Goal: Task Accomplishment & Management: Use online tool/utility

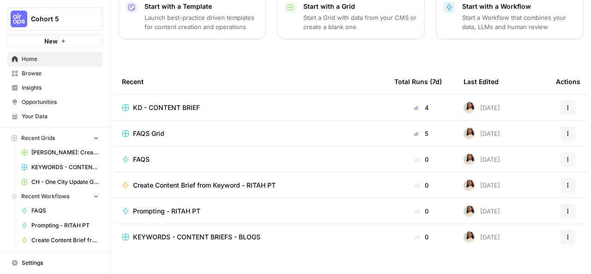
scroll to position [150, 0]
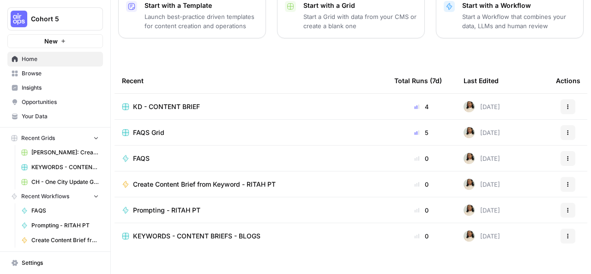
click at [300, 180] on div "Create Content Brief from Keyword - RITAH PT" at bounding box center [251, 184] width 258 height 9
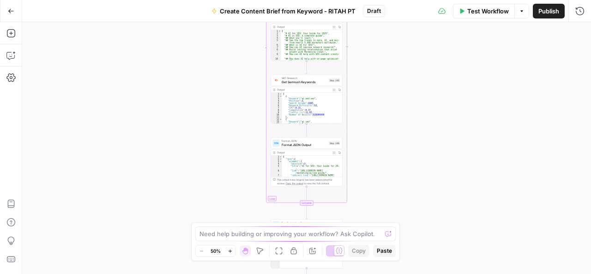
click at [12, 10] on icon "button" at bounding box center [11, 11] width 6 height 6
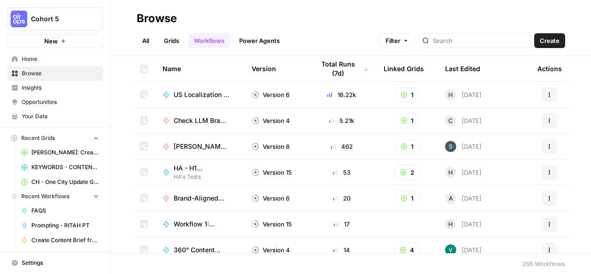
click at [212, 118] on span "Check LLM Brand Visibility for PAA Questions" at bounding box center [202, 120] width 56 height 9
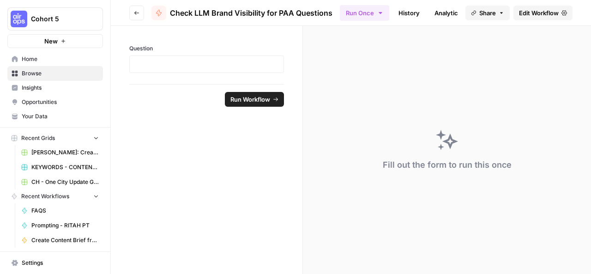
click at [412, 6] on link "History" at bounding box center [409, 13] width 32 height 15
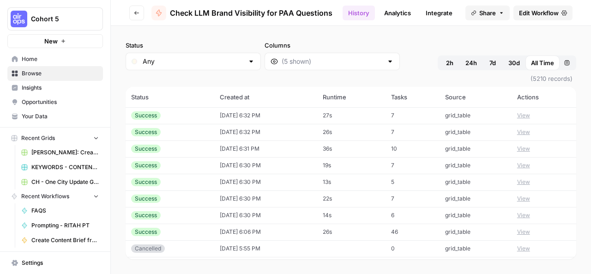
scroll to position [0, 57]
click at [134, 13] on icon "button" at bounding box center [137, 13] width 6 height 6
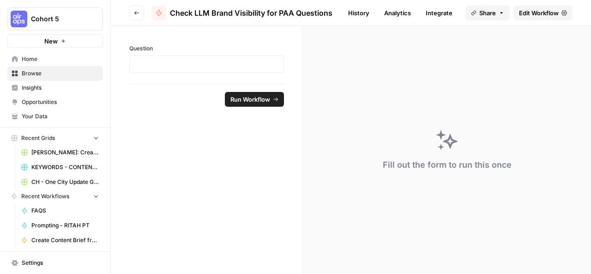
click at [138, 9] on button "Go back" at bounding box center [136, 13] width 15 height 15
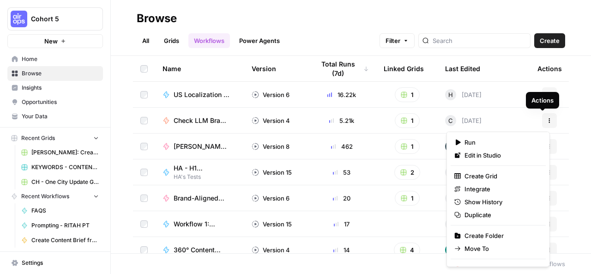
click at [549, 118] on icon "button" at bounding box center [549, 118] width 1 height 1
click at [479, 214] on span "Duplicate" at bounding box center [502, 214] width 74 height 9
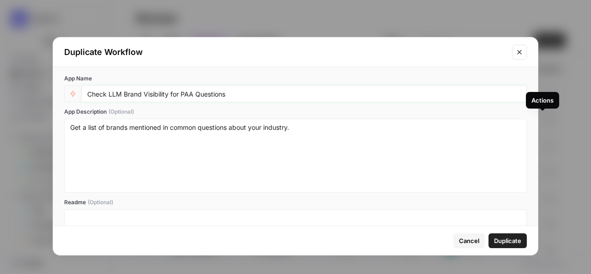
click at [243, 93] on input "Check LLM Brand Visibility for PAA Questions" at bounding box center [304, 94] width 434 height 8
type input "Check LLM Brand Visibility for PAA Questions - RITAH PT"
click at [505, 241] on span "Duplicate" at bounding box center [507, 240] width 27 height 9
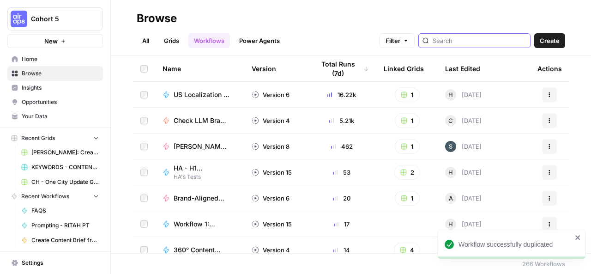
click at [466, 39] on input "search" at bounding box center [480, 40] width 94 height 9
type input "[PERSON_NAME]"
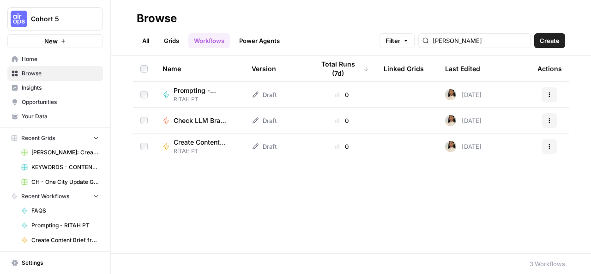
click at [257, 118] on icon at bounding box center [255, 120] width 7 height 7
click at [193, 119] on span "Check LLM Brand Visibility for PAA Questions - RITAH PT" at bounding box center [202, 120] width 56 height 9
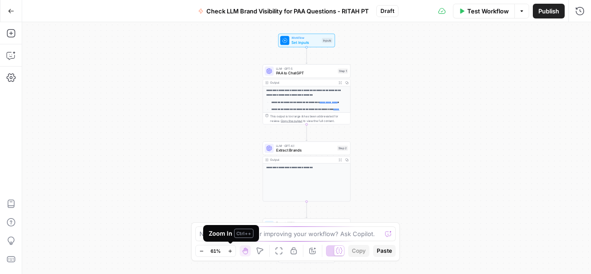
click at [231, 251] on icon "button" at bounding box center [230, 250] width 5 height 5
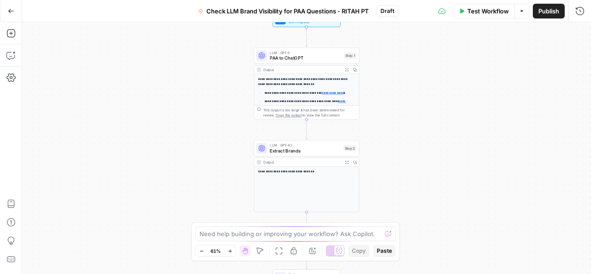
click at [231, 251] on icon "button" at bounding box center [230, 250] width 5 height 5
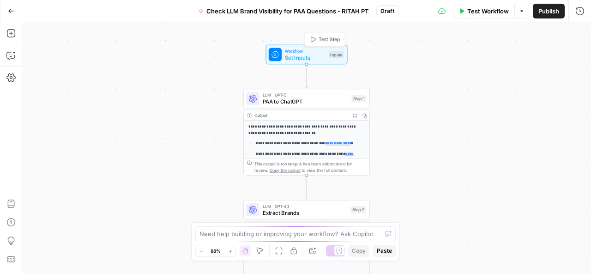
click at [304, 54] on span "Set Inputs" at bounding box center [305, 57] width 41 height 8
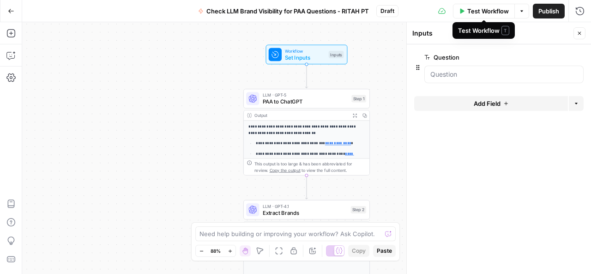
click at [488, 11] on span "Test Workflow" at bounding box center [488, 10] width 42 height 9
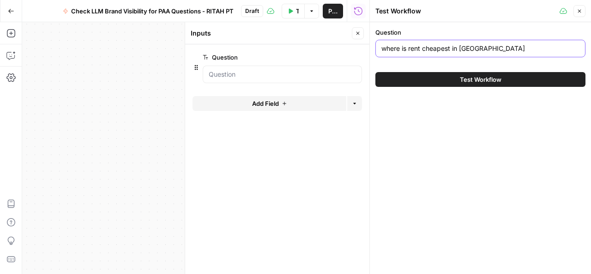
drag, startPoint x: 381, startPoint y: 48, endPoint x: 500, endPoint y: 48, distance: 118.7
click at [500, 48] on input "where is rent cheapest in atlanta" at bounding box center [480, 48] width 198 height 9
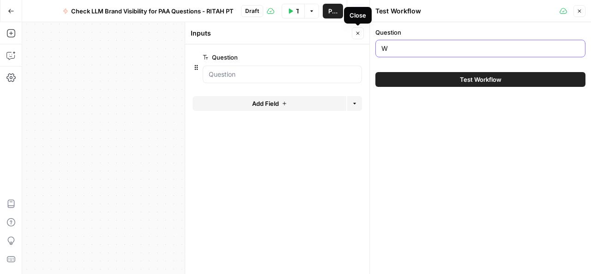
type input "W"
click at [358, 33] on icon "button" at bounding box center [358, 33] width 3 height 3
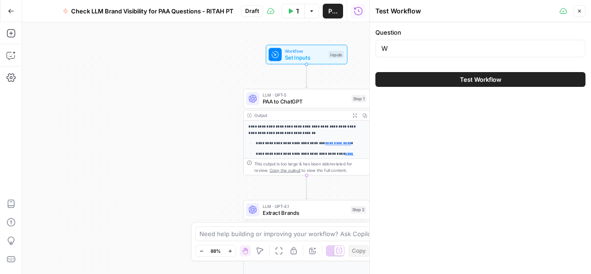
click at [580, 6] on button "Close" at bounding box center [580, 11] width 12 height 12
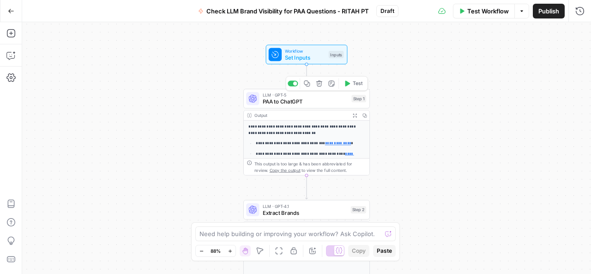
click at [292, 101] on span "PAA to ChatGPT" at bounding box center [306, 101] width 86 height 8
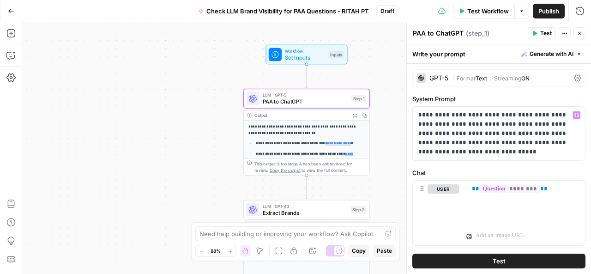
scroll to position [24, 0]
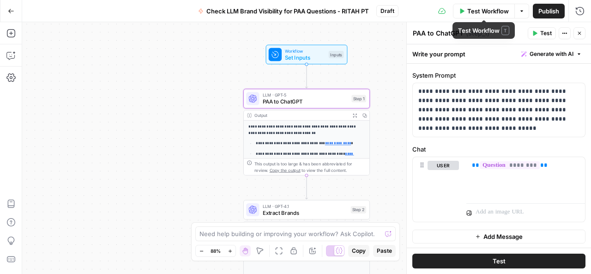
click at [493, 12] on span "Test Workflow" at bounding box center [488, 10] width 42 height 9
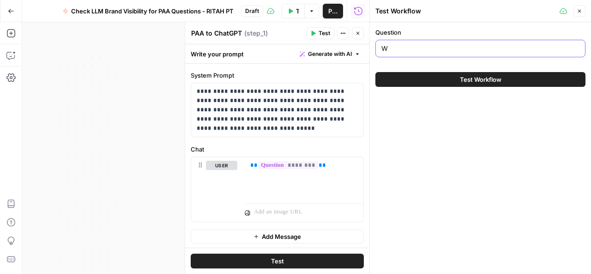
click at [393, 49] on input "W" at bounding box center [480, 48] width 198 height 9
click at [430, 49] on input "who is the best seo consultant" at bounding box center [480, 48] width 198 height 9
click at [484, 49] on input "who is the best seo consultant" at bounding box center [480, 48] width 198 height 9
type input "who is the best seo consultant in [GEOGRAPHIC_DATA]"
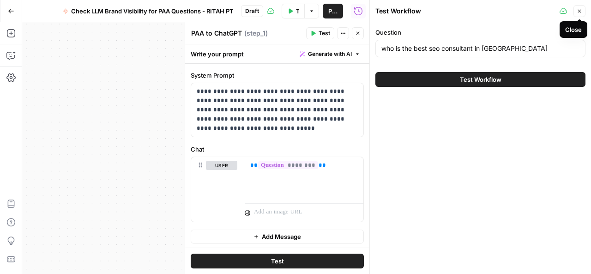
click at [581, 6] on button "Close" at bounding box center [580, 11] width 12 height 12
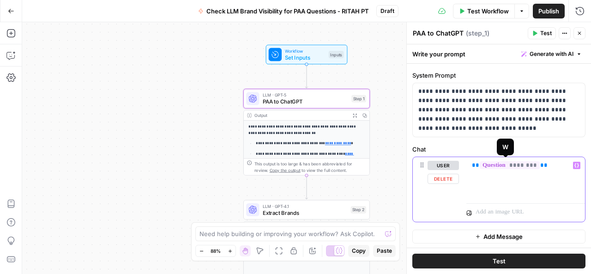
click at [506, 164] on span "********" at bounding box center [510, 165] width 60 height 8
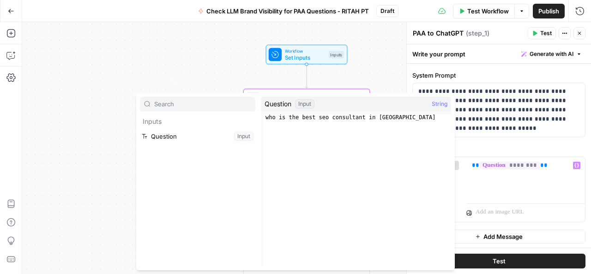
click at [496, 261] on span "Test" at bounding box center [499, 260] width 13 height 9
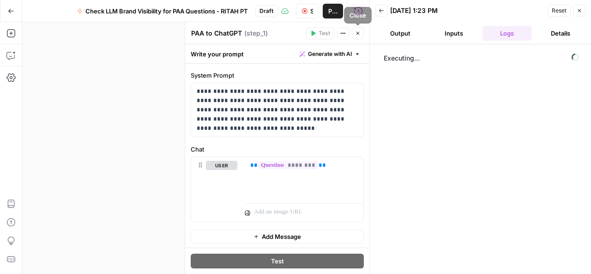
click at [356, 30] on icon "button" at bounding box center [358, 33] width 6 height 6
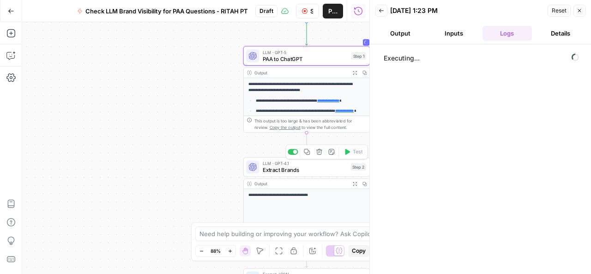
click at [301, 171] on span "Extract Brands" at bounding box center [305, 170] width 85 height 8
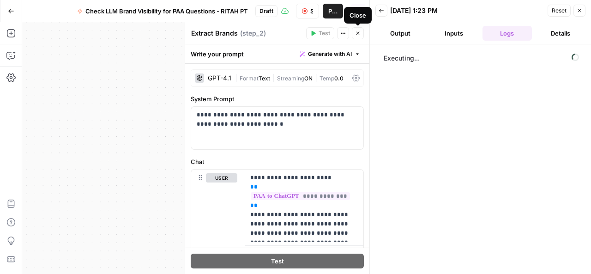
click at [356, 32] on icon "button" at bounding box center [358, 33] width 6 height 6
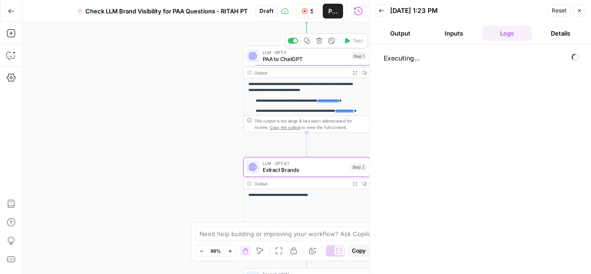
click at [308, 58] on span "PAA to ChatGPT" at bounding box center [306, 58] width 86 height 8
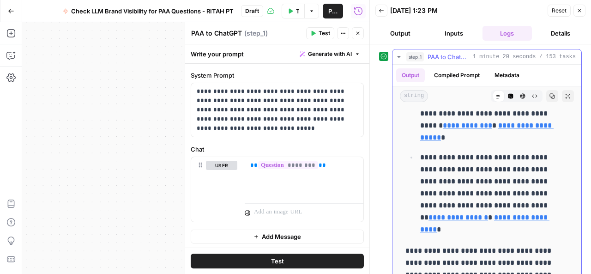
scroll to position [283, 0]
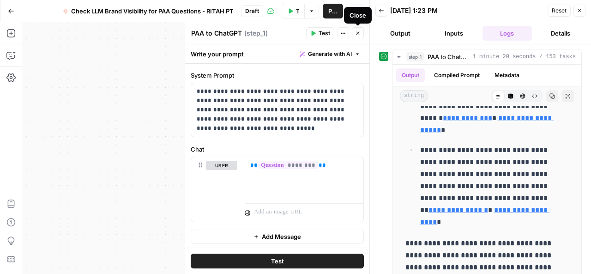
click at [359, 32] on icon "button" at bounding box center [358, 33] width 6 height 6
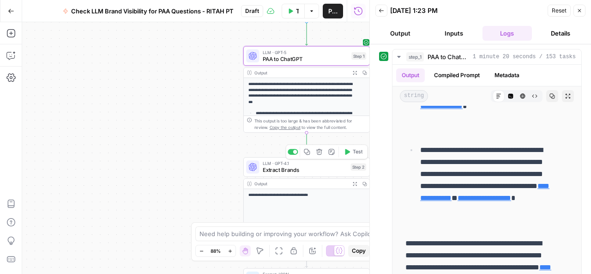
click at [298, 170] on span "Extract Brands" at bounding box center [305, 170] width 85 height 8
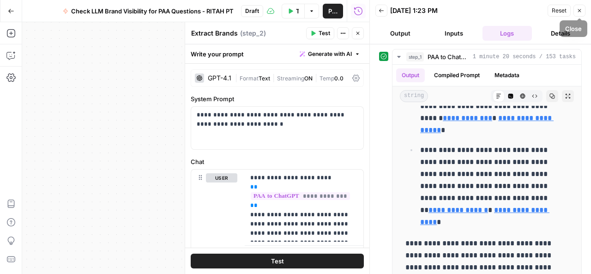
click at [576, 9] on button "Close" at bounding box center [580, 11] width 12 height 12
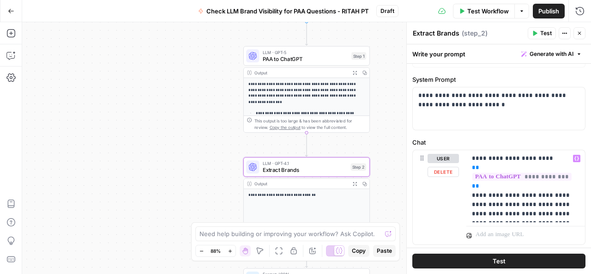
scroll to position [20, 0]
click at [479, 182] on span "**" at bounding box center [475, 185] width 7 height 6
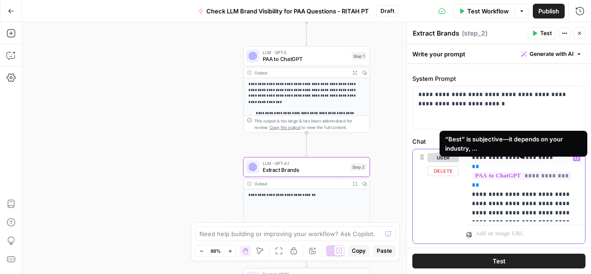
drag, startPoint x: 567, startPoint y: 166, endPoint x: 478, endPoint y: 168, distance: 88.7
click at [478, 168] on p "**********" at bounding box center [522, 185] width 101 height 65
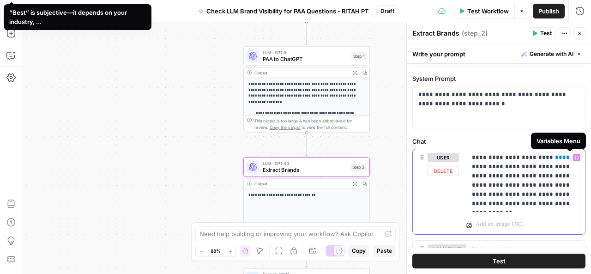
click at [574, 155] on icon "button" at bounding box center [576, 157] width 5 height 5
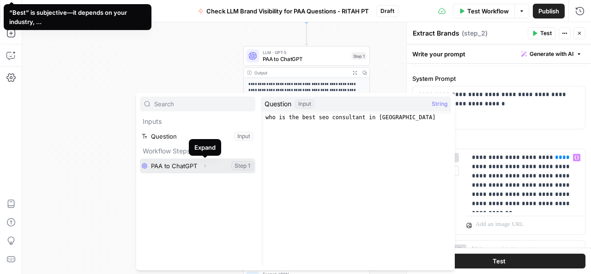
click at [207, 164] on icon "button" at bounding box center [205, 166] width 6 height 6
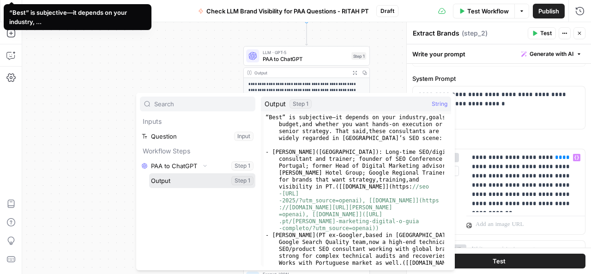
click at [190, 182] on button "Select variable Output" at bounding box center [202, 180] width 106 height 15
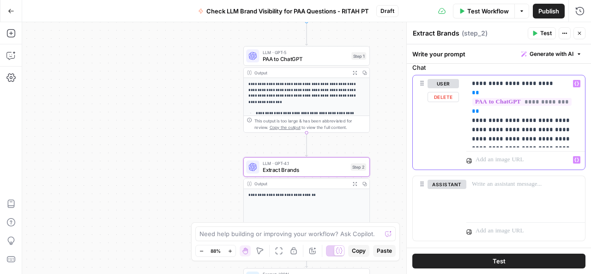
scroll to position [113, 0]
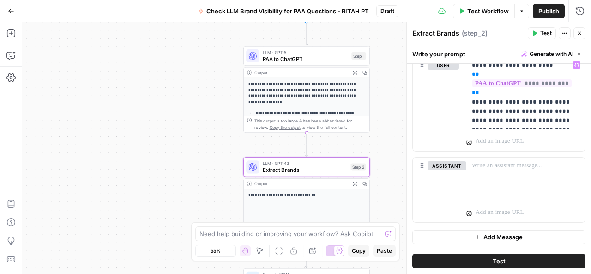
click at [501, 259] on span "Test" at bounding box center [499, 260] width 13 height 9
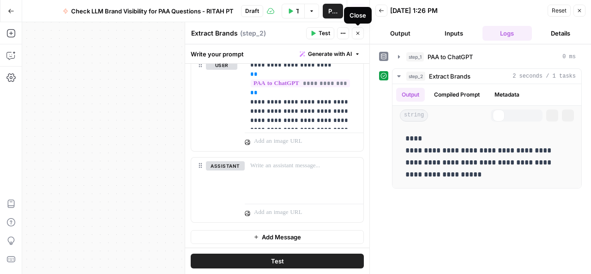
click at [357, 31] on icon "button" at bounding box center [358, 33] width 6 height 6
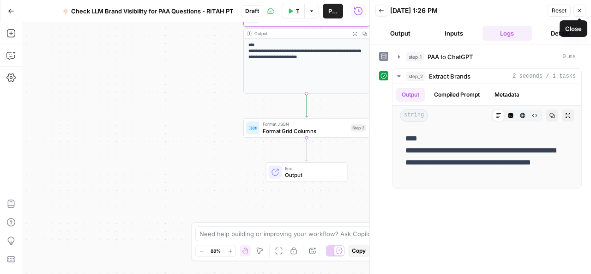
click at [579, 8] on icon "button" at bounding box center [580, 11] width 6 height 6
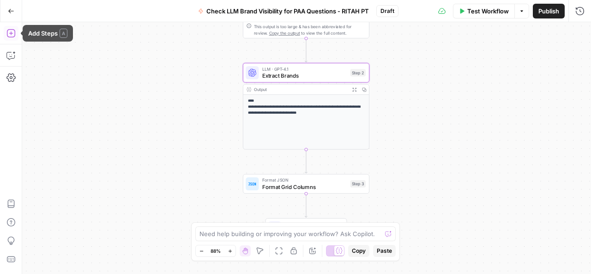
click at [12, 35] on icon "button" at bounding box center [10, 33] width 9 height 9
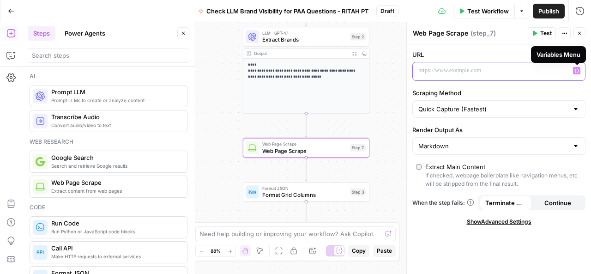
click at [577, 70] on icon "button" at bounding box center [576, 70] width 5 height 5
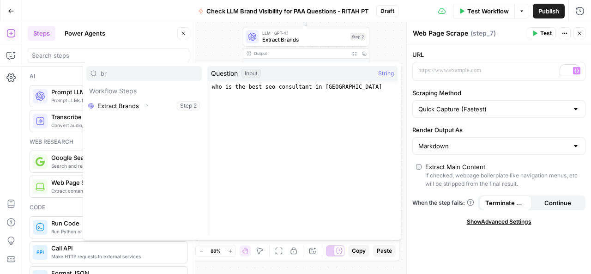
type input "b"
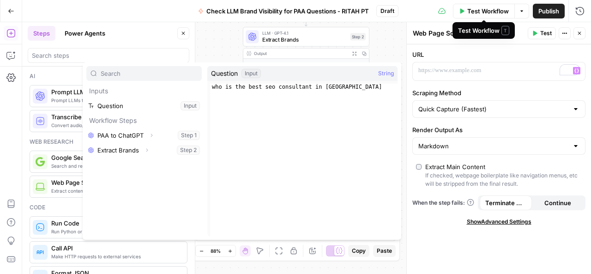
click at [480, 9] on span "Test Workflow" at bounding box center [488, 10] width 42 height 9
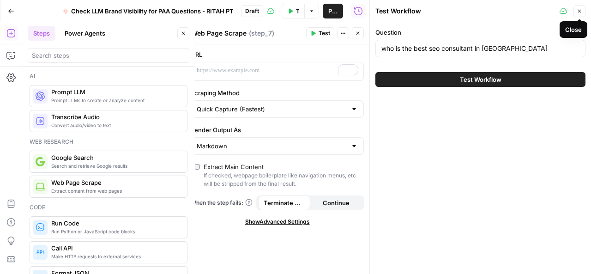
click at [577, 8] on icon "button" at bounding box center [580, 11] width 6 height 6
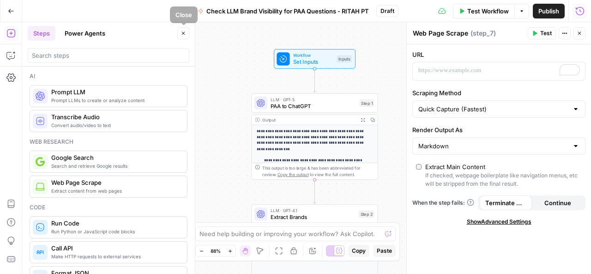
click at [184, 34] on icon "button" at bounding box center [183, 33] width 3 height 3
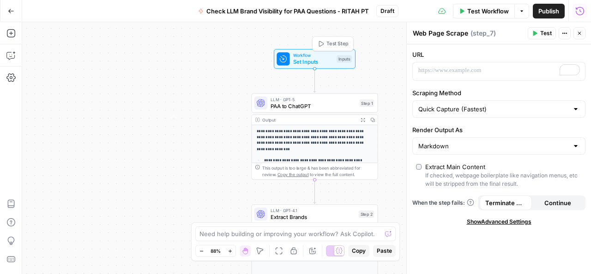
click at [315, 56] on span "Workflow" at bounding box center [313, 55] width 41 height 6
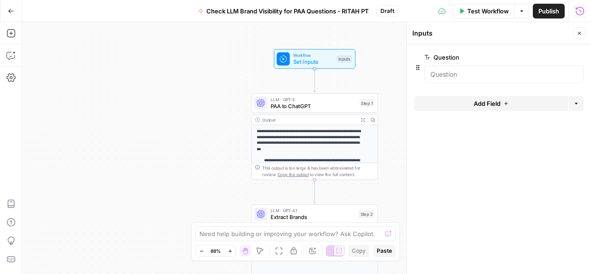
click at [486, 103] on span "Add Field" at bounding box center [487, 103] width 27 height 9
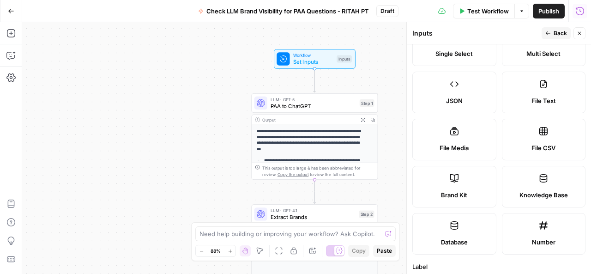
scroll to position [85, 0]
click at [459, 186] on label "Brand Kit" at bounding box center [454, 186] width 84 height 42
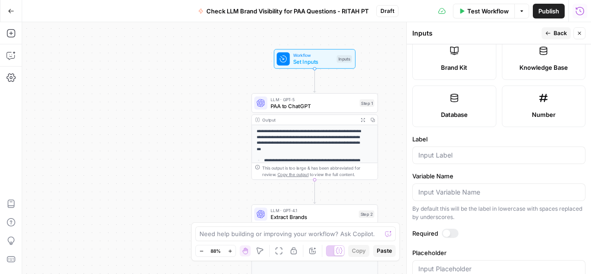
scroll to position [215, 0]
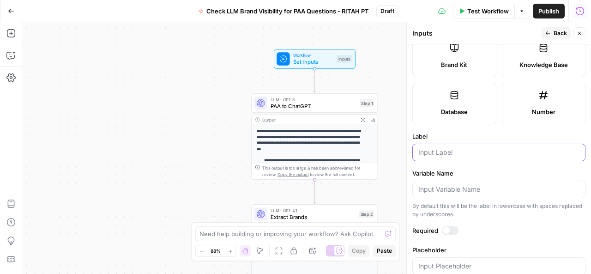
click at [457, 149] on input "Label" at bounding box center [498, 152] width 161 height 9
type input "brand kit"
click at [580, 32] on icon "button" at bounding box center [580, 33] width 6 height 6
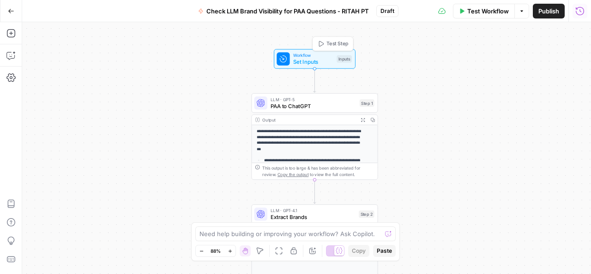
click at [316, 61] on span "Set Inputs" at bounding box center [313, 62] width 41 height 8
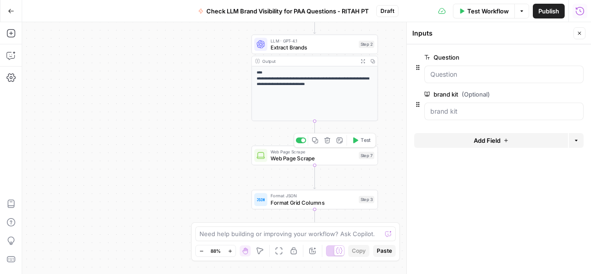
click at [313, 158] on span "Web Page Scrape" at bounding box center [313, 158] width 85 height 8
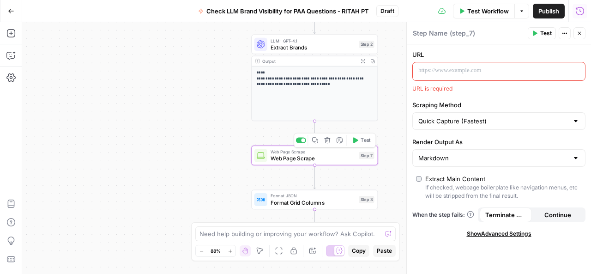
type textarea "Web Page Scrape"
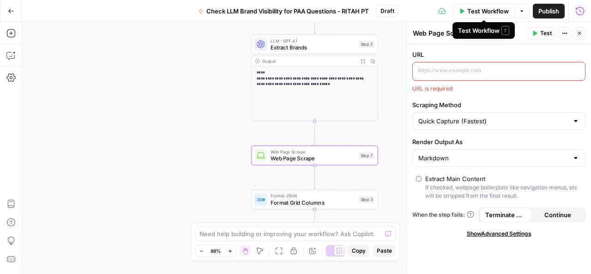
click at [484, 10] on span "Test Workflow" at bounding box center [488, 10] width 42 height 9
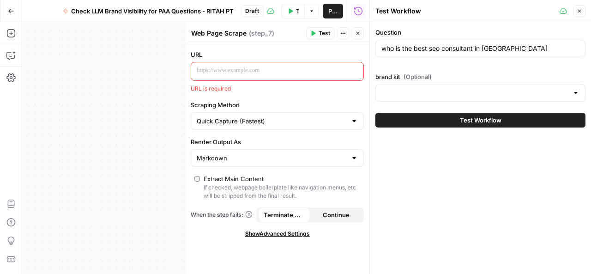
click at [574, 91] on div at bounding box center [575, 92] width 7 height 9
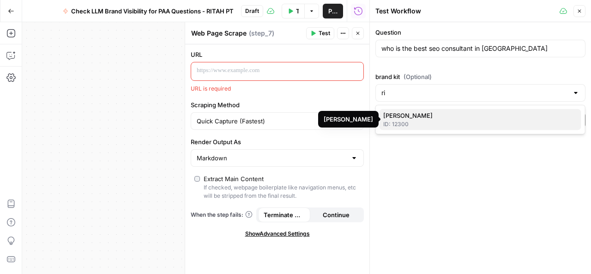
click at [393, 117] on span "[PERSON_NAME]" at bounding box center [478, 115] width 191 height 9
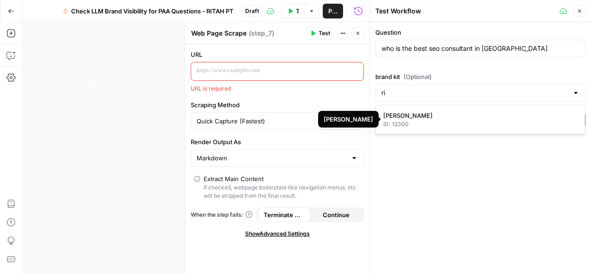
type input "[PERSON_NAME]"
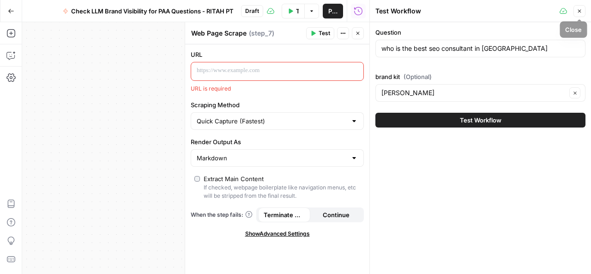
click at [580, 9] on icon "button" at bounding box center [580, 11] width 6 height 6
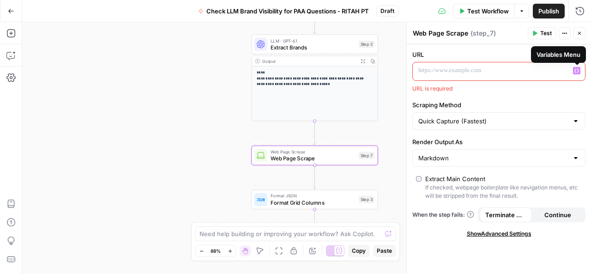
click at [576, 70] on icon "button" at bounding box center [576, 70] width 5 height 5
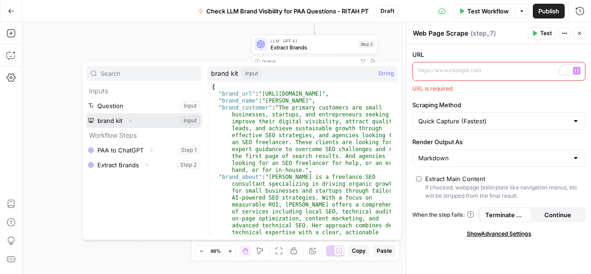
click at [103, 119] on button "Select variable brand kit" at bounding box center [143, 120] width 115 height 15
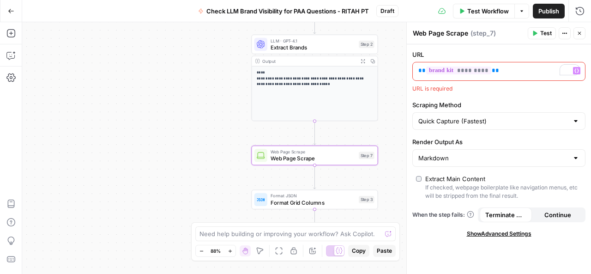
click at [546, 34] on span "Test" at bounding box center [546, 33] width 12 height 8
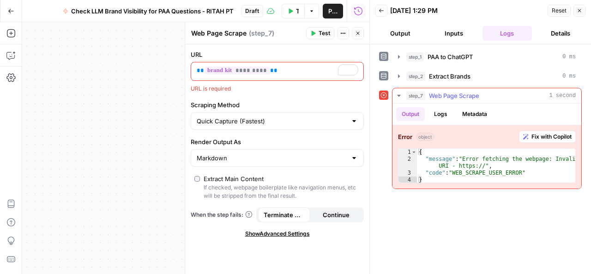
click at [536, 134] on span "Fix with Copilot" at bounding box center [552, 137] width 40 height 8
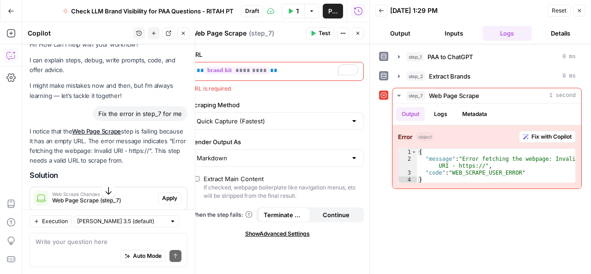
scroll to position [8, 0]
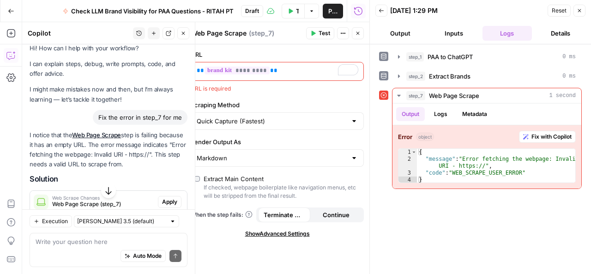
click at [184, 32] on icon "button" at bounding box center [184, 33] width 6 height 6
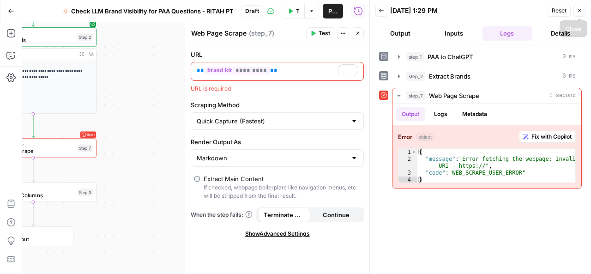
click at [581, 10] on icon "button" at bounding box center [580, 11] width 6 height 6
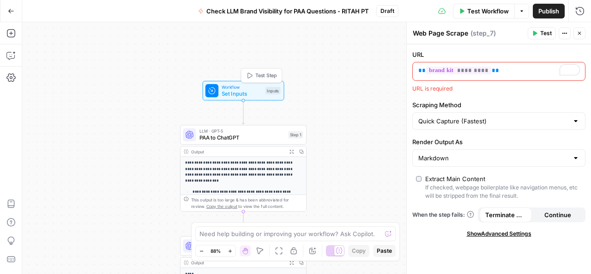
click at [248, 86] on span "Workflow" at bounding box center [242, 87] width 41 height 6
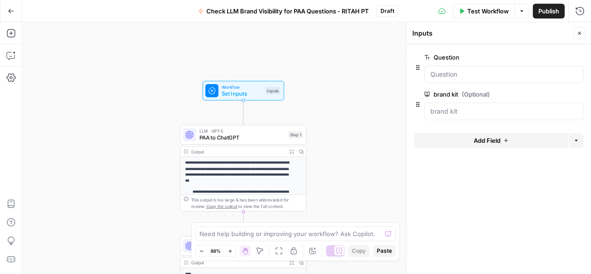
click at [496, 142] on span "Add Field" at bounding box center [487, 140] width 27 height 9
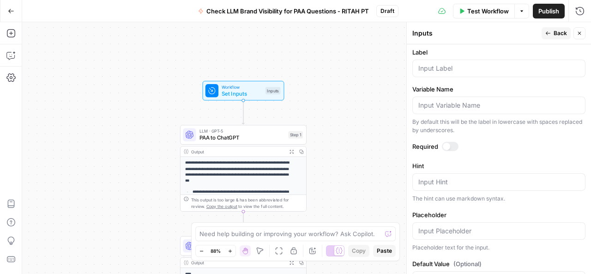
scroll to position [300, 0]
click at [445, 63] on input "Label" at bounding box center [498, 66] width 161 height 9
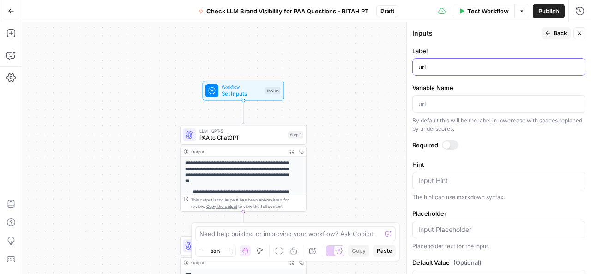
type input "url"
click at [575, 32] on button "Close" at bounding box center [580, 33] width 12 height 12
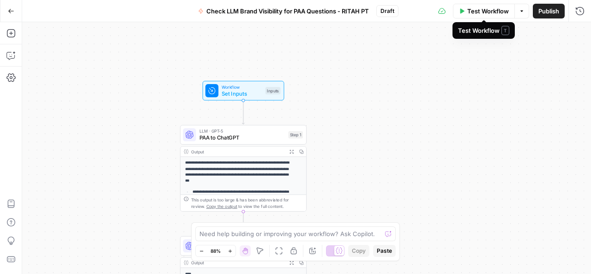
click at [488, 6] on span "Test Workflow" at bounding box center [488, 10] width 42 height 9
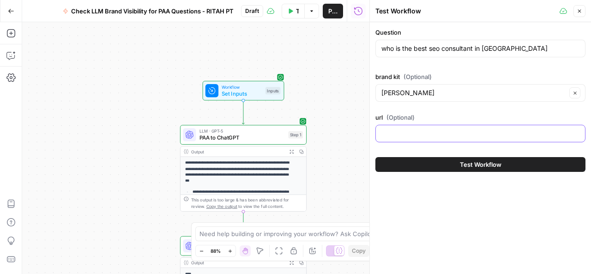
click at [435, 133] on input "url (Optional)" at bounding box center [480, 133] width 198 height 9
click at [579, 10] on icon "button" at bounding box center [579, 11] width 3 height 3
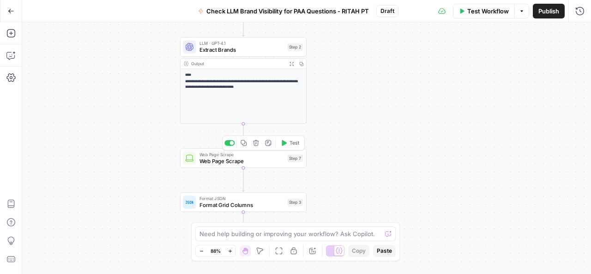
click at [236, 162] on span "Web Page Scrape" at bounding box center [241, 161] width 85 height 8
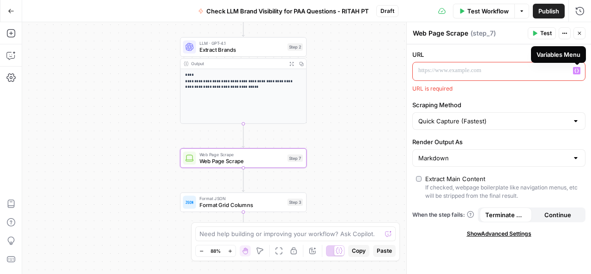
click at [578, 70] on icon "button" at bounding box center [576, 70] width 5 height 5
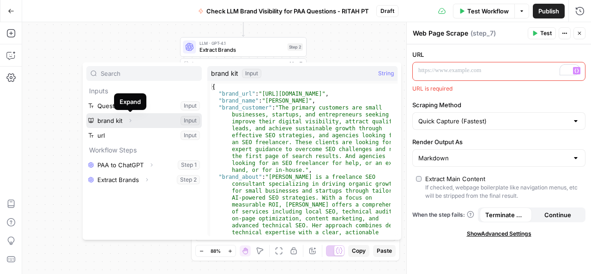
click at [131, 121] on icon "button" at bounding box center [130, 121] width 6 height 6
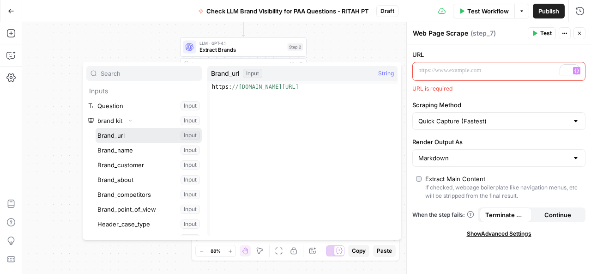
click at [125, 138] on button "Select variable Brand_url" at bounding box center [149, 135] width 106 height 15
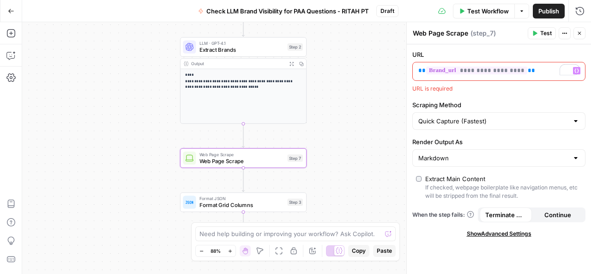
click at [546, 33] on span "Test" at bounding box center [546, 33] width 12 height 8
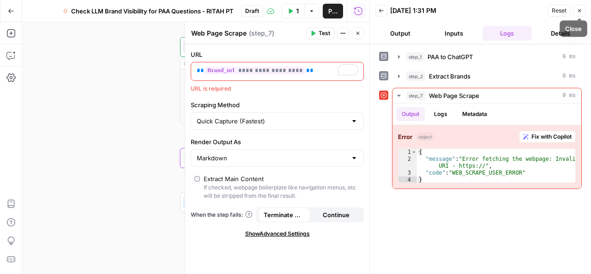
click at [583, 10] on button "Close" at bounding box center [580, 11] width 12 height 12
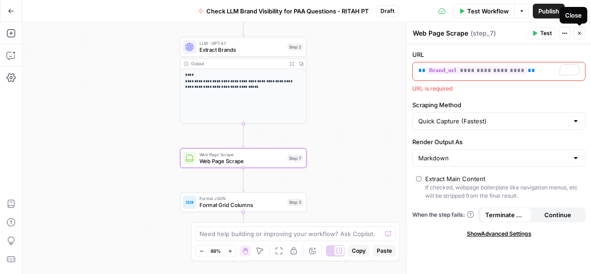
click at [579, 34] on icon "button" at bounding box center [579, 33] width 3 height 3
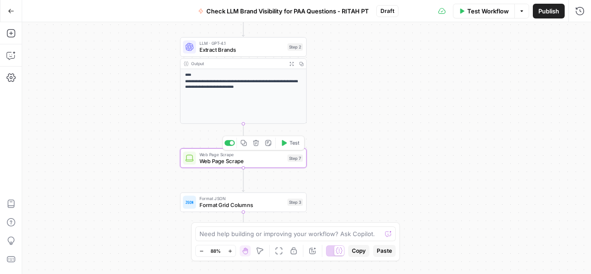
click at [244, 163] on span "Web Page Scrape" at bounding box center [241, 161] width 85 height 8
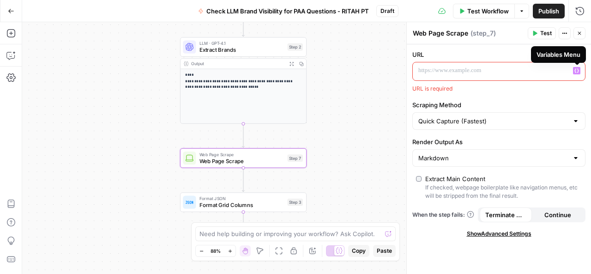
click at [577, 73] on icon "button" at bounding box center [576, 70] width 5 height 5
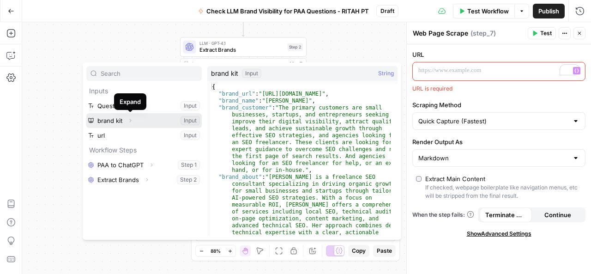
click at [131, 119] on icon "button" at bounding box center [130, 121] width 6 height 6
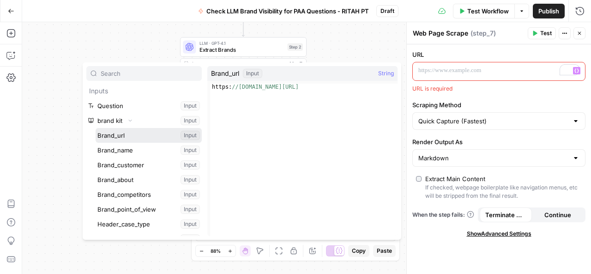
click at [120, 135] on button "Select variable Brand_url" at bounding box center [149, 135] width 106 height 15
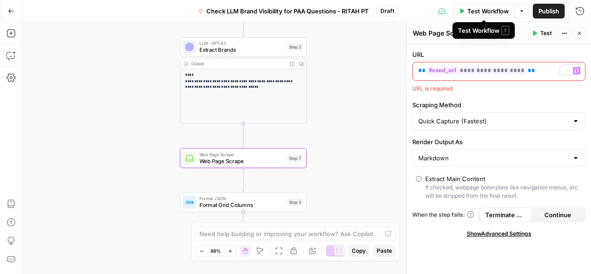
click at [489, 4] on button "Test Workflow" at bounding box center [484, 11] width 62 height 15
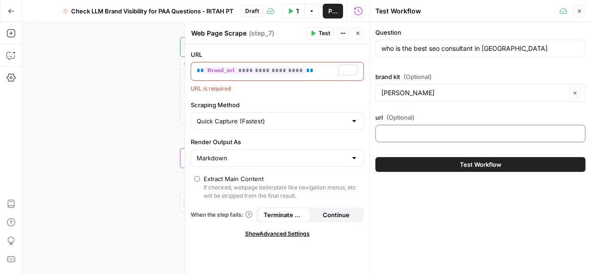
click at [403, 135] on input "url (Optional)" at bounding box center [480, 133] width 198 height 9
type input "[URL][DOMAIN_NAME]"
click at [580, 11] on icon "button" at bounding box center [580, 11] width 6 height 6
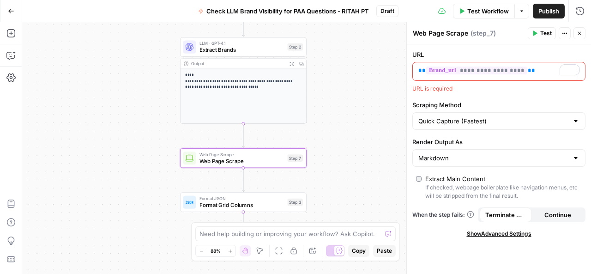
click at [581, 36] on icon "button" at bounding box center [580, 33] width 6 height 6
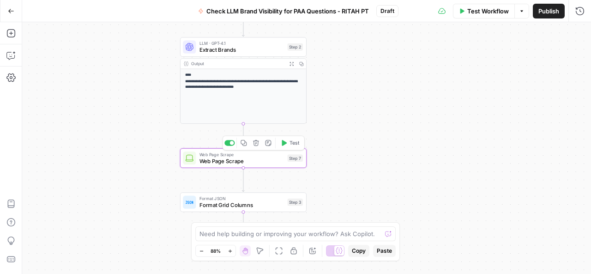
click at [244, 160] on span "Web Page Scrape" at bounding box center [241, 161] width 85 height 8
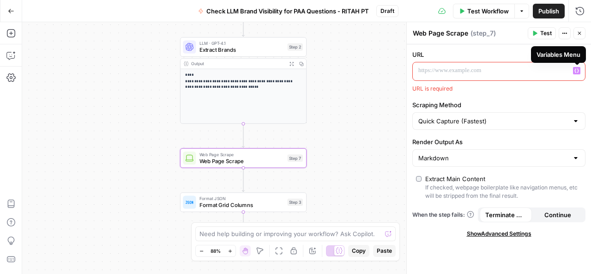
click at [577, 68] on icon "button" at bounding box center [576, 70] width 5 height 5
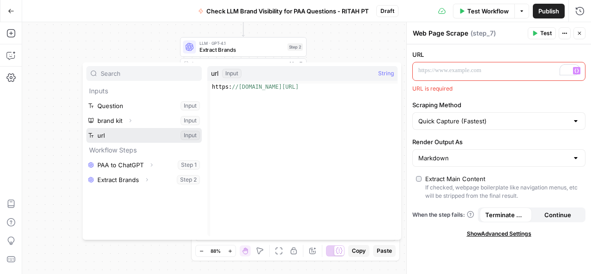
click at [107, 133] on button "Select variable url" at bounding box center [143, 135] width 115 height 15
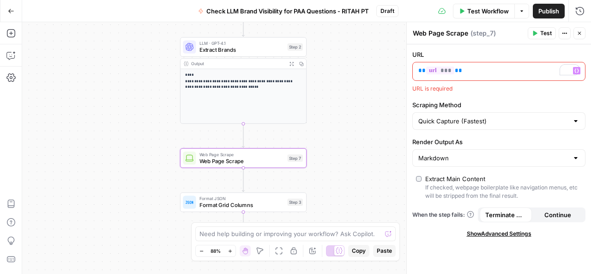
click at [545, 30] on span "Test" at bounding box center [546, 33] width 12 height 8
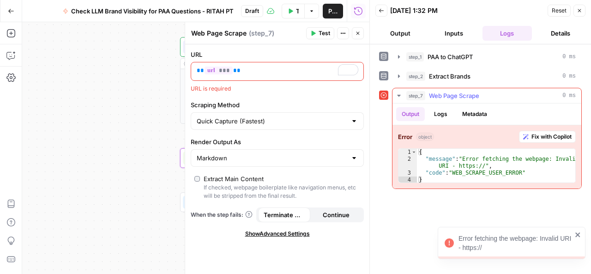
click at [554, 137] on span "Fix with Copilot" at bounding box center [552, 137] width 40 height 8
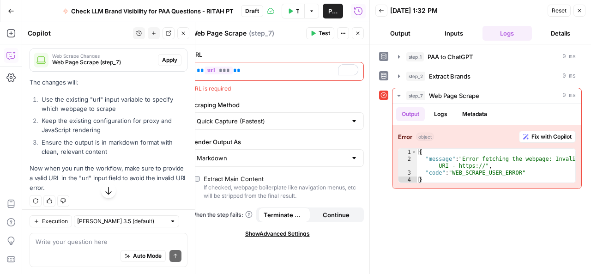
scroll to position [404, 0]
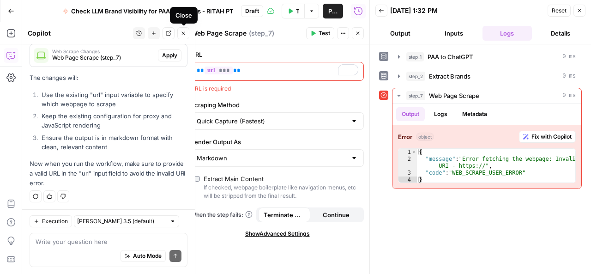
click at [184, 31] on icon "button" at bounding box center [184, 33] width 6 height 6
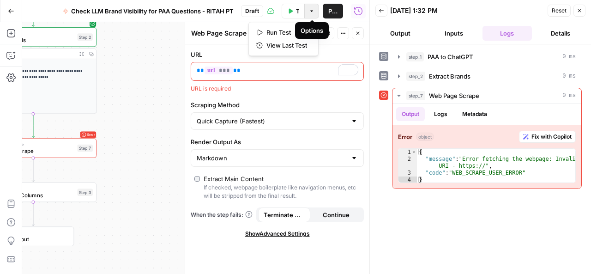
click at [311, 13] on icon "button" at bounding box center [312, 11] width 6 height 6
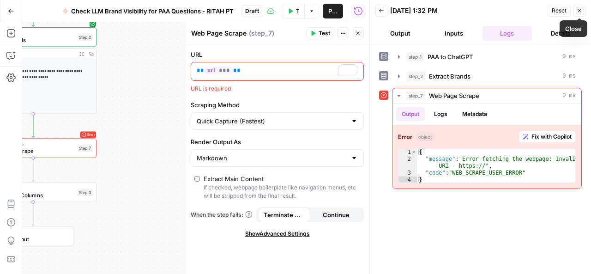
click at [574, 12] on button "Close" at bounding box center [580, 11] width 12 height 12
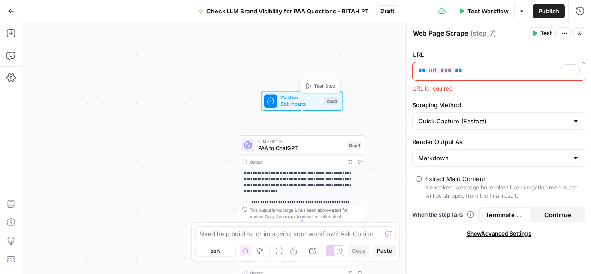
click at [306, 101] on span "Set Inputs" at bounding box center [300, 104] width 41 height 8
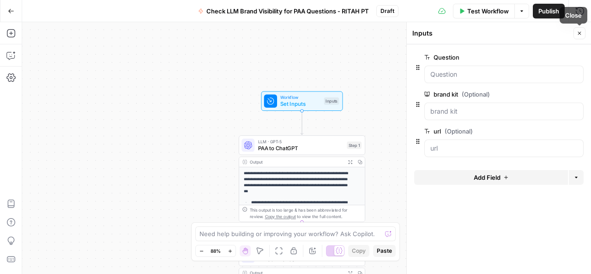
click at [582, 32] on icon "button" at bounding box center [580, 33] width 6 height 6
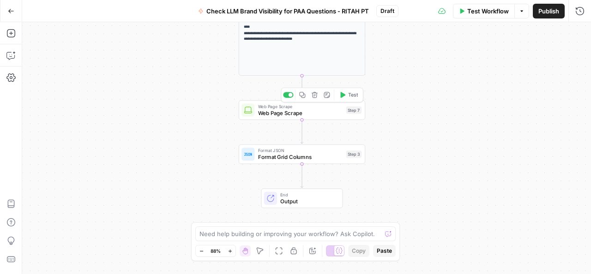
click at [300, 112] on span "Web Page Scrape" at bounding box center [300, 113] width 85 height 8
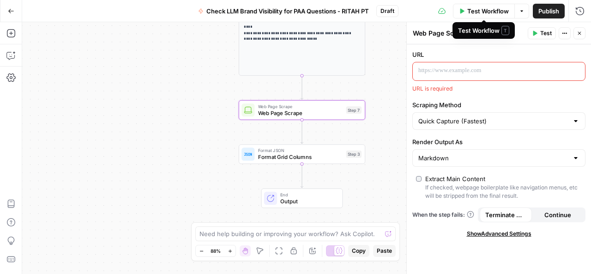
click at [485, 13] on span "Test Workflow" at bounding box center [488, 10] width 42 height 9
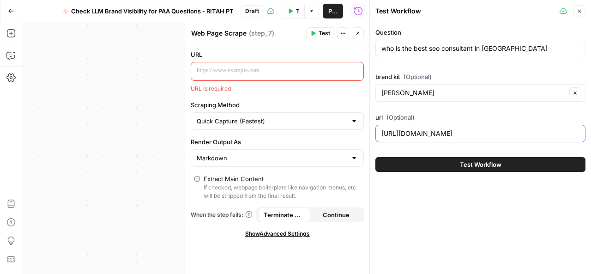
click at [402, 130] on input "[URL][DOMAIN_NAME]" at bounding box center [480, 133] width 198 height 9
type input "[URL][DOMAIN_NAME]"
click at [579, 11] on icon "button" at bounding box center [580, 11] width 6 height 6
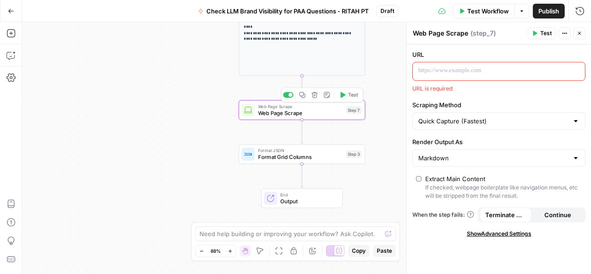
click at [294, 117] on div "Web Page Scrape Web Page Scrape Step 7 Copy step Delete step Add Note Test" at bounding box center [302, 109] width 127 height 19
click at [467, 71] on p at bounding box center [491, 70] width 146 height 9
click at [578, 69] on icon "button" at bounding box center [576, 71] width 5 height 4
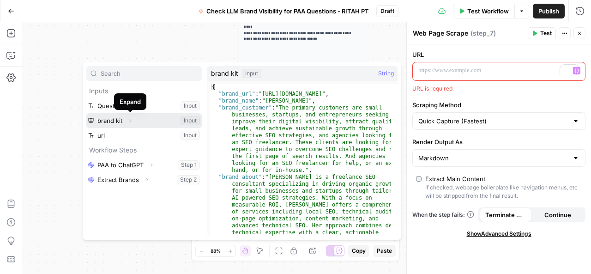
click at [130, 121] on icon "button" at bounding box center [131, 120] width 2 height 3
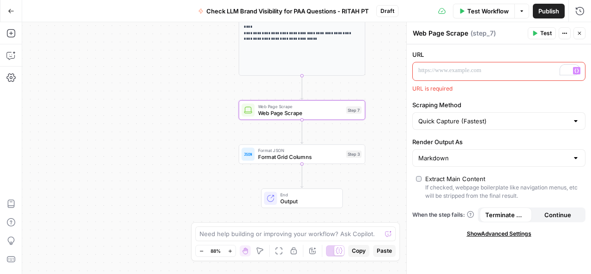
click at [176, 45] on div "**********" at bounding box center [306, 148] width 569 height 252
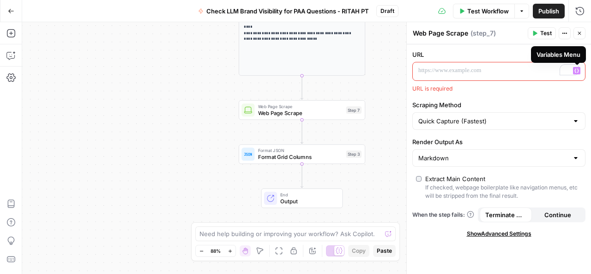
click at [579, 70] on button "Variables Menu" at bounding box center [576, 70] width 7 height 7
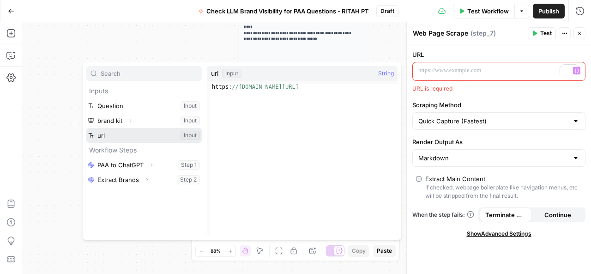
click at [108, 133] on button "Select variable url" at bounding box center [143, 135] width 115 height 15
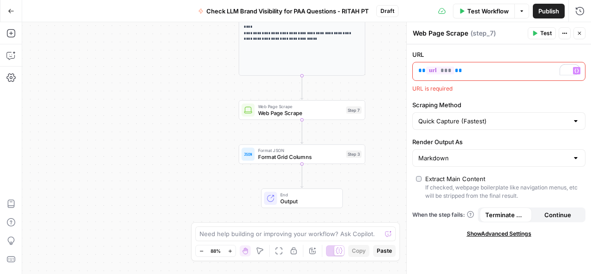
click at [543, 32] on span "Test" at bounding box center [546, 33] width 12 height 8
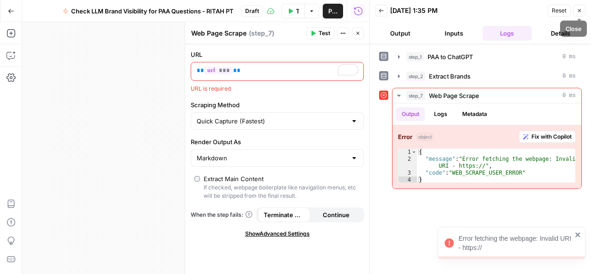
click at [578, 10] on icon "button" at bounding box center [580, 11] width 6 height 6
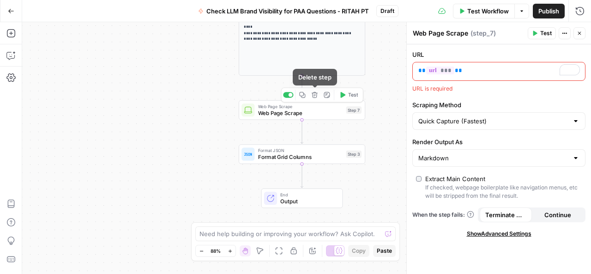
click at [313, 96] on icon "button" at bounding box center [314, 94] width 6 height 6
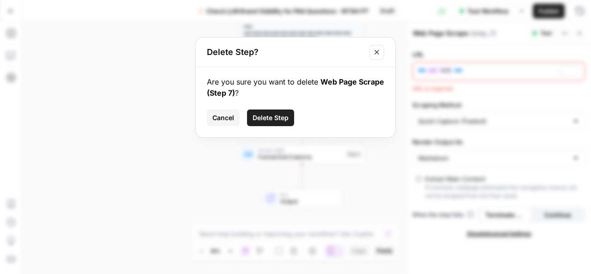
click at [271, 116] on span "Delete Step" at bounding box center [271, 117] width 36 height 9
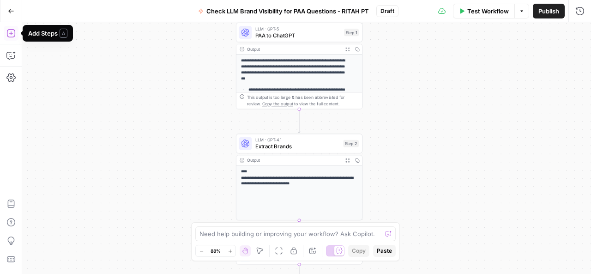
click at [7, 34] on icon "button" at bounding box center [10, 33] width 8 height 8
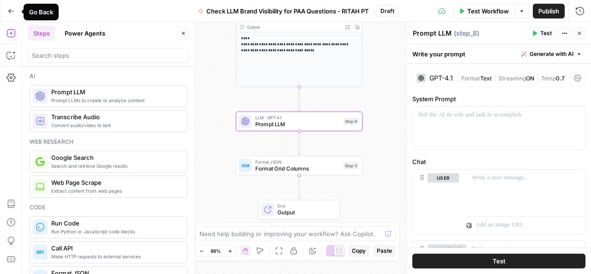
click at [7, 9] on button "Go Back" at bounding box center [11, 11] width 17 height 17
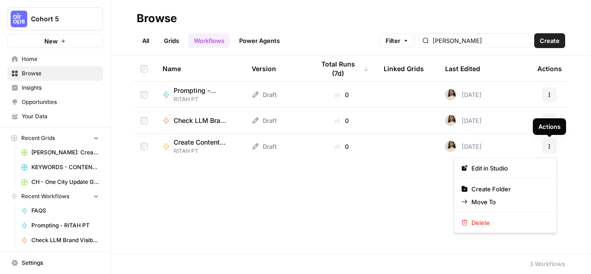
click at [548, 146] on icon "button" at bounding box center [550, 147] width 6 height 6
click at [483, 223] on span "Delete" at bounding box center [508, 222] width 74 height 9
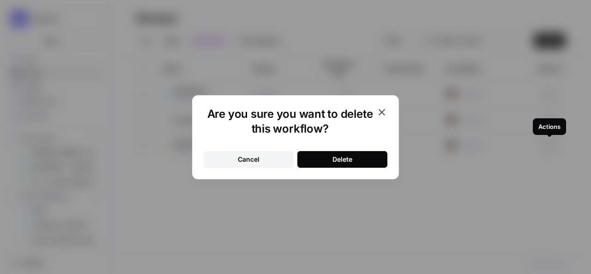
click at [327, 157] on button "Delete" at bounding box center [342, 159] width 90 height 17
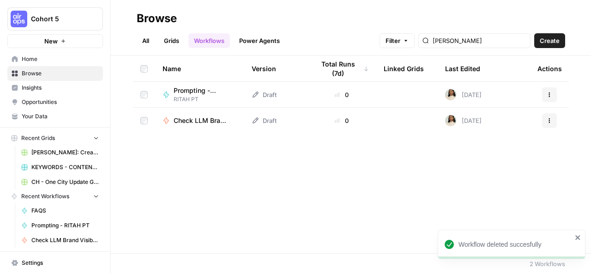
click at [145, 40] on link "All" at bounding box center [146, 40] width 18 height 15
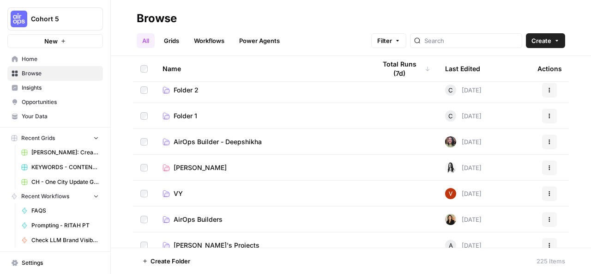
scroll to position [83, 0]
click at [308, 140] on link "AirOps Builder - Deepshikha" at bounding box center [262, 141] width 199 height 9
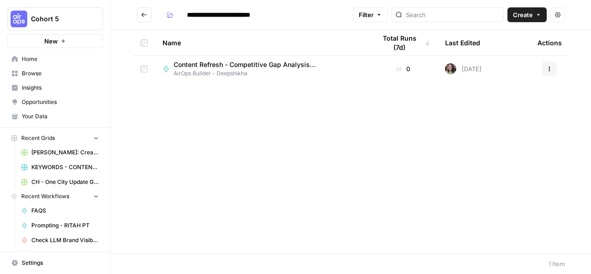
click at [142, 16] on icon "Go back" at bounding box center [144, 15] width 6 height 6
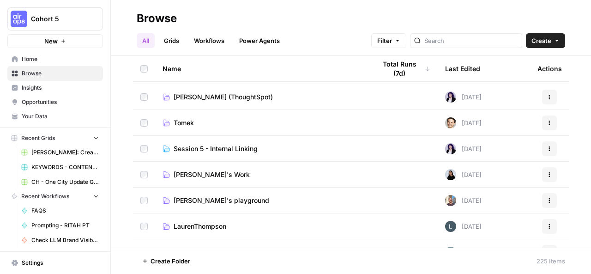
scroll to position [302, 0]
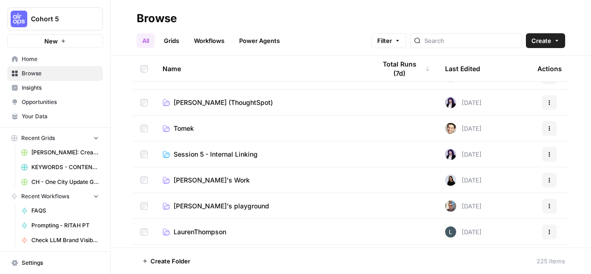
click at [271, 159] on td "Session 5 - Internal Linking" at bounding box center [261, 153] width 213 height 25
click at [236, 153] on span "Session 5 - Internal Linking" at bounding box center [216, 154] width 84 height 9
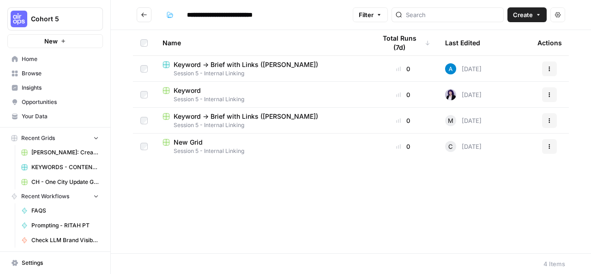
click at [305, 71] on span "Session 5 - Internal Linking" at bounding box center [262, 73] width 199 height 8
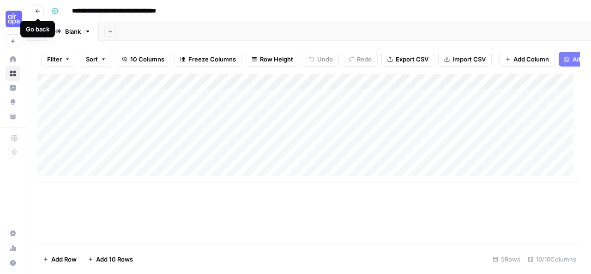
click at [39, 10] on icon "button" at bounding box center [38, 11] width 6 height 6
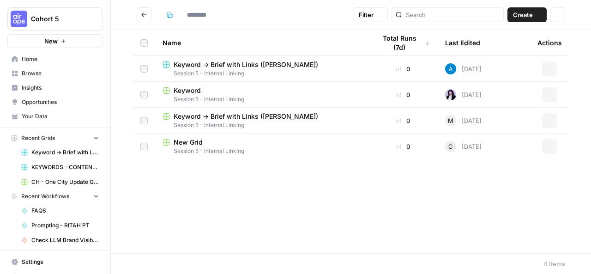
type input "**********"
click at [278, 93] on div "Keyword" at bounding box center [262, 90] width 199 height 9
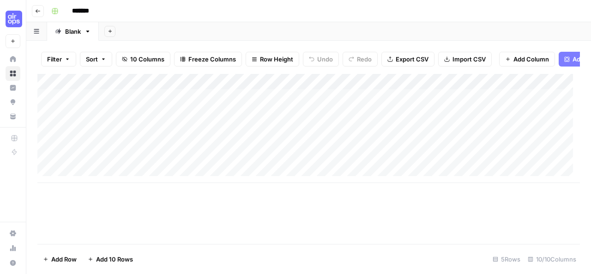
click at [35, 11] on icon "button" at bounding box center [38, 11] width 6 height 6
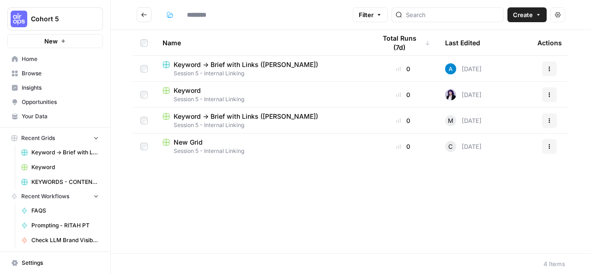
type input "**********"
click at [141, 9] on button "Go back" at bounding box center [144, 14] width 15 height 15
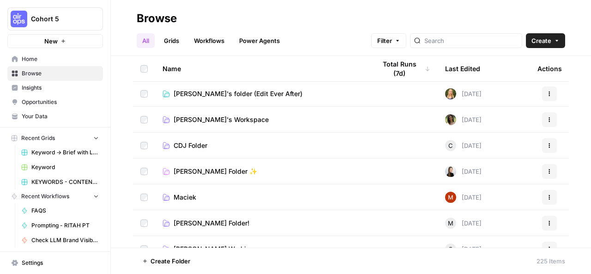
scroll to position [649, 0]
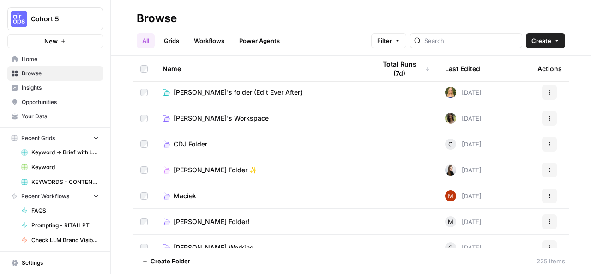
click at [208, 34] on link "Workflows" at bounding box center [209, 40] width 42 height 15
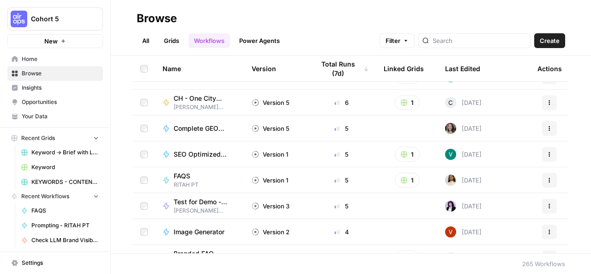
scroll to position [301, 0]
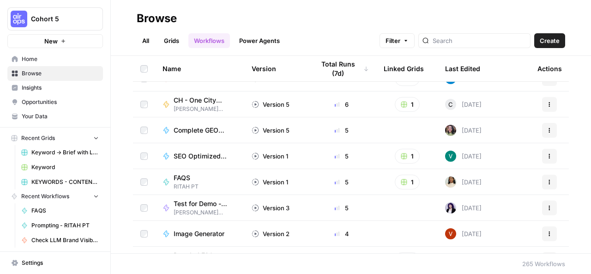
click at [230, 130] on div "Complete GEO Audit (Technical + Content) - [PERSON_NAME]" at bounding box center [205, 130] width 63 height 9
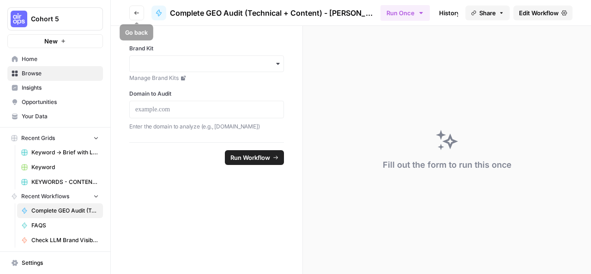
click at [137, 12] on icon "button" at bounding box center [137, 13] width 6 height 6
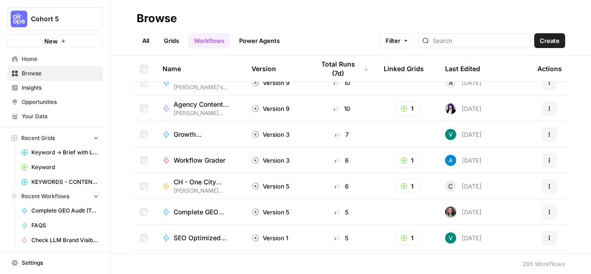
scroll to position [250, 0]
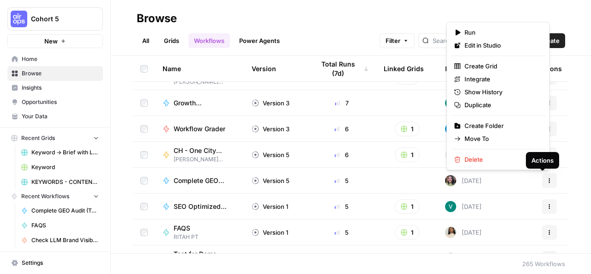
click at [543, 183] on button "Actions" at bounding box center [549, 180] width 15 height 15
click at [491, 103] on span "Duplicate" at bounding box center [502, 104] width 74 height 9
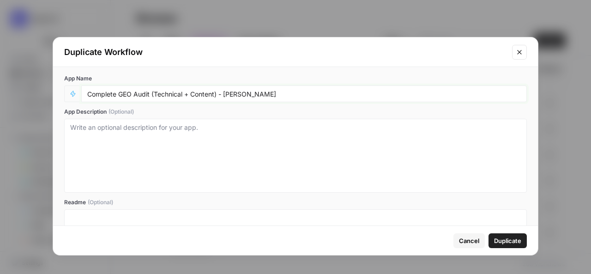
drag, startPoint x: 115, startPoint y: 94, endPoint x: 86, endPoint y: 93, distance: 29.6
click at [86, 93] on div "Complete GEO Audit (Technical + Content) - [PERSON_NAME]" at bounding box center [304, 93] width 446 height 17
drag, startPoint x: 122, startPoint y: 93, endPoint x: 187, endPoint y: 93, distance: 64.7
click at [187, 93] on input "GEO Audit (Technical + Content) - Deepshikha" at bounding box center [304, 94] width 434 height 8
drag, startPoint x: 195, startPoint y: 93, endPoint x: 234, endPoint y: 95, distance: 38.8
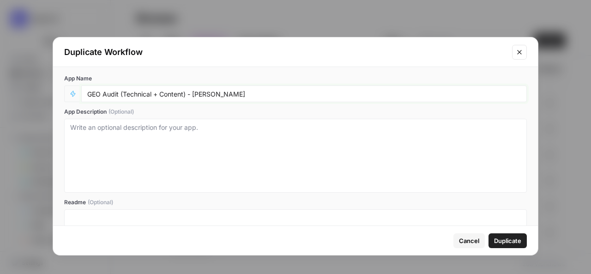
click at [234, 95] on input "GEO Audit (Technical + Content) - Deepshikha" at bounding box center [304, 94] width 434 height 8
type input "GEO Audit (Technical + Content) - RITAH PT"
click at [498, 242] on span "Duplicate" at bounding box center [507, 240] width 27 height 9
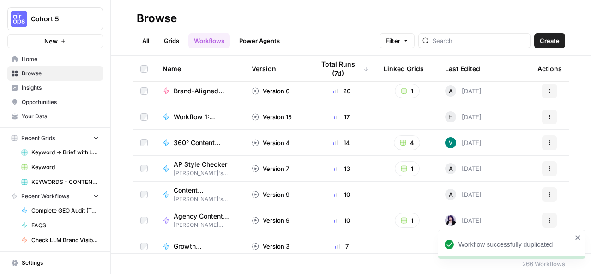
scroll to position [0, 0]
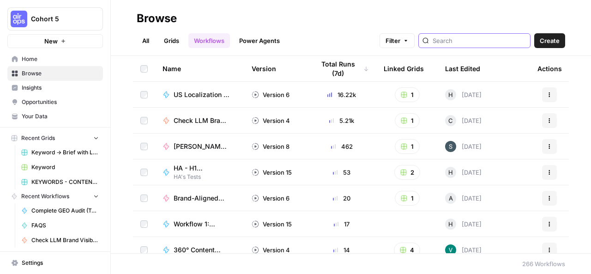
click at [480, 42] on input "search" at bounding box center [480, 40] width 94 height 9
type input "rita"
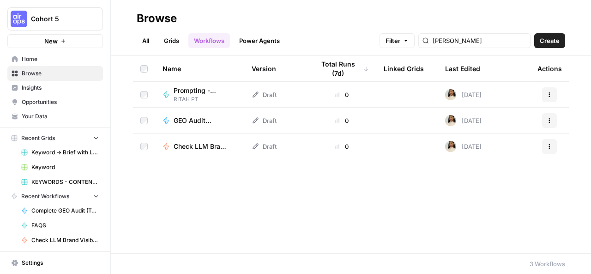
click at [261, 121] on div "Draft" at bounding box center [264, 120] width 25 height 9
click at [259, 119] on icon at bounding box center [255, 120] width 7 height 7
click at [254, 121] on icon at bounding box center [255, 120] width 7 height 7
click at [202, 121] on span "GEO Audit (Technical + Content) - RITAH PT" at bounding box center [202, 120] width 56 height 9
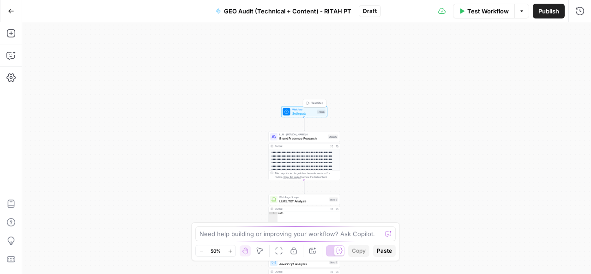
click at [307, 114] on span "Set Inputs" at bounding box center [303, 113] width 23 height 5
click at [481, 10] on span "Test Workflow" at bounding box center [488, 10] width 42 height 9
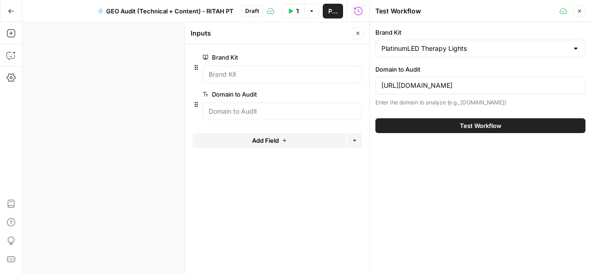
click at [574, 49] on div at bounding box center [575, 48] width 7 height 9
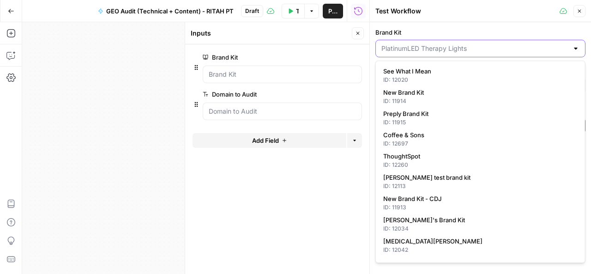
click at [534, 49] on input "Brand Kit" at bounding box center [474, 48] width 187 height 9
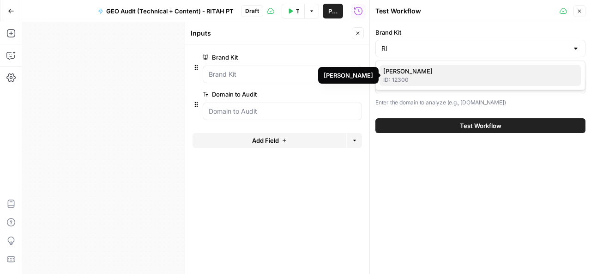
click at [414, 68] on span "Ritah Augustine" at bounding box center [478, 70] width 191 height 9
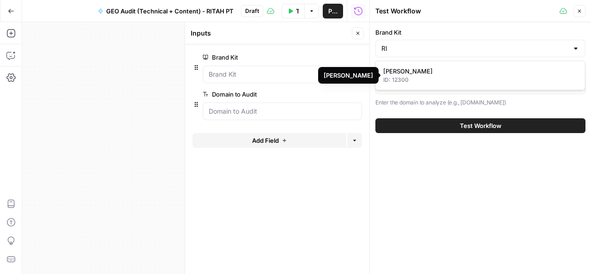
type input "Ritah Augustine"
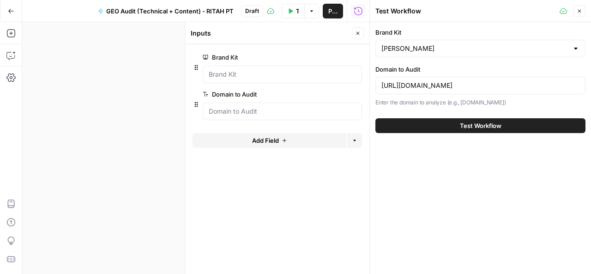
drag, startPoint x: 381, startPoint y: 84, endPoint x: 492, endPoint y: 88, distance: 111.4
click at [492, 88] on div "https://platinumtherapylights.com/" at bounding box center [480, 86] width 210 height 18
drag, startPoint x: 492, startPoint y: 88, endPoint x: 379, endPoint y: 91, distance: 113.2
click at [379, 91] on div "https://platinumtherapylights.com/" at bounding box center [480, 86] width 210 height 18
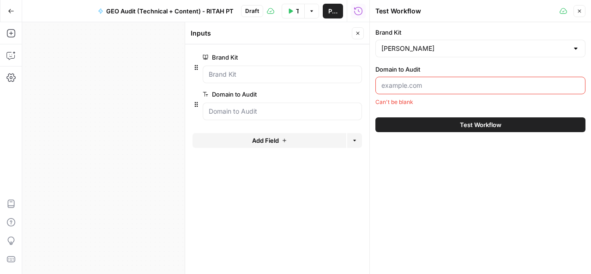
click at [387, 89] on input "Domain to Audit" at bounding box center [480, 85] width 198 height 9
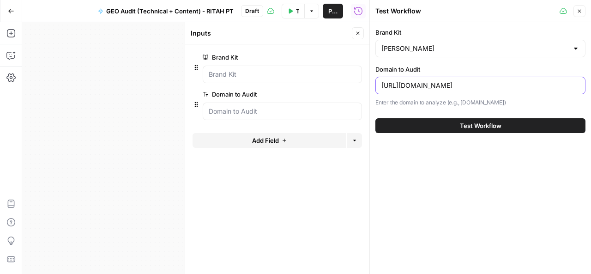
drag, startPoint x: 441, startPoint y: 86, endPoint x: 471, endPoint y: 87, distance: 30.5
click at [471, 87] on input "https://ritahrai.com/services/" at bounding box center [480, 85] width 198 height 9
click at [402, 84] on input "https://ritahrai.com" at bounding box center [480, 85] width 198 height 9
click at [462, 88] on input "https://www.ritahrai.com" at bounding box center [480, 85] width 198 height 9
type input "https://www.ritahrai.com/"
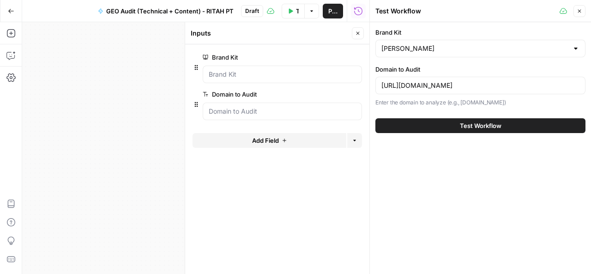
click at [579, 10] on icon "button" at bounding box center [579, 11] width 3 height 3
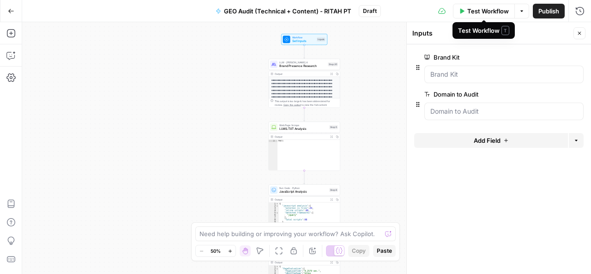
click at [488, 9] on span "Test Workflow" at bounding box center [488, 10] width 42 height 9
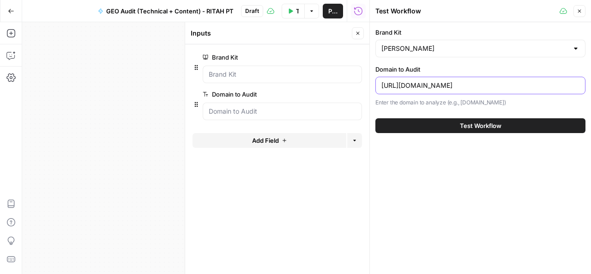
drag, startPoint x: 419, startPoint y: 85, endPoint x: 380, endPoint y: 85, distance: 39.3
click at [380, 85] on div "https://www.ritahrai.com/" at bounding box center [480, 86] width 210 height 18
click at [429, 86] on input "ritahrai.com/" at bounding box center [480, 85] width 198 height 9
type input "ritahrai.com"
click at [584, 7] on button "Close" at bounding box center [580, 11] width 12 height 12
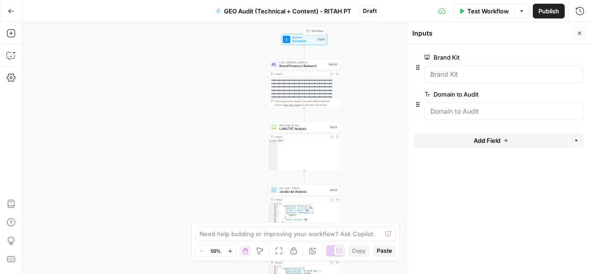
click at [310, 41] on span "Set Inputs" at bounding box center [303, 41] width 23 height 5
click at [304, 67] on span "Brand Presence Research" at bounding box center [302, 66] width 47 height 5
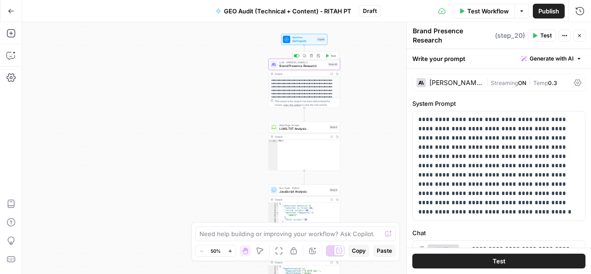
type textarea "Brand Presence Research"
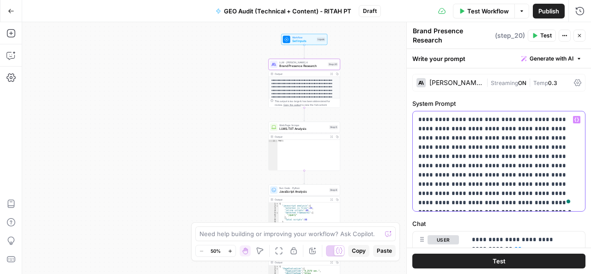
drag, startPoint x: 417, startPoint y: 113, endPoint x: 538, endPoint y: 198, distance: 147.8
click at [538, 198] on div "**********" at bounding box center [499, 161] width 172 height 100
copy p "**********"
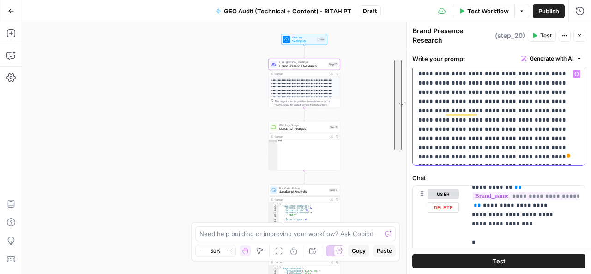
scroll to position [46, 0]
click at [525, 154] on p "**********" at bounding box center [495, 115] width 155 height 92
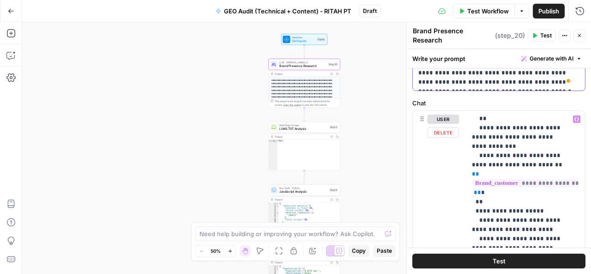
scroll to position [407, 0]
click at [478, 169] on p "**********" at bounding box center [519, 155] width 94 height 896
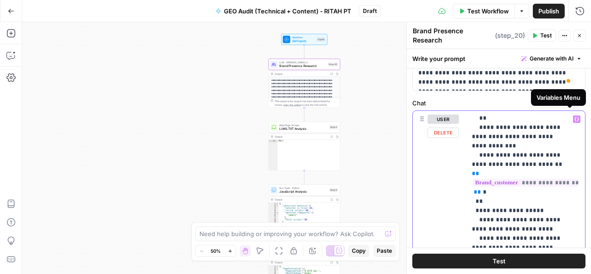
click at [574, 117] on icon "button" at bounding box center [576, 119] width 5 height 5
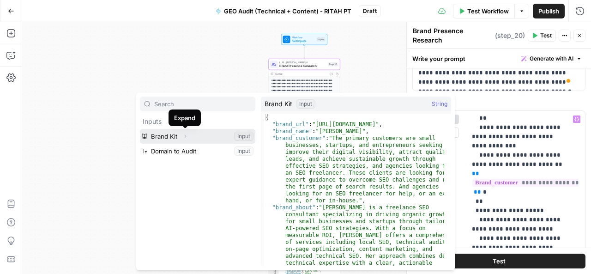
click at [186, 136] on icon "button" at bounding box center [185, 136] width 6 height 6
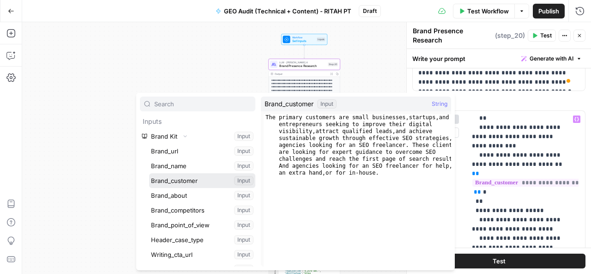
click at [180, 181] on button "Select variable Brand_customer" at bounding box center [202, 180] width 106 height 15
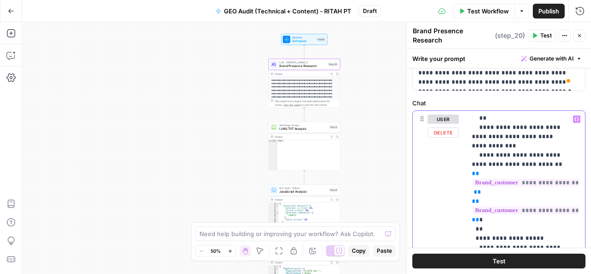
drag, startPoint x: 481, startPoint y: 170, endPoint x: 542, endPoint y: 148, distance: 64.4
click at [542, 148] on p "**********" at bounding box center [519, 169] width 94 height 924
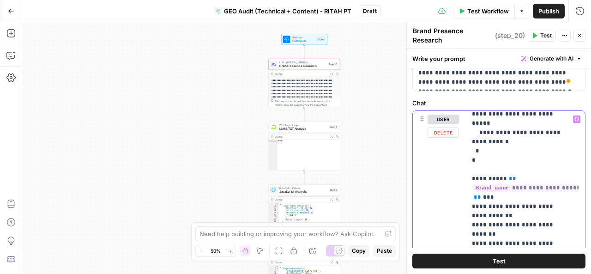
scroll to position [542, 0]
click at [528, 176] on p "**********" at bounding box center [519, 25] width 94 height 905
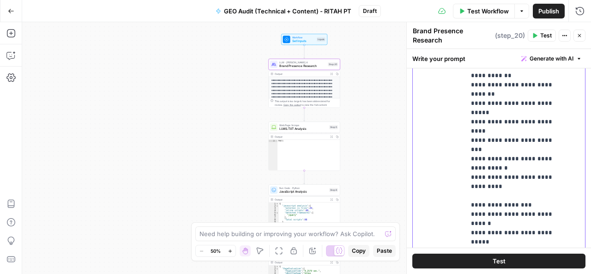
scroll to position [258, 0]
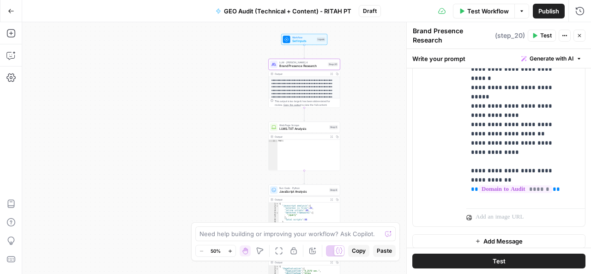
click at [545, 31] on span "Test" at bounding box center [546, 35] width 12 height 8
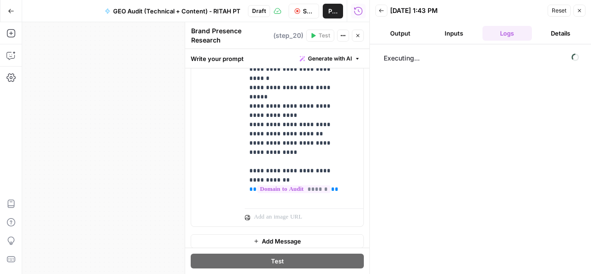
click at [427, 56] on span "Executing..." at bounding box center [481, 58] width 201 height 15
drag, startPoint x: 245, startPoint y: 124, endPoint x: 335, endPoint y: 186, distance: 109.6
click at [335, 186] on div "**********" at bounding box center [301, 16] width 112 height 376
copy p "**********"
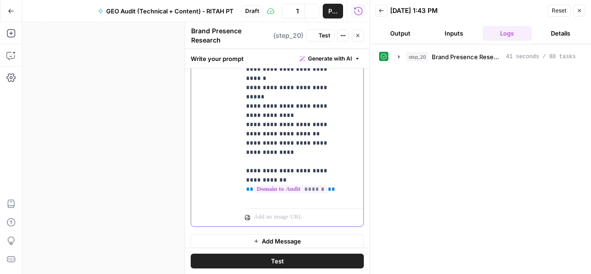
click at [222, 155] on div "user Delete" at bounding box center [221, 27] width 31 height 391
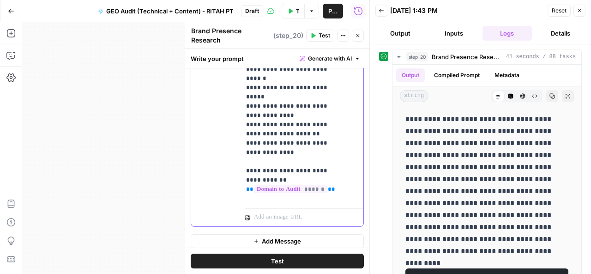
click at [342, 156] on div "**********" at bounding box center [301, 16] width 112 height 376
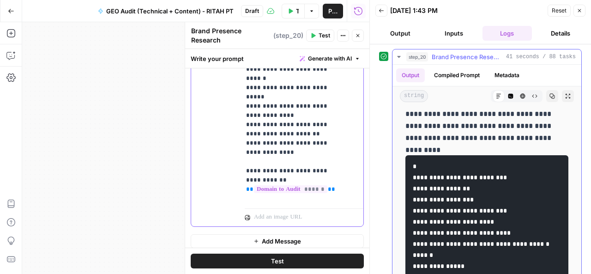
scroll to position [126, 0]
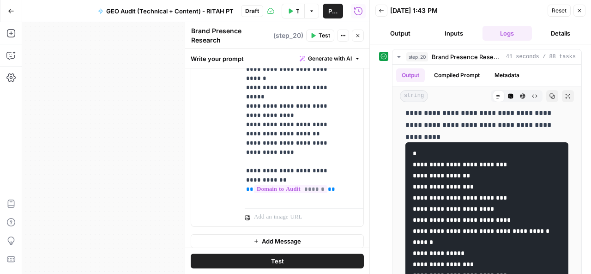
click at [401, 37] on button "Output" at bounding box center [400, 33] width 50 height 15
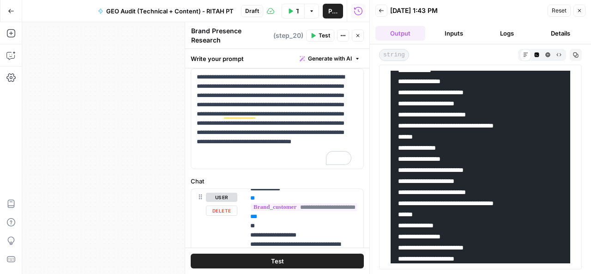
scroll to position [0, 0]
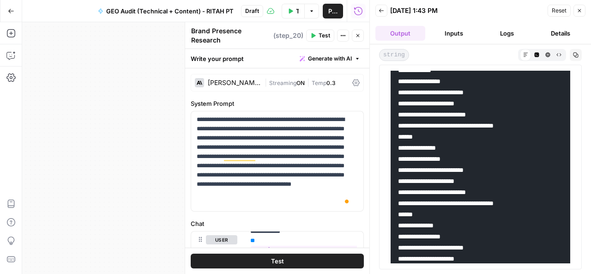
click at [251, 79] on div "[PERSON_NAME] 4" at bounding box center [234, 82] width 53 height 6
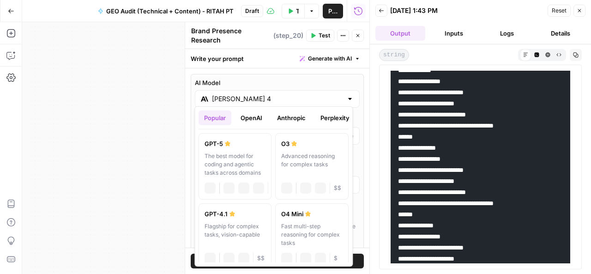
click at [346, 94] on div at bounding box center [349, 98] width 7 height 9
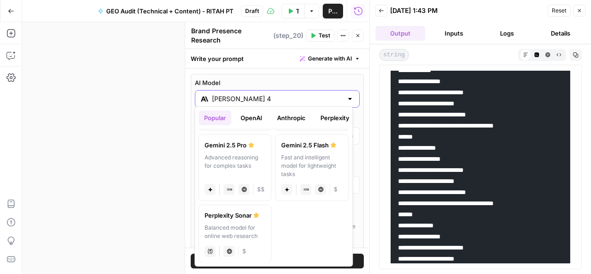
scroll to position [218, 0]
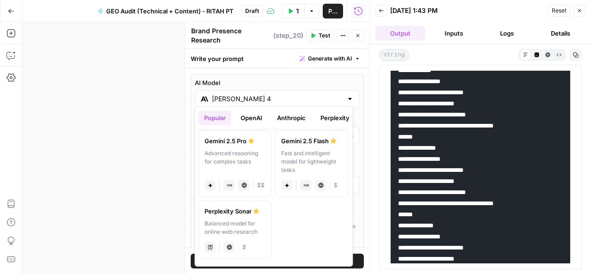
click at [230, 208] on div "Perplexity Sonar" at bounding box center [235, 210] width 61 height 9
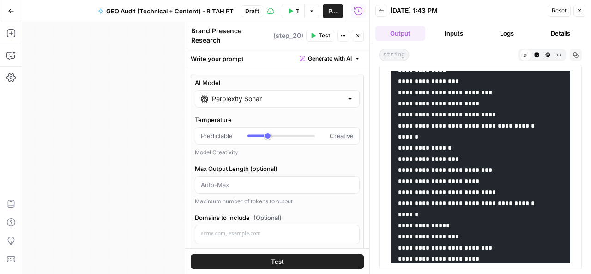
type input "Perplexity Sonar"
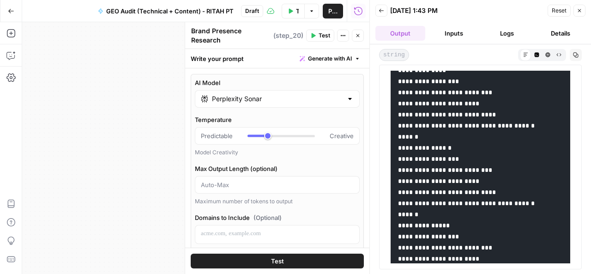
click at [256, 260] on button "Test" at bounding box center [277, 261] width 173 height 15
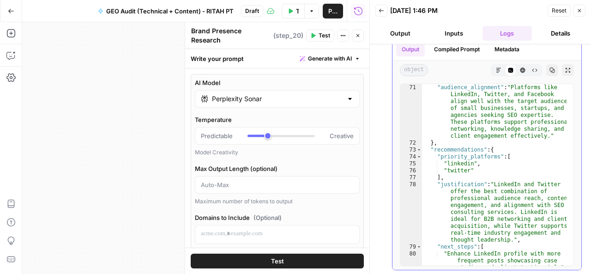
scroll to position [705, 0]
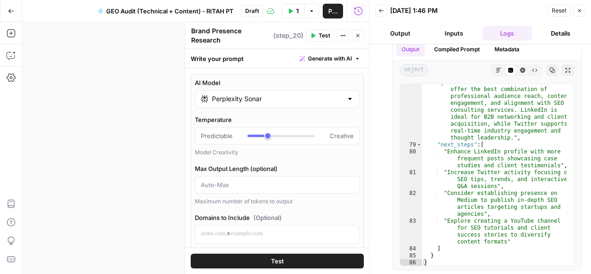
click at [393, 34] on button "Output" at bounding box center [400, 33] width 50 height 15
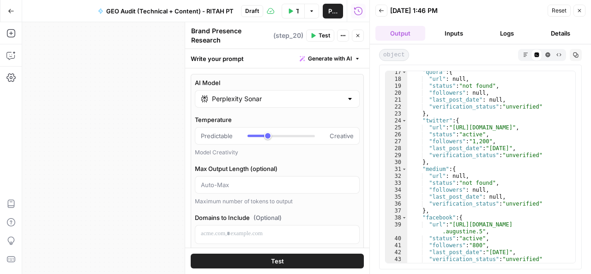
scroll to position [0, 0]
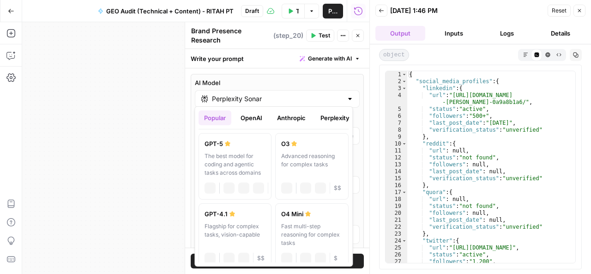
click at [346, 97] on div at bounding box center [349, 98] width 7 height 9
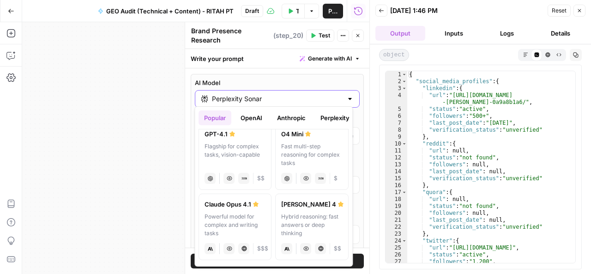
scroll to position [82, 0]
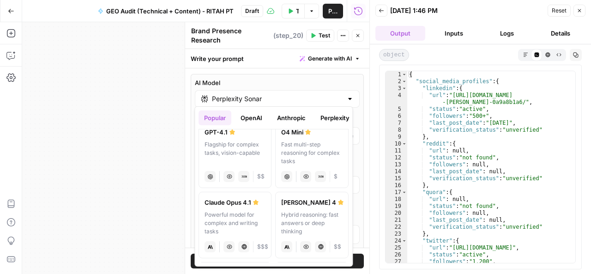
click at [298, 211] on div "Hybrid reasoning: fast answers or deep thinking" at bounding box center [312, 223] width 61 height 25
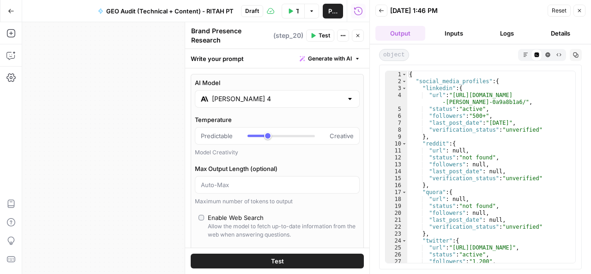
click at [271, 260] on span "Test" at bounding box center [277, 260] width 13 height 9
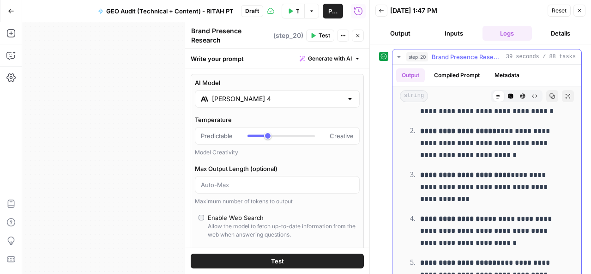
scroll to position [1814, 0]
click at [346, 96] on div at bounding box center [349, 98] width 7 height 9
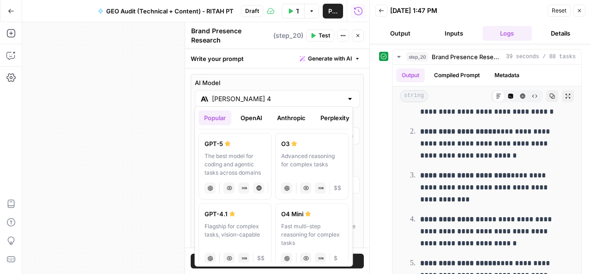
click at [236, 223] on div "Flagship for complex tasks, vision-capable" at bounding box center [235, 234] width 61 height 25
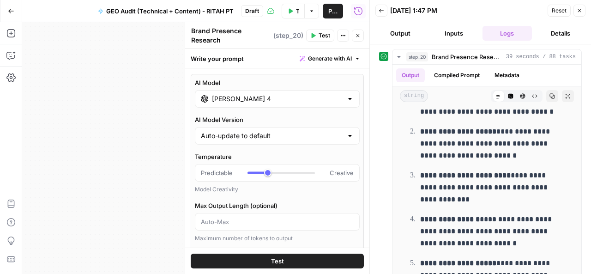
type input "GPT-4.1"
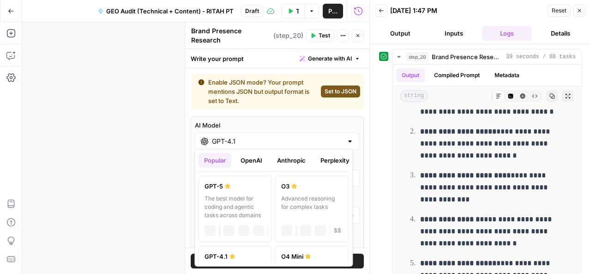
click at [346, 137] on div at bounding box center [349, 141] width 7 height 9
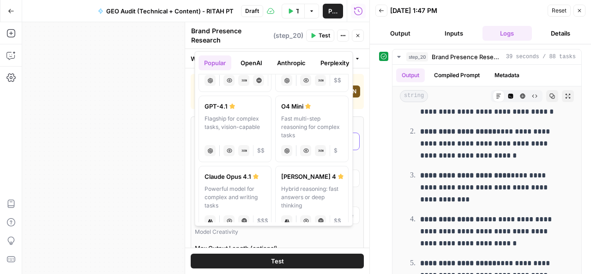
scroll to position [98, 0]
click at [276, 257] on span "Test" at bounding box center [277, 260] width 13 height 9
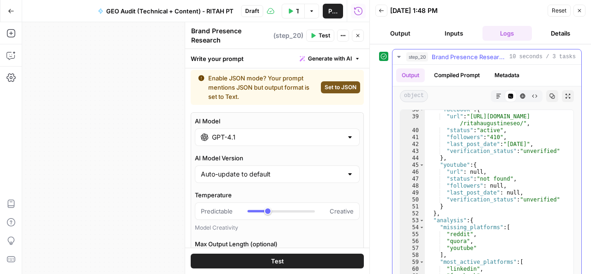
scroll to position [281, 0]
click at [581, 10] on icon "button" at bounding box center [580, 11] width 6 height 6
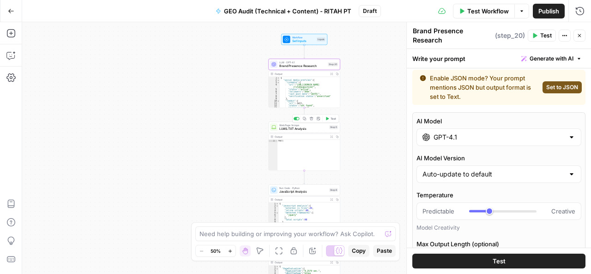
click at [300, 128] on span "LLMS.TXT Analysis" at bounding box center [303, 129] width 48 height 5
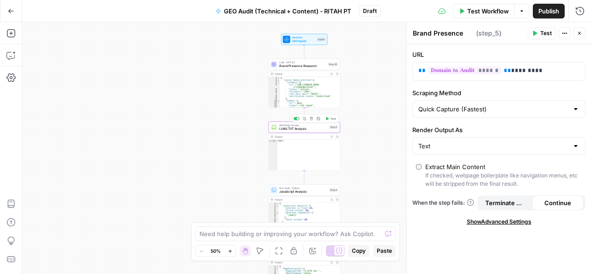
type textarea "LLMS.TXT Analysis"
click at [541, 34] on span "Test" at bounding box center [546, 33] width 12 height 8
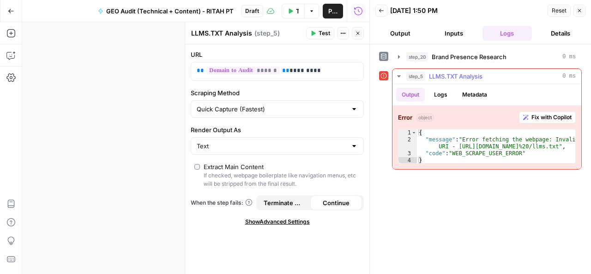
click at [400, 76] on icon "button" at bounding box center [398, 76] width 7 height 7
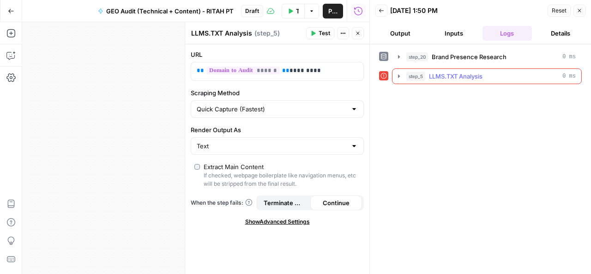
click at [400, 76] on icon "button" at bounding box center [398, 76] width 7 height 7
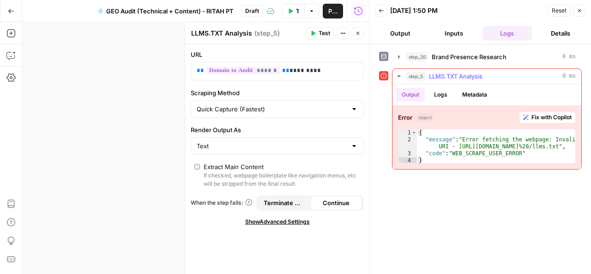
click at [555, 114] on span "Fix with Copilot" at bounding box center [552, 117] width 40 height 8
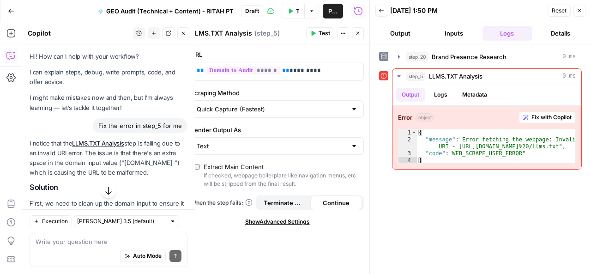
click at [580, 9] on icon "button" at bounding box center [579, 10] width 3 height 3
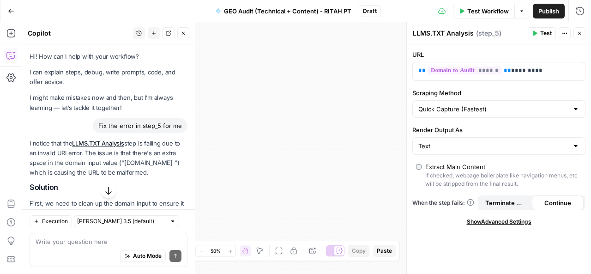
click at [184, 37] on button "Close" at bounding box center [183, 33] width 12 height 12
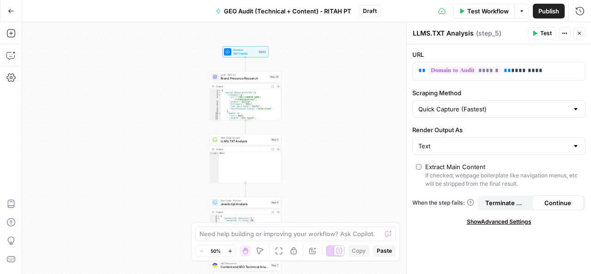
click at [231, 250] on icon "button" at bounding box center [230, 250] width 5 height 5
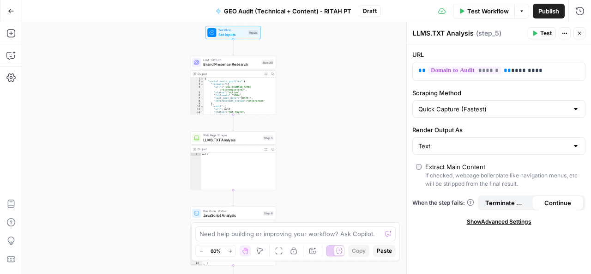
click at [231, 250] on icon "button" at bounding box center [230, 250] width 5 height 5
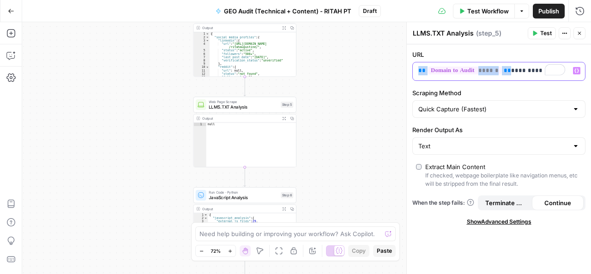
drag, startPoint x: 508, startPoint y: 71, endPoint x: 415, endPoint y: 69, distance: 92.8
click at [415, 69] on div "** ****** ** *********" at bounding box center [491, 71] width 157 height 18
click at [477, 72] on p "**********" at bounding box center [491, 70] width 147 height 9
click at [538, 35] on button "Test" at bounding box center [542, 33] width 28 height 12
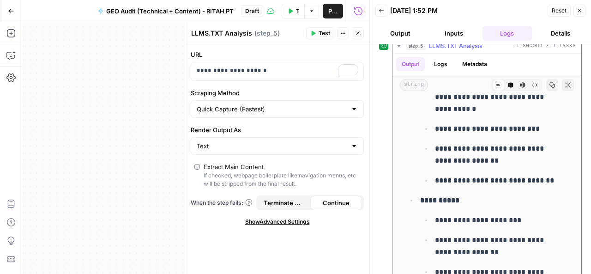
scroll to position [406, 0]
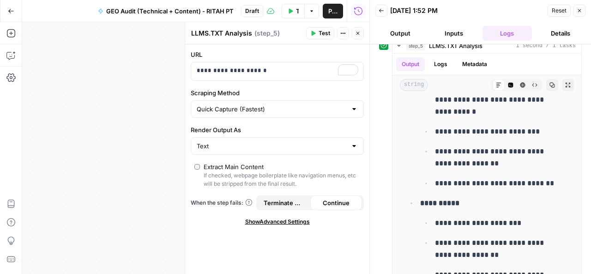
click at [580, 8] on icon "button" at bounding box center [580, 11] width 6 height 6
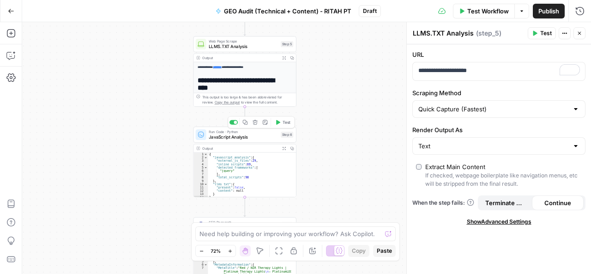
click at [236, 140] on div "Run Code · Python JavaScript Analysis Step 6 Copy step Delete step Add Note Test" at bounding box center [244, 135] width 103 height 16
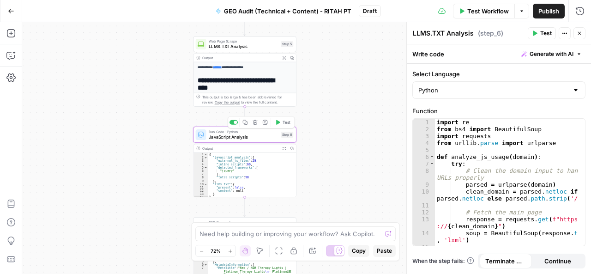
type textarea "JavaScript Analysis"
click at [546, 32] on span "Test" at bounding box center [546, 33] width 12 height 8
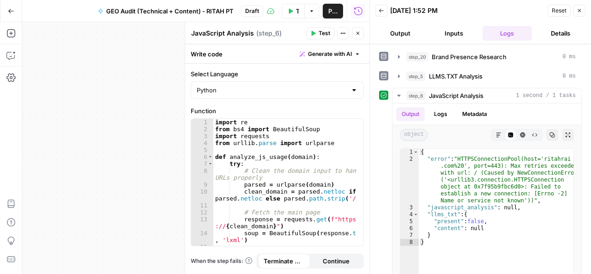
click at [357, 37] on button "Close" at bounding box center [358, 33] width 12 height 12
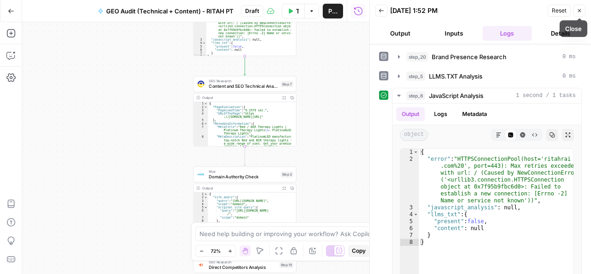
click at [580, 10] on icon "button" at bounding box center [579, 10] width 3 height 3
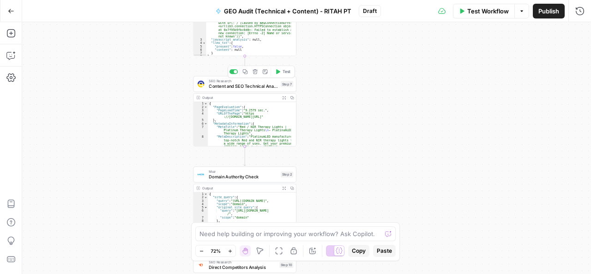
click at [241, 90] on div "SEO Research Content and SEO Technical Analysis Step 7 Copy step Delete step Ad…" at bounding box center [244, 84] width 103 height 16
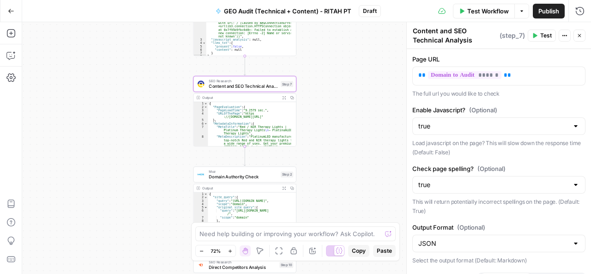
click at [541, 33] on span "Test" at bounding box center [546, 35] width 12 height 8
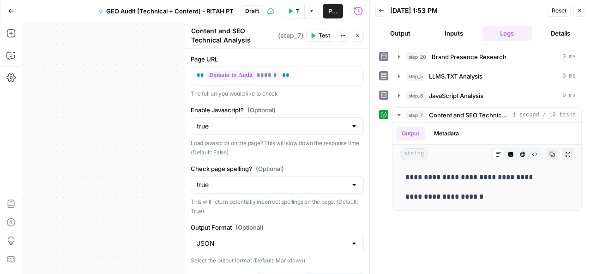
click at [580, 10] on icon "button" at bounding box center [579, 10] width 3 height 3
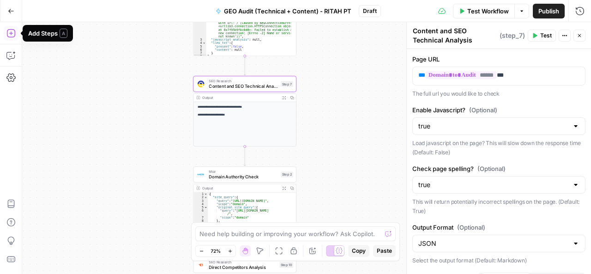
click at [9, 30] on icon "button" at bounding box center [10, 33] width 9 height 9
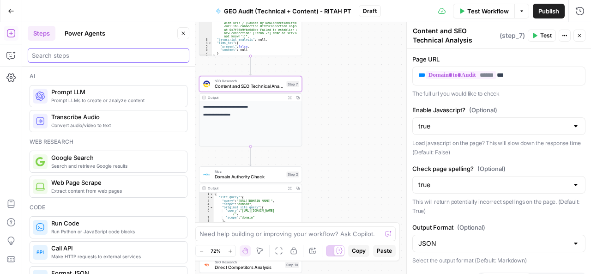
click at [66, 57] on input "search" at bounding box center [108, 55] width 153 height 9
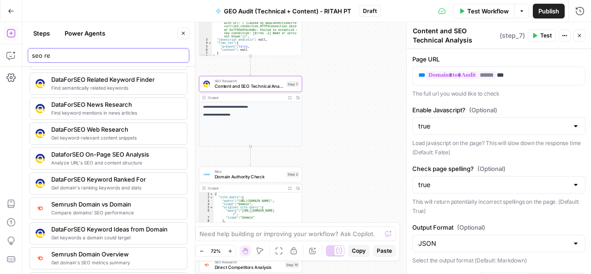
scroll to position [36, 0]
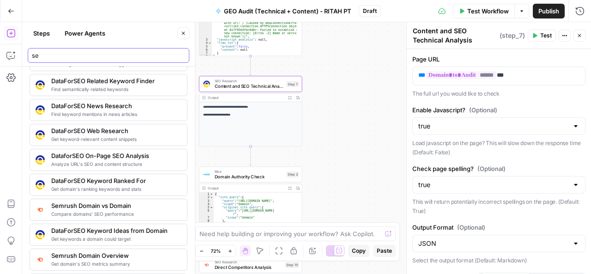
type input "s"
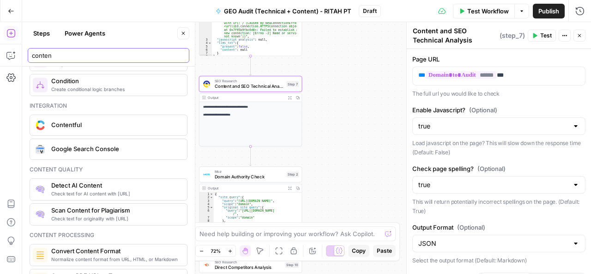
type input "content"
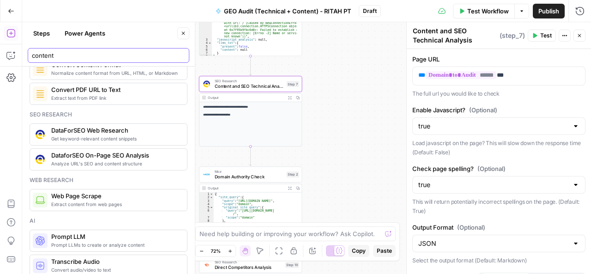
scroll to position [174, 0]
drag, startPoint x: 57, startPoint y: 56, endPoint x: 28, endPoint y: 50, distance: 29.2
click at [28, 50] on div "content" at bounding box center [109, 55] width 162 height 15
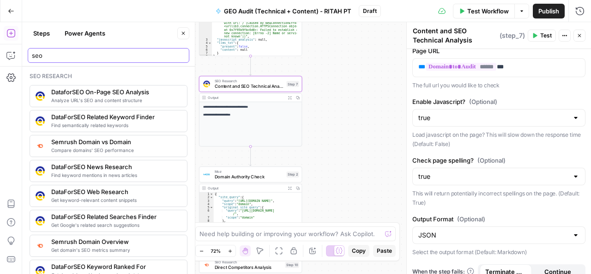
scroll to position [0, 0]
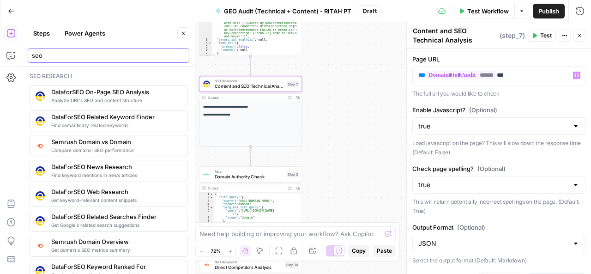
type input "seo"
drag, startPoint x: 514, startPoint y: 75, endPoint x: 415, endPoint y: 73, distance: 99.3
click at [415, 73] on div "** ****** **" at bounding box center [499, 76] width 172 height 18
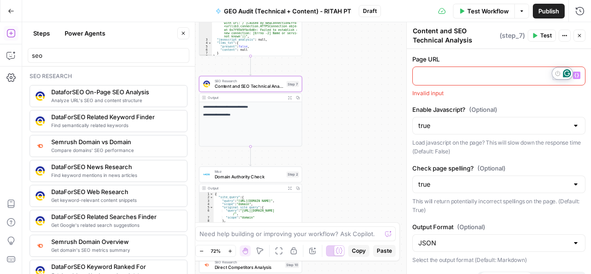
click at [568, 73] on icon "Open Grammarly. 0 Suggestions." at bounding box center [567, 73] width 8 height 8
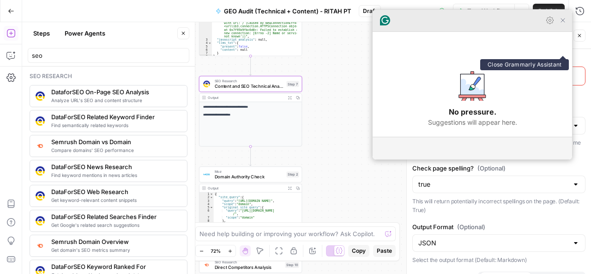
click at [562, 24] on icon "Close Grammarly Assistant" at bounding box center [562, 20] width 7 height 7
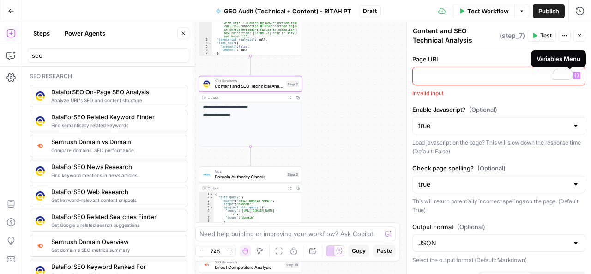
click at [574, 76] on icon "button" at bounding box center [576, 75] width 5 height 4
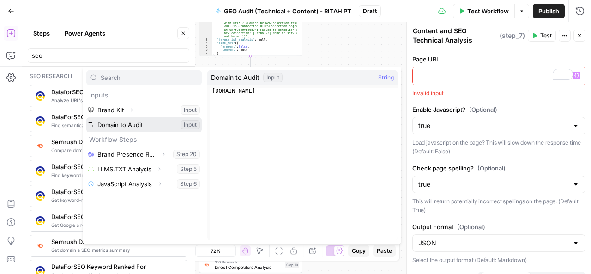
click at [146, 122] on button "Select variable Domain to Audit" at bounding box center [143, 124] width 115 height 15
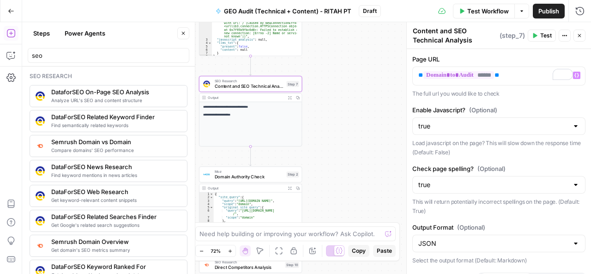
click at [545, 34] on span "Test" at bounding box center [546, 35] width 12 height 8
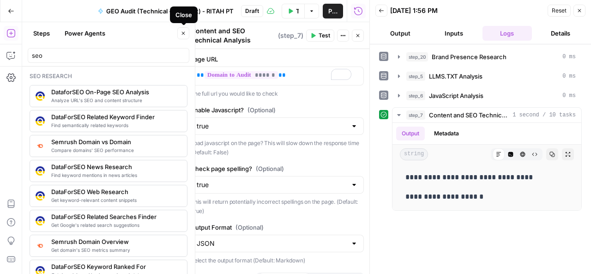
click at [183, 32] on icon "button" at bounding box center [184, 33] width 6 height 6
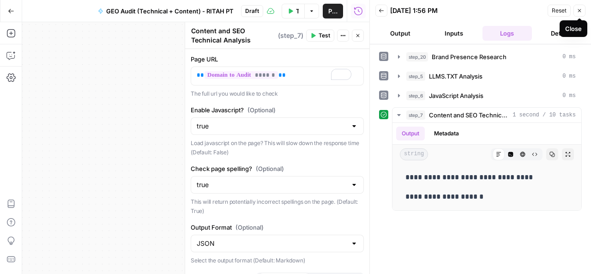
click at [581, 11] on icon "button" at bounding box center [580, 11] width 6 height 6
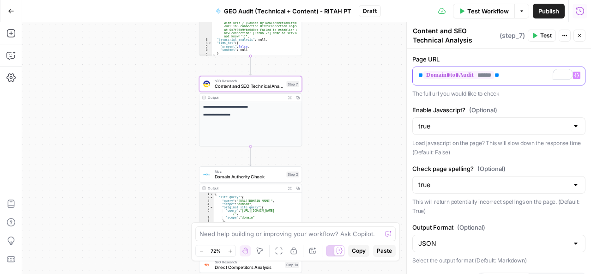
drag, startPoint x: 509, startPoint y: 75, endPoint x: 414, endPoint y: 72, distance: 95.2
click at [414, 72] on div "** ****** **" at bounding box center [499, 76] width 172 height 18
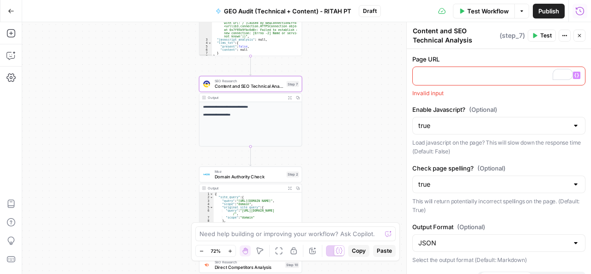
click at [574, 73] on icon "button" at bounding box center [576, 75] width 5 height 5
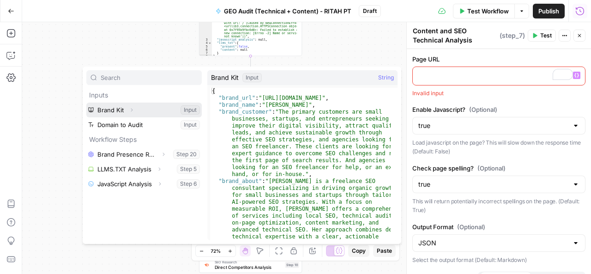
click at [133, 108] on icon "button" at bounding box center [132, 110] width 6 height 6
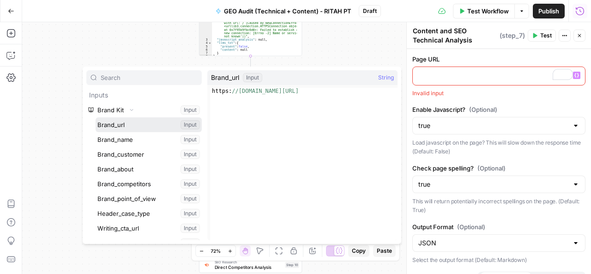
click at [122, 122] on button "Select variable Brand_url" at bounding box center [149, 124] width 106 height 15
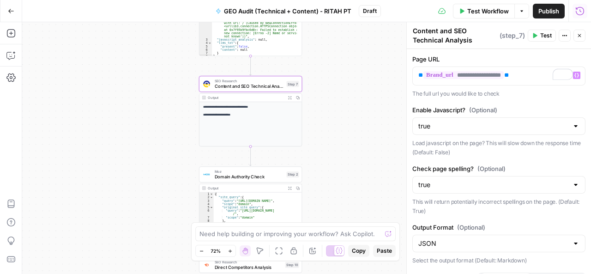
click at [544, 33] on span "Test" at bounding box center [546, 35] width 12 height 8
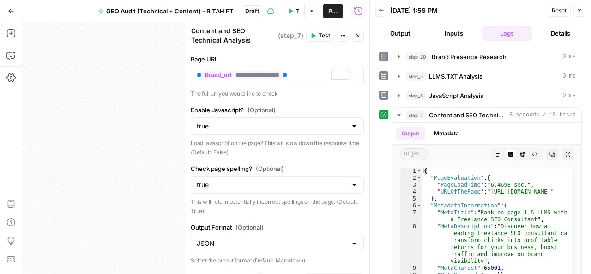
click at [405, 29] on button "Output" at bounding box center [400, 33] width 50 height 15
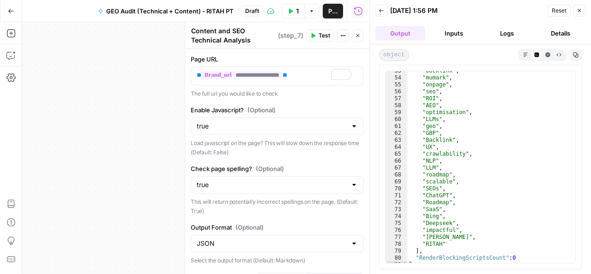
scroll to position [493, 0]
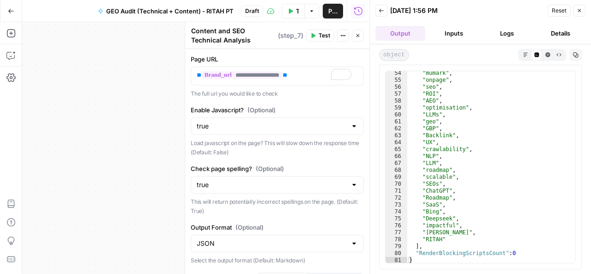
click at [580, 9] on icon "button" at bounding box center [580, 11] width 6 height 6
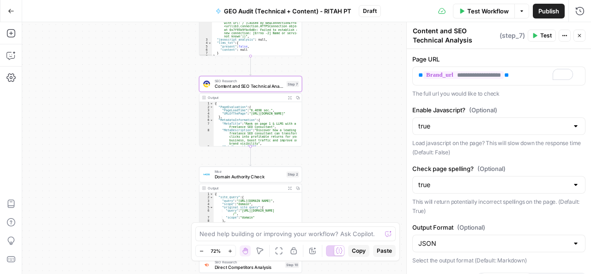
scroll to position [32, 0]
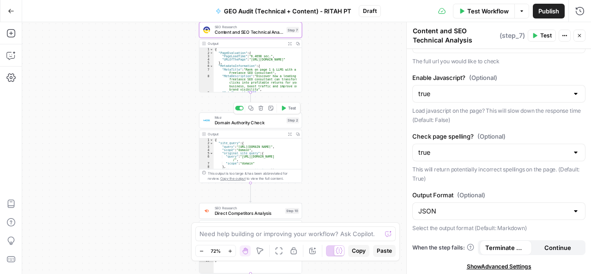
click at [258, 126] on div "Moz Domain Authority Check Step 2 Copy step Delete step Add Note Test" at bounding box center [250, 120] width 103 height 16
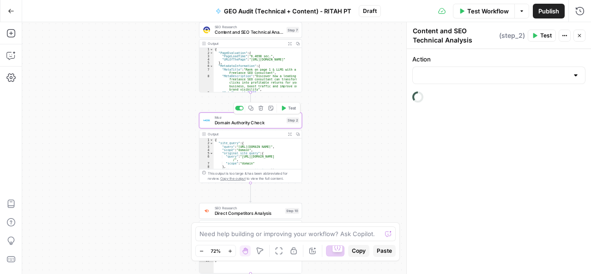
type textarea "Domain Authority Check"
type input "Get Page / Domain Authority"
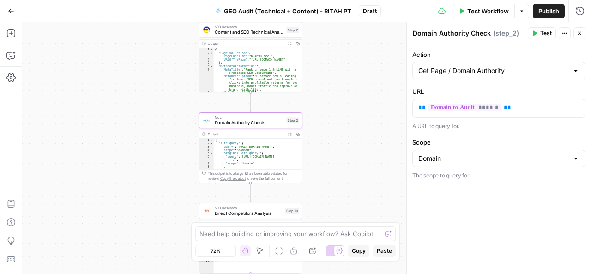
click at [537, 33] on icon "button" at bounding box center [535, 33] width 4 height 5
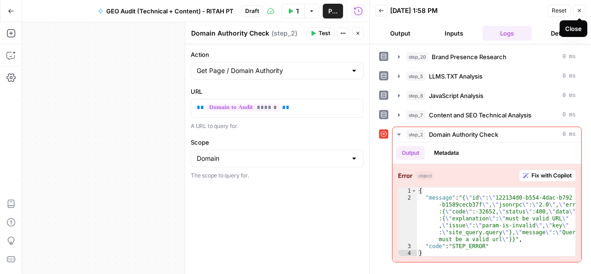
click at [578, 11] on icon "button" at bounding box center [580, 11] width 6 height 6
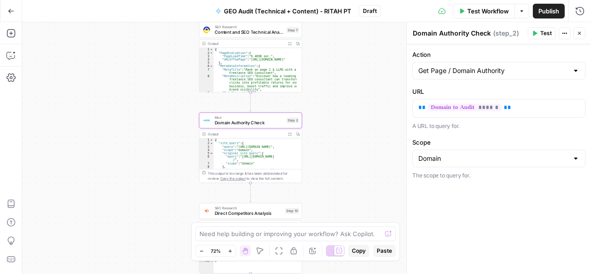
click at [575, 71] on div at bounding box center [575, 70] width 7 height 9
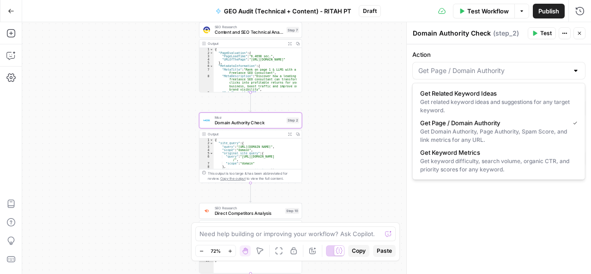
click at [575, 71] on div at bounding box center [575, 70] width 7 height 9
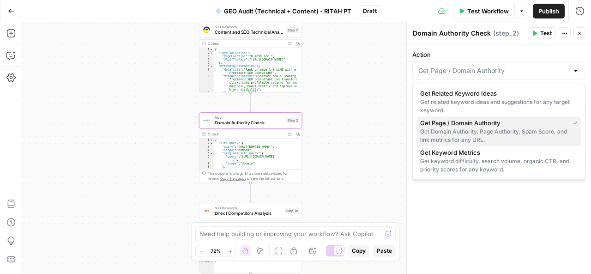
click at [488, 122] on span "Get Page / Domain Authority" at bounding box center [492, 122] width 145 height 9
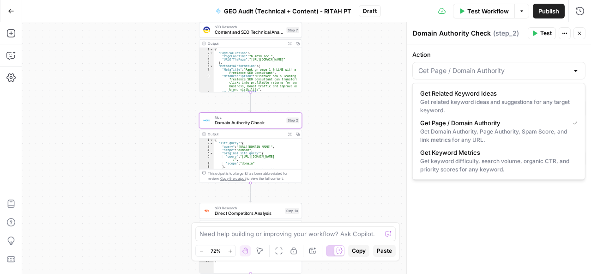
type input "Get Page / Domain Authority"
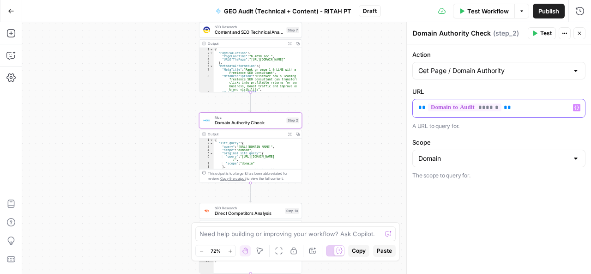
click at [574, 107] on icon "button" at bounding box center [576, 107] width 5 height 5
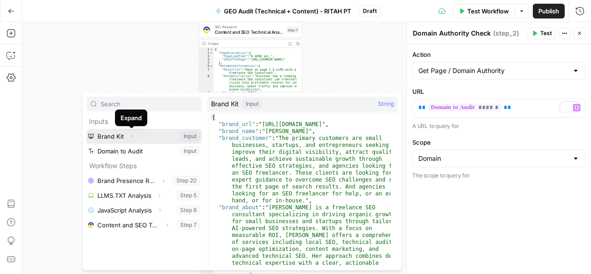
click at [133, 134] on icon "button" at bounding box center [132, 136] width 6 height 6
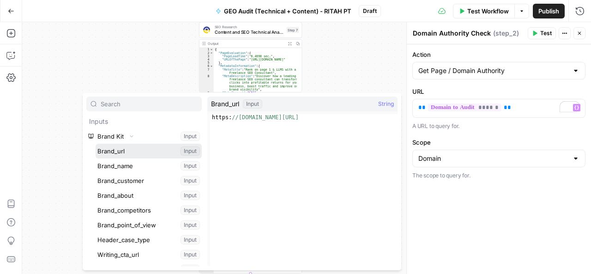
click at [118, 151] on button "Select variable Brand_url" at bounding box center [149, 151] width 106 height 15
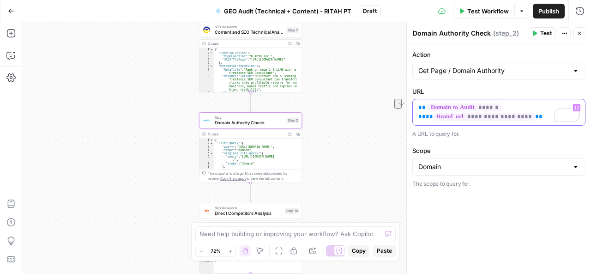
drag, startPoint x: 515, startPoint y: 104, endPoint x: 418, endPoint y: 107, distance: 96.5
click at [418, 107] on p "**********" at bounding box center [499, 112] width 162 height 18
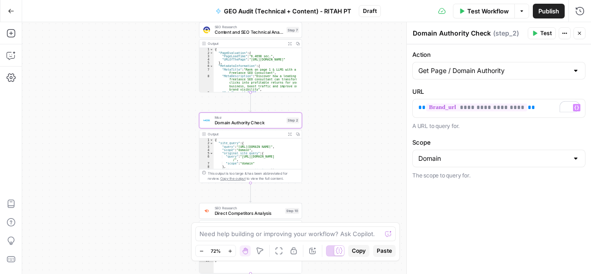
click at [541, 37] on span "Test" at bounding box center [546, 33] width 12 height 8
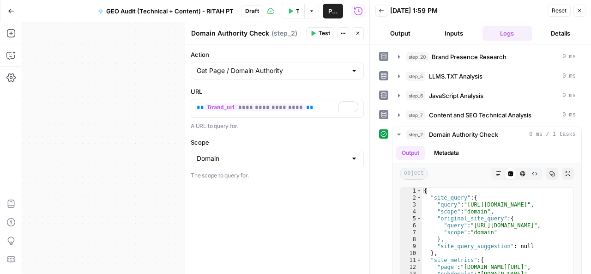
click at [401, 32] on button "Output" at bounding box center [400, 33] width 50 height 15
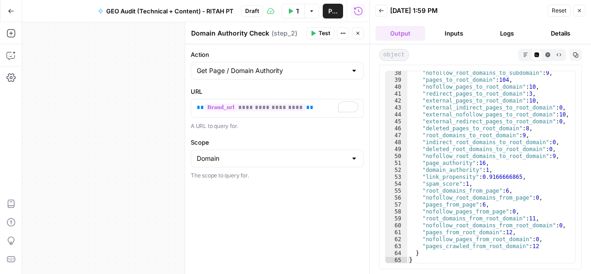
scroll to position [264, 0]
click at [579, 8] on icon "button" at bounding box center [580, 11] width 6 height 6
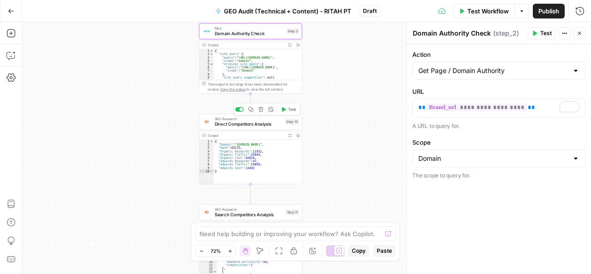
click at [245, 123] on span "Direct Competitors Analysis" at bounding box center [249, 124] width 68 height 6
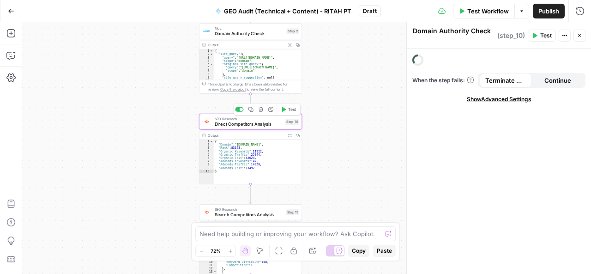
type textarea "Direct Competitors Analysis"
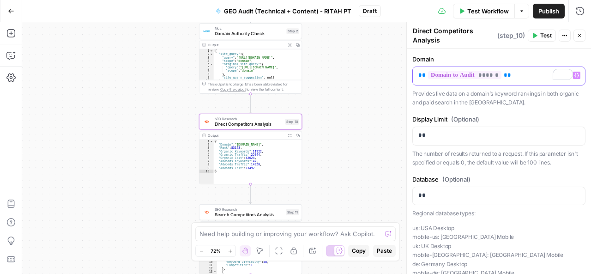
drag, startPoint x: 526, startPoint y: 73, endPoint x: 418, endPoint y: 75, distance: 108.5
click at [418, 75] on p "** ****** **" at bounding box center [495, 75] width 155 height 9
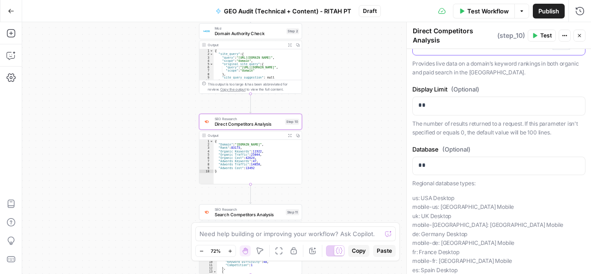
scroll to position [0, 0]
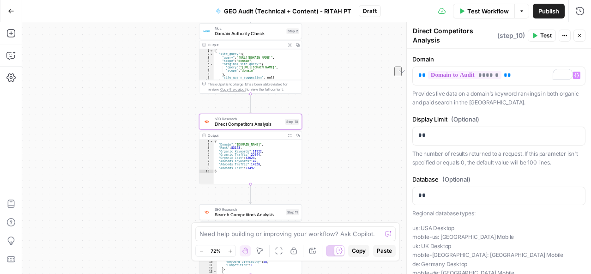
click at [545, 36] on span "Test" at bounding box center [546, 35] width 12 height 8
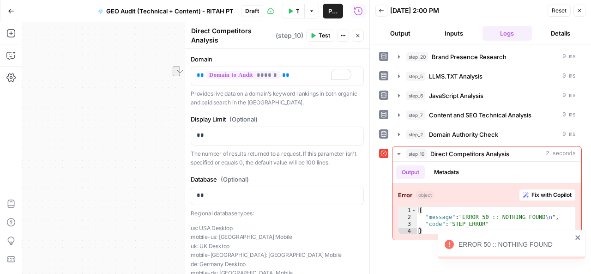
click at [576, 9] on button "Close" at bounding box center [580, 11] width 12 height 12
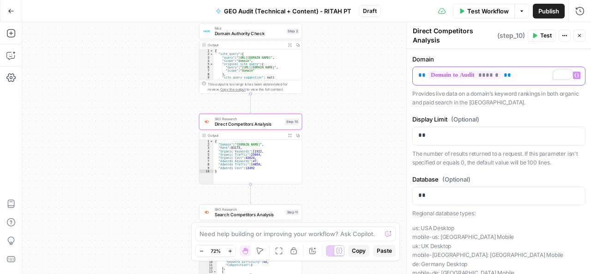
click at [516, 73] on p "** ****** **" at bounding box center [495, 75] width 155 height 9
drag, startPoint x: 516, startPoint y: 73, endPoint x: 417, endPoint y: 73, distance: 99.8
click at [417, 73] on div "** ****** **" at bounding box center [499, 76] width 172 height 18
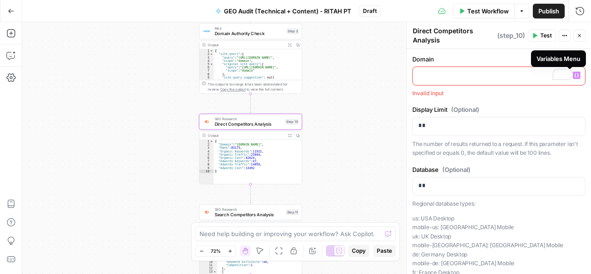
click at [570, 71] on div "Open Grammarly." at bounding box center [567, 74] width 8 height 8
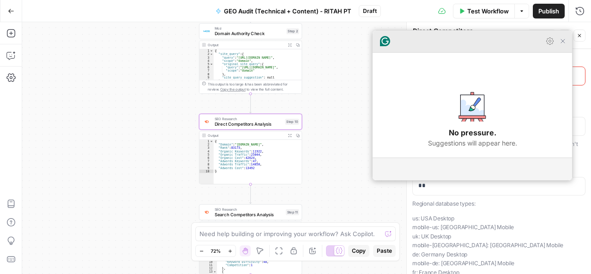
click at [562, 43] on icon "Close Grammarly Assistant" at bounding box center [563, 41] width 4 height 4
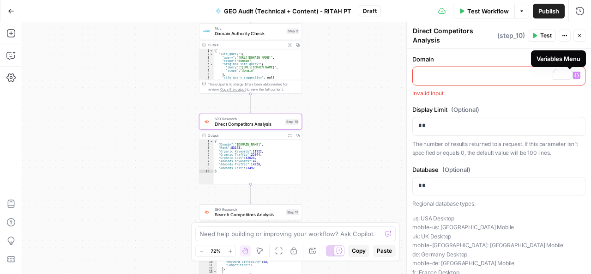
click at [574, 76] on icon "button" at bounding box center [576, 75] width 5 height 4
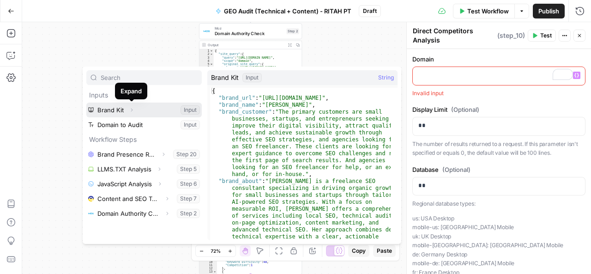
click at [133, 108] on icon "button" at bounding box center [132, 110] width 6 height 6
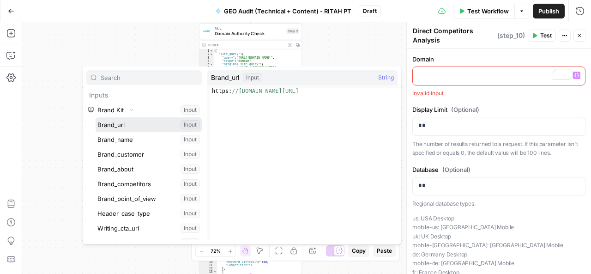
click at [123, 125] on button "Select variable Brand_url" at bounding box center [149, 124] width 106 height 15
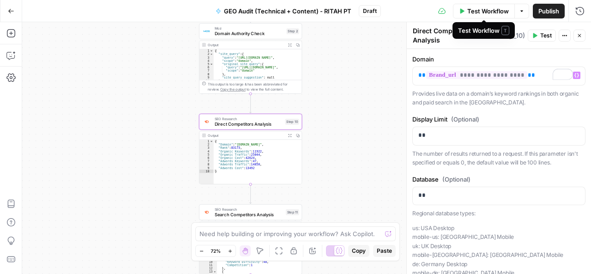
click at [479, 8] on span "Test Workflow" at bounding box center [488, 10] width 42 height 9
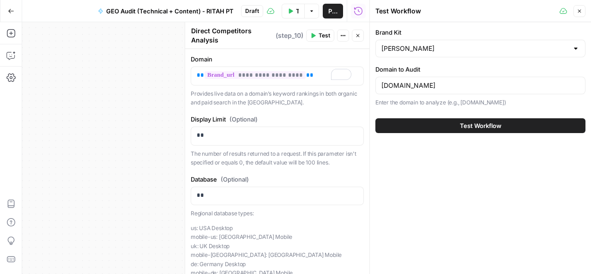
click at [381, 84] on div "[DOMAIN_NAME]" at bounding box center [480, 86] width 210 height 18
click at [382, 86] on input "[DOMAIN_NAME]" at bounding box center [480, 85] width 198 height 9
click at [394, 83] on input "hppt://ritahrai.com" at bounding box center [480, 85] width 198 height 9
type input "[URL][DOMAIN_NAME]"
click at [582, 11] on icon "button" at bounding box center [580, 11] width 6 height 6
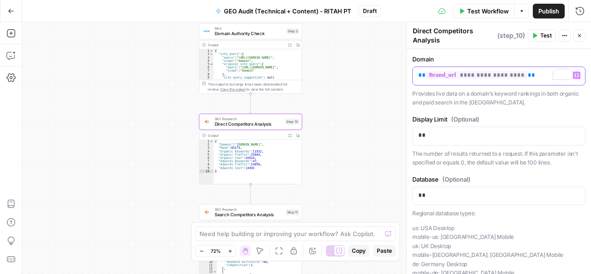
click at [531, 76] on p "**********" at bounding box center [495, 75] width 155 height 9
drag, startPoint x: 531, startPoint y: 76, endPoint x: 410, endPoint y: 70, distance: 121.1
click at [410, 70] on div "**********" at bounding box center [498, 148] width 185 height 252
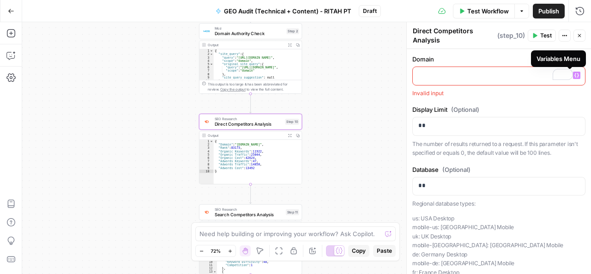
click at [574, 74] on icon "button" at bounding box center [576, 75] width 5 height 5
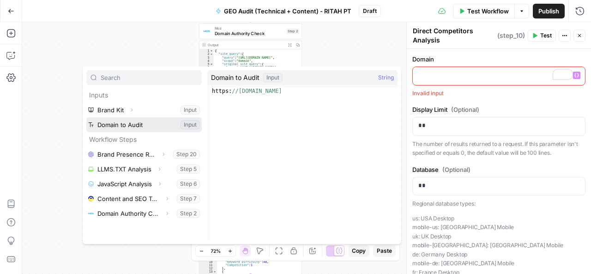
click at [135, 125] on button "Select variable Domain to Audit" at bounding box center [143, 124] width 115 height 15
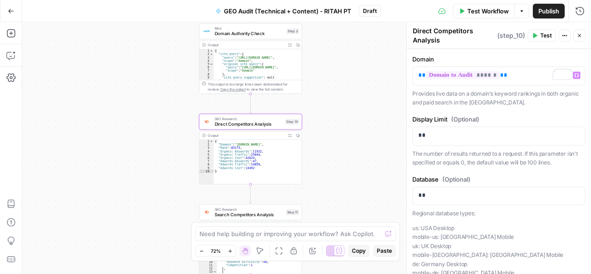
click at [547, 34] on span "Test" at bounding box center [546, 35] width 12 height 8
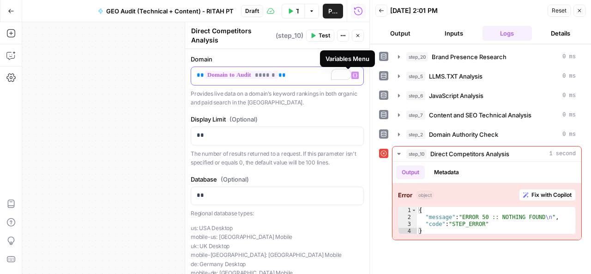
click at [353, 76] on icon "button" at bounding box center [355, 75] width 5 height 4
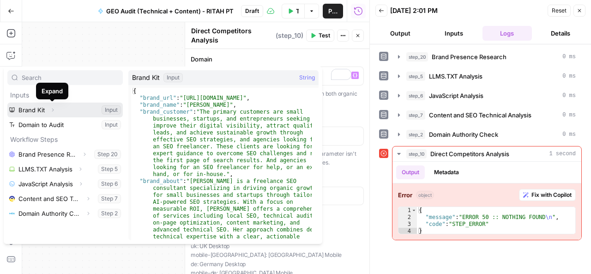
click at [54, 109] on icon "button" at bounding box center [53, 110] width 6 height 6
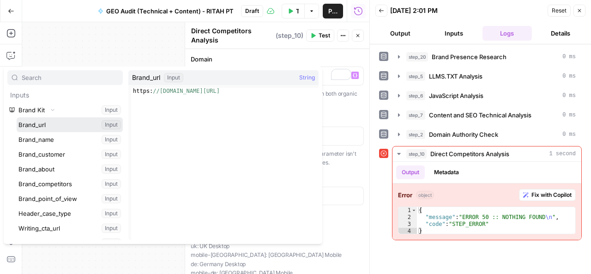
click at [42, 127] on button "Select variable Brand_url" at bounding box center [70, 124] width 106 height 15
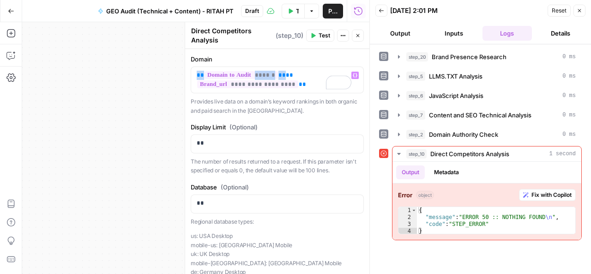
drag, startPoint x: 290, startPoint y: 75, endPoint x: 193, endPoint y: 73, distance: 97.0
click at [193, 73] on div "**********" at bounding box center [277, 80] width 172 height 26
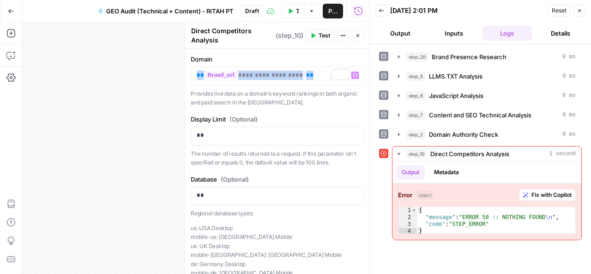
click at [317, 37] on button "Test" at bounding box center [320, 36] width 28 height 12
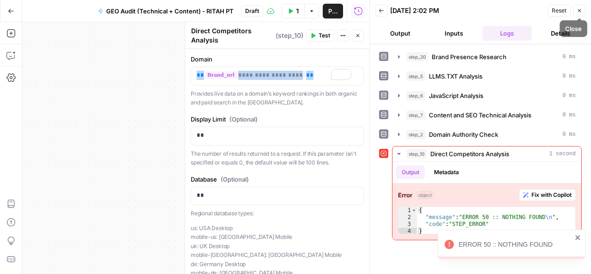
click at [581, 10] on icon "button" at bounding box center [580, 11] width 6 height 6
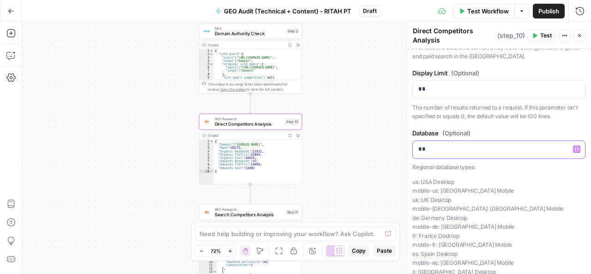
click at [426, 148] on p "**" at bounding box center [495, 149] width 155 height 9
drag, startPoint x: 426, startPoint y: 148, endPoint x: 415, endPoint y: 147, distance: 11.6
click at [415, 147] on div "**" at bounding box center [499, 150] width 172 height 18
click at [544, 32] on span "Test" at bounding box center [546, 35] width 12 height 8
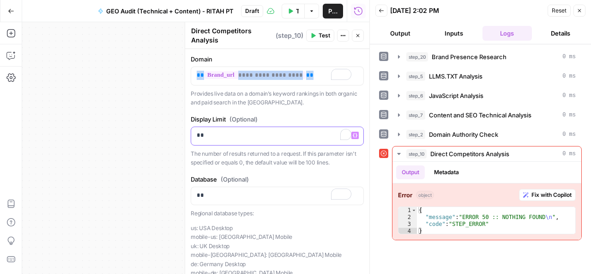
drag, startPoint x: 204, startPoint y: 135, endPoint x: 195, endPoint y: 134, distance: 8.8
click at [195, 134] on div "**" at bounding box center [277, 136] width 172 height 18
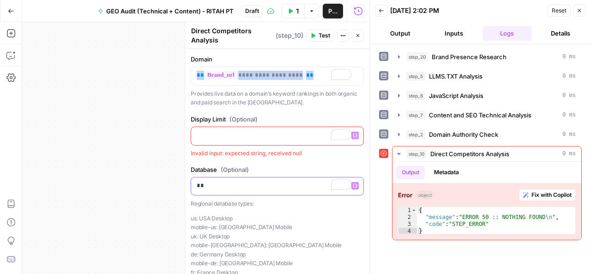
drag, startPoint x: 209, startPoint y: 186, endPoint x: 193, endPoint y: 186, distance: 16.6
click at [193, 186] on div "**" at bounding box center [277, 186] width 172 height 18
click at [326, 35] on span "Test" at bounding box center [325, 35] width 12 height 8
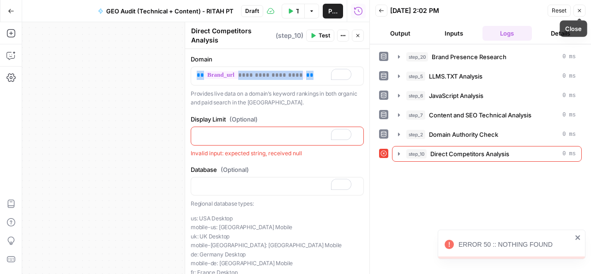
click at [577, 11] on icon "button" at bounding box center [580, 11] width 6 height 6
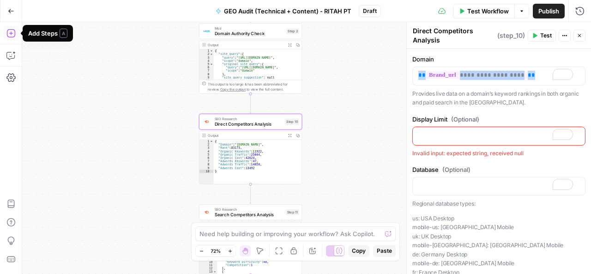
click at [9, 31] on icon "button" at bounding box center [10, 33] width 9 height 9
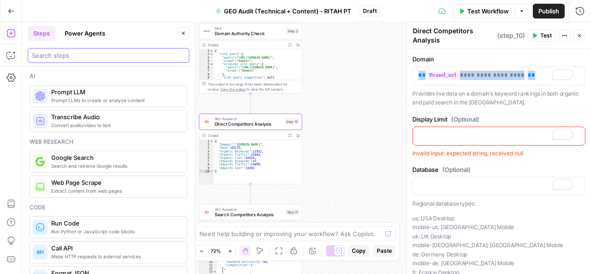
click at [142, 60] on input "search" at bounding box center [108, 55] width 153 height 9
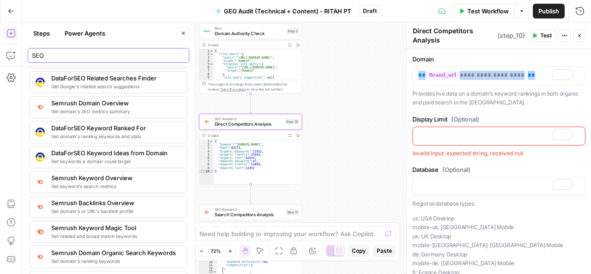
scroll to position [136, 0]
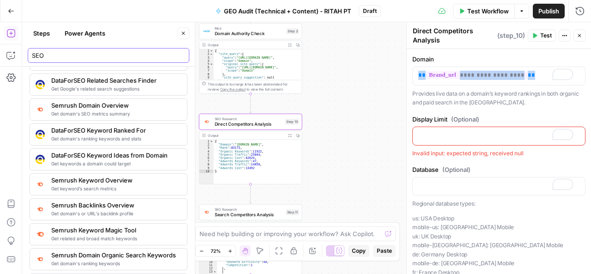
type input "SEO"
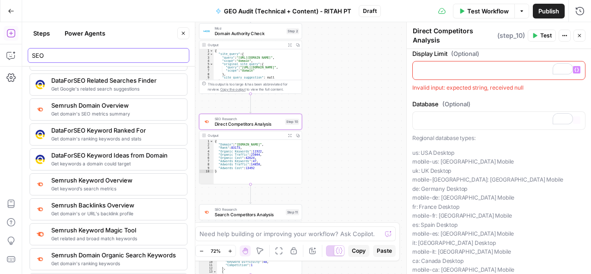
scroll to position [84, 0]
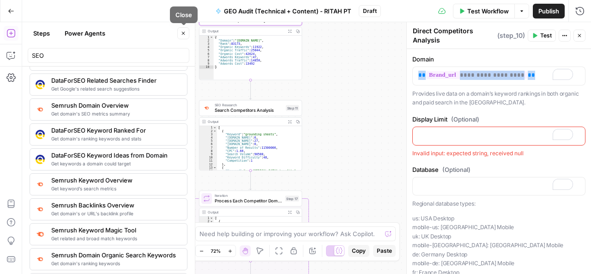
click at [186, 30] on icon "button" at bounding box center [184, 33] width 6 height 6
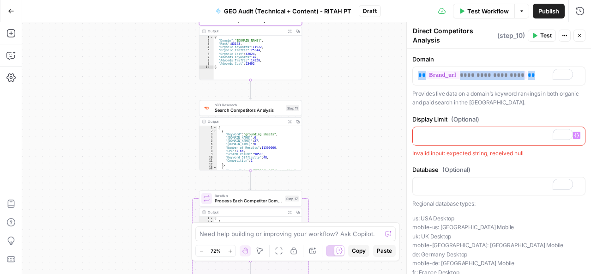
click at [423, 131] on p "To enrich screen reader interactions, please activate Accessibility in Grammarl…" at bounding box center [495, 135] width 155 height 9
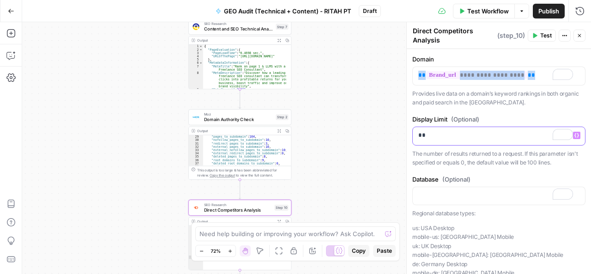
scroll to position [134, 0]
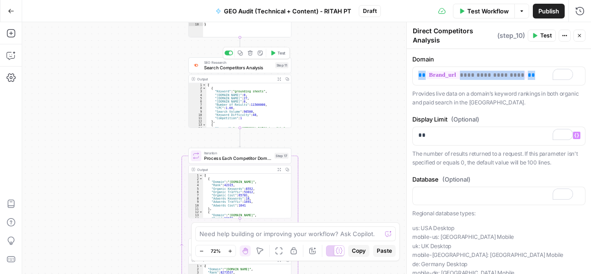
click at [244, 69] on span "Search Competitors Analysis" at bounding box center [238, 67] width 68 height 6
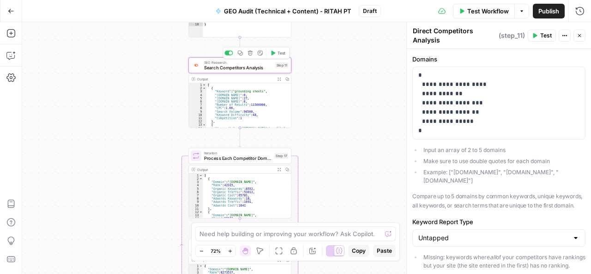
type textarea "Search Competitors Analysis"
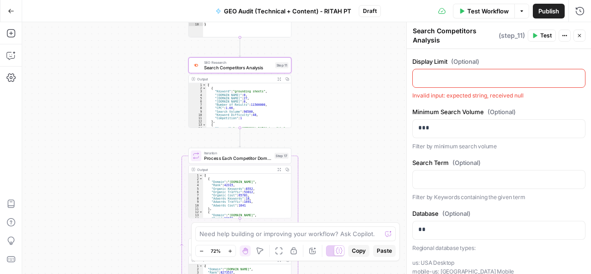
scroll to position [280, 0]
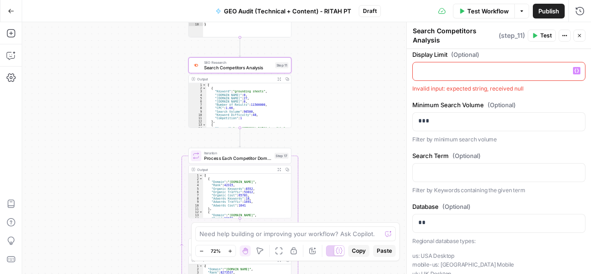
click at [421, 75] on p at bounding box center [498, 70] width 161 height 9
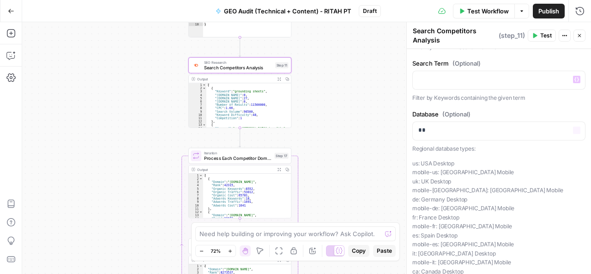
scroll to position [390, 0]
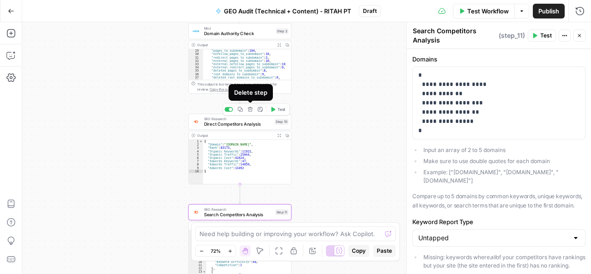
click at [253, 111] on icon "button" at bounding box center [251, 110] width 6 height 6
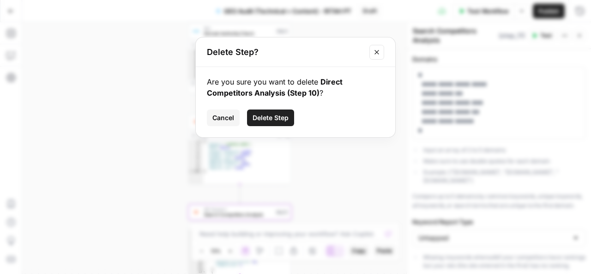
click at [261, 115] on span "Delete Step" at bounding box center [271, 117] width 36 height 9
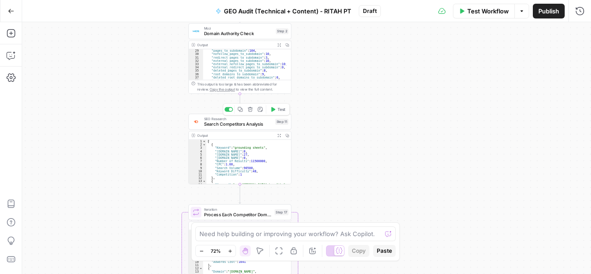
click at [248, 124] on span "Search Competitors Analysis" at bounding box center [238, 124] width 68 height 6
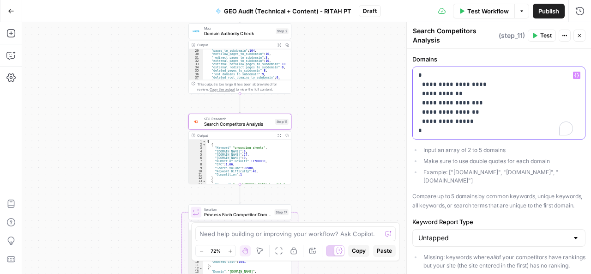
drag, startPoint x: 424, startPoint y: 84, endPoint x: 472, endPoint y: 84, distance: 48.0
click at [472, 84] on p "**********" at bounding box center [495, 103] width 155 height 65
drag, startPoint x: 460, startPoint y: 85, endPoint x: 425, endPoint y: 85, distance: 35.1
click at [425, 85] on p "**********" at bounding box center [495, 103] width 155 height 65
drag, startPoint x: 423, startPoint y: 94, endPoint x: 453, endPoint y: 94, distance: 29.1
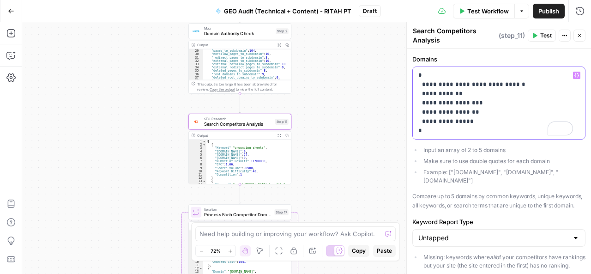
click at [453, 94] on p "**********" at bounding box center [495, 103] width 155 height 65
drag, startPoint x: 445, startPoint y: 92, endPoint x: 423, endPoint y: 92, distance: 21.7
click at [423, 92] on p "**********" at bounding box center [495, 103] width 155 height 65
drag, startPoint x: 423, startPoint y: 100, endPoint x: 472, endPoint y: 101, distance: 49.0
click at [472, 101] on p "**********" at bounding box center [495, 103] width 155 height 65
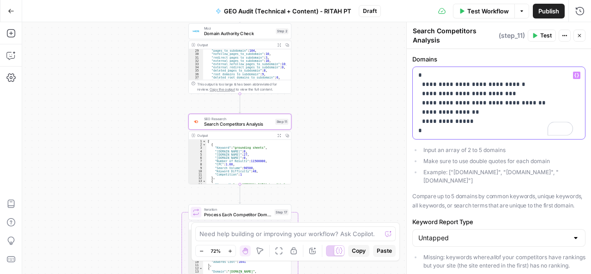
drag, startPoint x: 444, startPoint y: 102, endPoint x: 424, endPoint y: 102, distance: 19.9
click at [424, 102] on p "**********" at bounding box center [495, 103] width 155 height 65
drag, startPoint x: 424, startPoint y: 112, endPoint x: 468, endPoint y: 112, distance: 43.9
click at [468, 112] on p "**********" at bounding box center [495, 103] width 155 height 65
drag, startPoint x: 460, startPoint y: 112, endPoint x: 425, endPoint y: 110, distance: 35.1
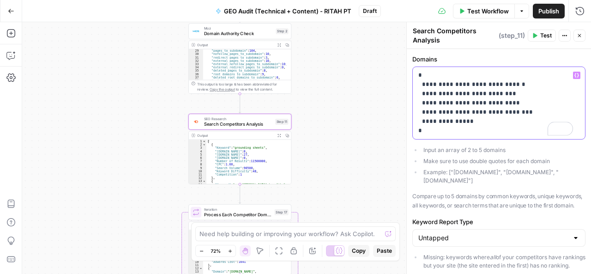
click at [425, 110] on p "**********" at bounding box center [495, 103] width 155 height 65
drag, startPoint x: 424, startPoint y: 113, endPoint x: 474, endPoint y: 110, distance: 50.0
click at [474, 110] on p "**********" at bounding box center [495, 103] width 155 height 65
drag, startPoint x: 444, startPoint y: 111, endPoint x: 425, endPoint y: 109, distance: 19.5
click at [425, 109] on p "**********" at bounding box center [495, 103] width 155 height 65
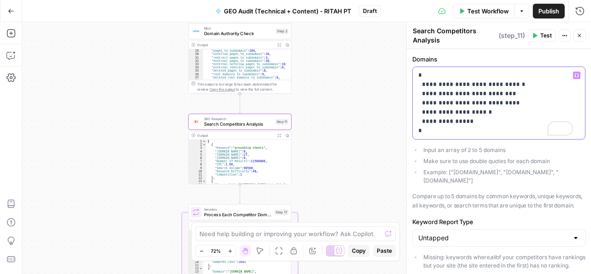
drag, startPoint x: 424, startPoint y: 121, endPoint x: 461, endPoint y: 119, distance: 37.0
click at [461, 119] on p "**********" at bounding box center [495, 103] width 155 height 65
drag, startPoint x: 460, startPoint y: 119, endPoint x: 425, endPoint y: 119, distance: 35.1
click at [425, 119] on p "**********" at bounding box center [495, 103] width 155 height 65
click at [490, 125] on p "**********" at bounding box center [495, 103] width 155 height 65
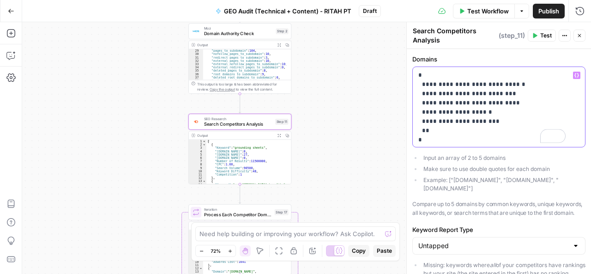
click at [423, 130] on p "**********" at bounding box center [491, 108] width 147 height 74
click at [530, 129] on p "**********" at bounding box center [491, 108] width 147 height 74
click at [424, 139] on p "**********" at bounding box center [491, 112] width 147 height 83
drag, startPoint x: 461, startPoint y: 138, endPoint x: 423, endPoint y: 138, distance: 37.9
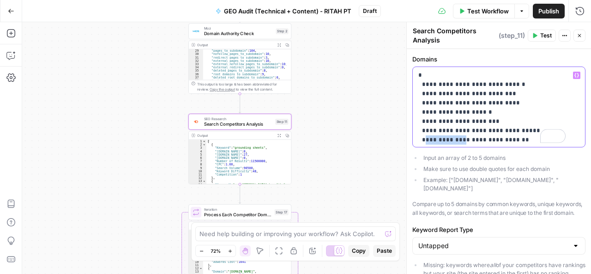
click at [423, 138] on p "**********" at bounding box center [491, 112] width 147 height 83
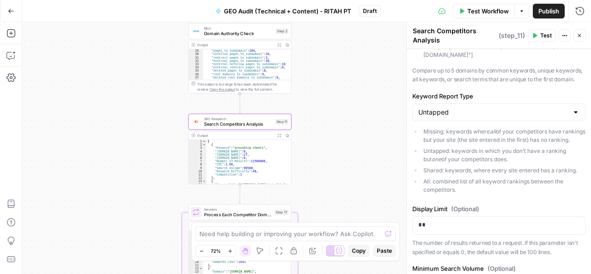
scroll to position [0, 0]
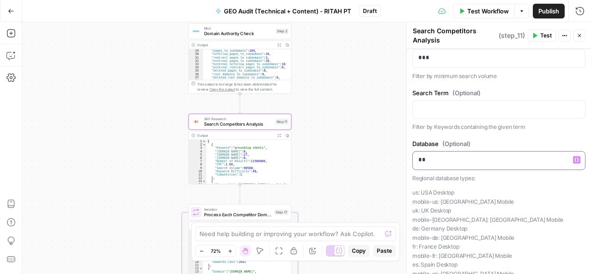
click at [514, 164] on p "**" at bounding box center [495, 159] width 155 height 9
drag, startPoint x: 428, startPoint y: 165, endPoint x: 417, endPoint y: 165, distance: 11.1
click at [417, 165] on div "**" at bounding box center [499, 160] width 172 height 18
click at [438, 119] on div at bounding box center [499, 110] width 172 height 18
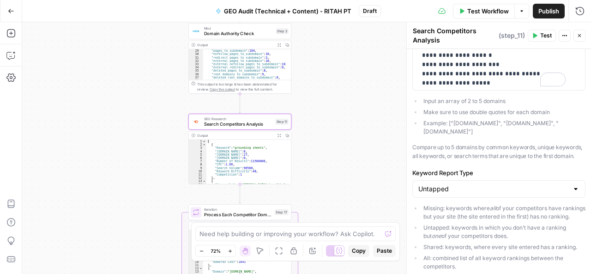
click at [548, 35] on span "Test" at bounding box center [546, 35] width 12 height 8
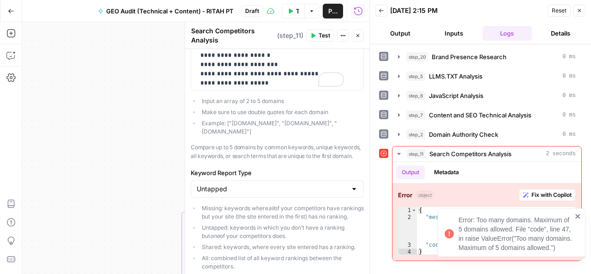
click at [577, 214] on icon "close" at bounding box center [578, 215] width 6 height 7
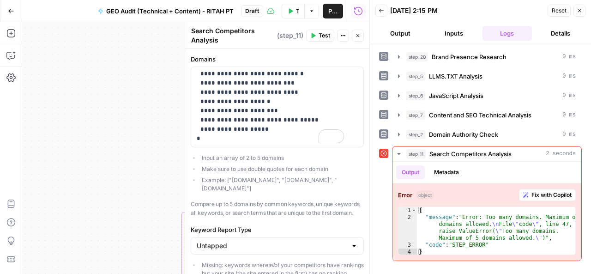
click at [579, 5] on button "Close" at bounding box center [580, 11] width 12 height 12
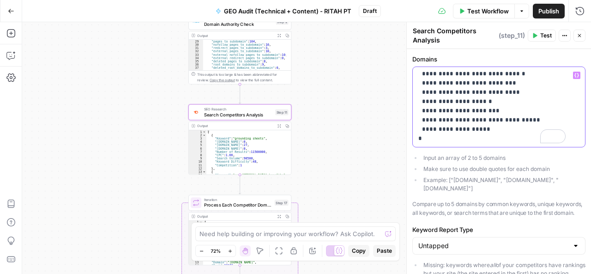
click at [510, 73] on p "**********" at bounding box center [491, 101] width 147 height 83
click at [503, 91] on p "**********" at bounding box center [491, 101] width 147 height 83
click at [483, 108] on p "**********" at bounding box center [491, 101] width 147 height 83
click at [482, 101] on p "**********" at bounding box center [491, 101] width 147 height 83
click at [526, 120] on p "**********" at bounding box center [491, 101] width 147 height 83
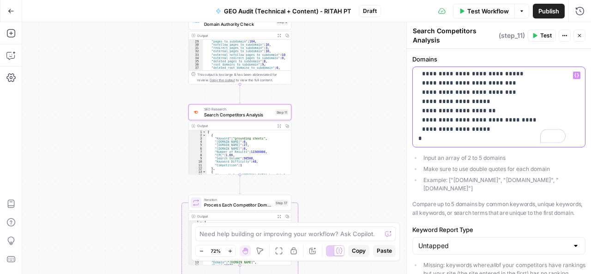
click at [475, 127] on p "**********" at bounding box center [491, 101] width 147 height 83
click at [552, 36] on span "Test" at bounding box center [546, 35] width 12 height 8
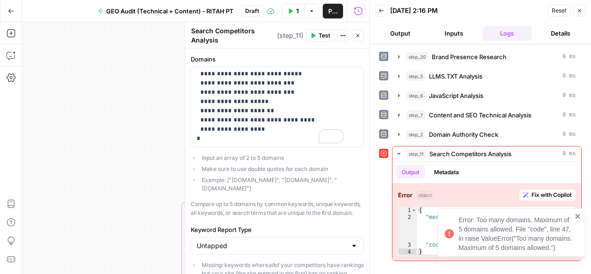
click at [580, 216] on icon "close" at bounding box center [578, 215] width 6 height 7
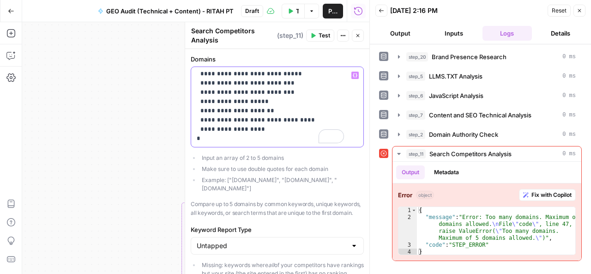
drag, startPoint x: 305, startPoint y: 122, endPoint x: 199, endPoint y: 119, distance: 106.7
click at [199, 119] on p "**********" at bounding box center [270, 101] width 147 height 83
drag, startPoint x: 258, startPoint y: 130, endPoint x: 196, endPoint y: 125, distance: 62.1
click at [196, 125] on div "**********" at bounding box center [274, 107] width 166 height 80
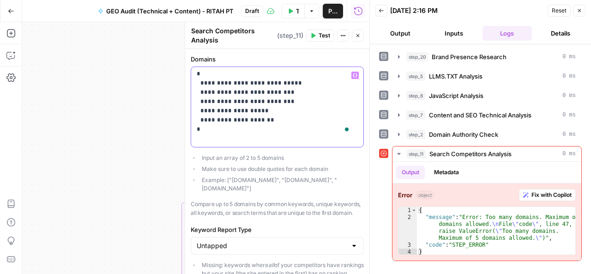
scroll to position [0, 0]
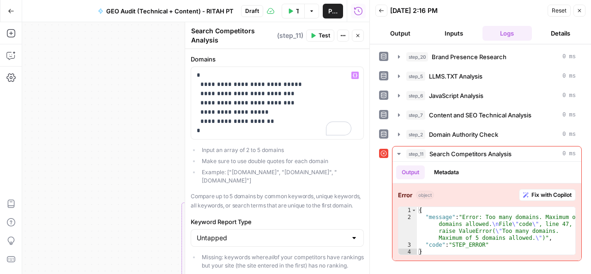
click at [329, 35] on span "Test" at bounding box center [325, 35] width 12 height 8
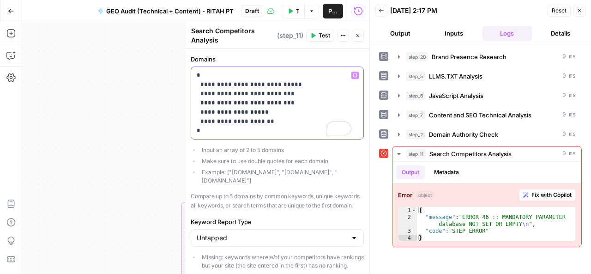
click at [286, 85] on p "**********" at bounding box center [274, 103] width 155 height 65
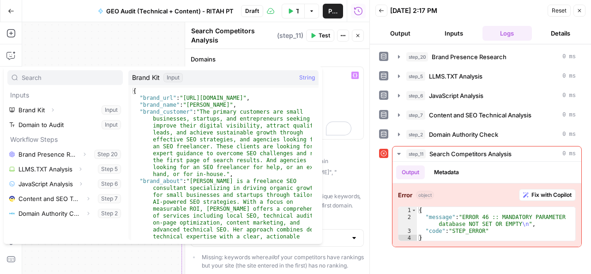
click at [101, 41] on div "**********" at bounding box center [195, 148] width 347 height 252
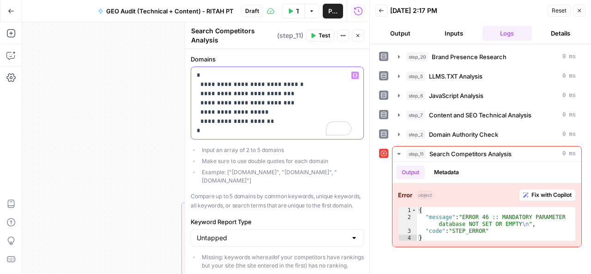
click at [283, 93] on p "**********" at bounding box center [274, 103] width 155 height 65
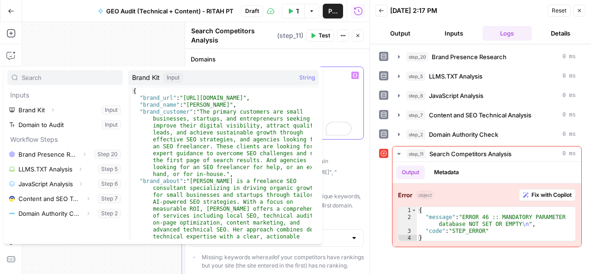
click at [341, 83] on p "**********" at bounding box center [274, 103] width 155 height 65
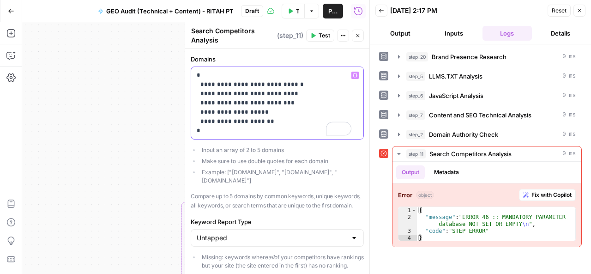
click at [280, 100] on p "**********" at bounding box center [274, 103] width 155 height 65
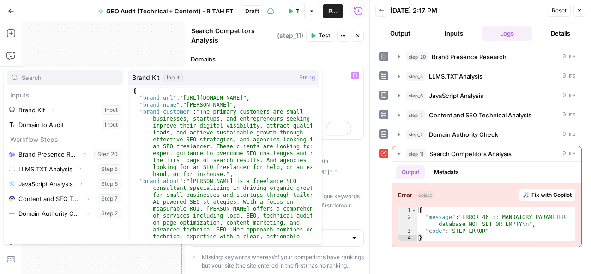
click at [127, 33] on div "**********" at bounding box center [195, 148] width 347 height 252
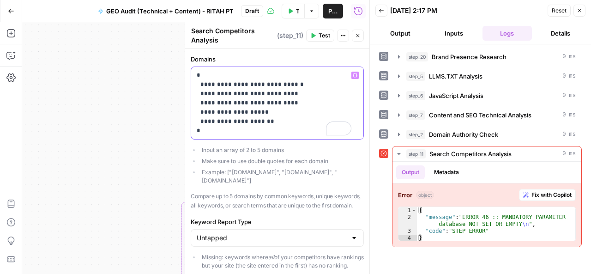
click at [259, 110] on p "**********" at bounding box center [274, 103] width 155 height 65
click at [259, 118] on p "**********" at bounding box center [274, 103] width 155 height 65
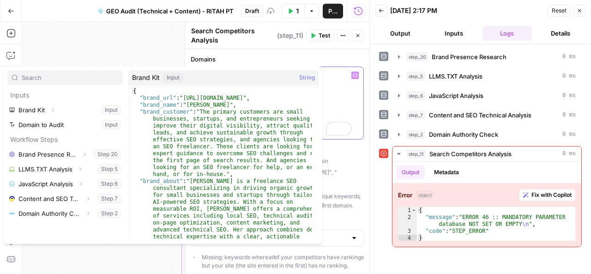
click at [345, 102] on p "**********" at bounding box center [274, 103] width 155 height 65
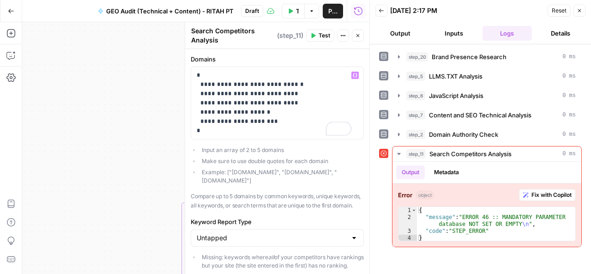
click at [324, 35] on span "Test" at bounding box center [325, 35] width 12 height 8
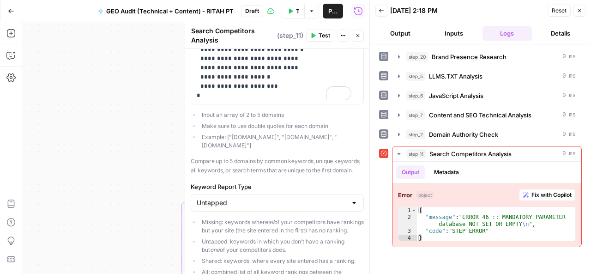
scroll to position [35, 0]
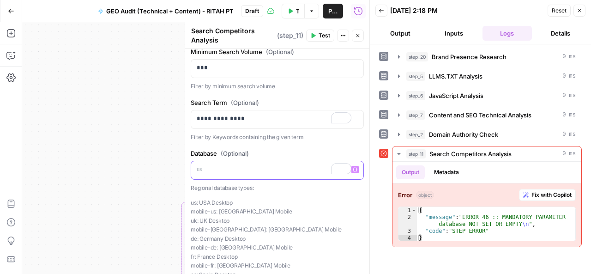
click at [233, 174] on p "To enrich screen reader interactions, please activate Accessibility in Grammarl…" at bounding box center [274, 169] width 155 height 9
click at [328, 32] on span "Test" at bounding box center [325, 35] width 12 height 8
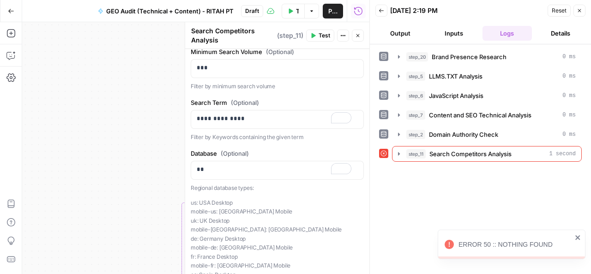
click at [589, 189] on div "step_20 Brand Presence Research 0 ms step_5 LLMS.TXT Analysis 0 ms step_6 JavaS…" at bounding box center [480, 159] width 221 height 230
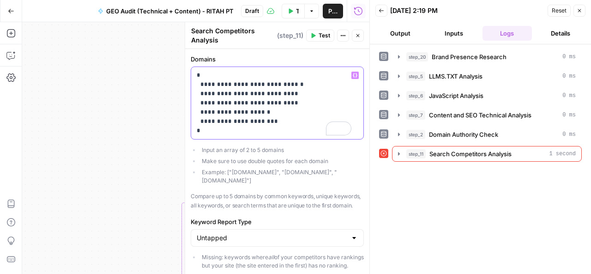
click at [262, 119] on p "**********" at bounding box center [274, 103] width 155 height 65
click at [281, 102] on p "**********" at bounding box center [274, 103] width 155 height 65
click at [261, 110] on p "**********" at bounding box center [274, 103] width 155 height 65
click at [285, 92] on p "**********" at bounding box center [274, 103] width 155 height 65
click at [288, 84] on p "**********" at bounding box center [274, 103] width 155 height 65
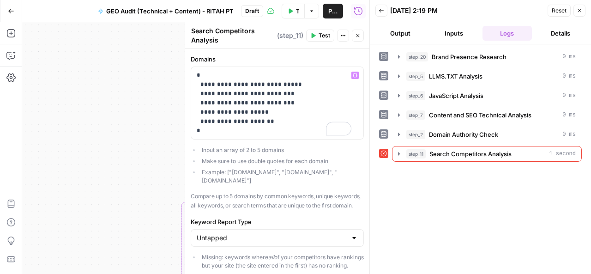
click at [324, 37] on span "Test" at bounding box center [325, 35] width 12 height 8
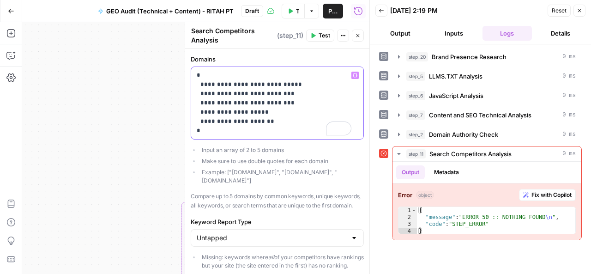
click at [286, 84] on p "**********" at bounding box center [274, 103] width 155 height 65
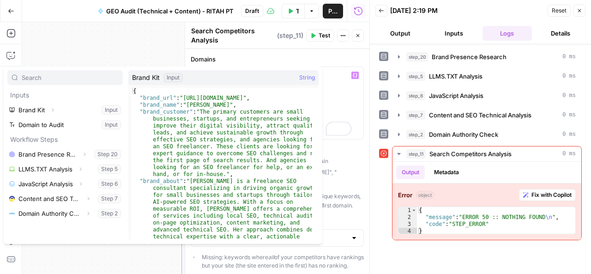
click at [114, 41] on div "**********" at bounding box center [195, 148] width 347 height 252
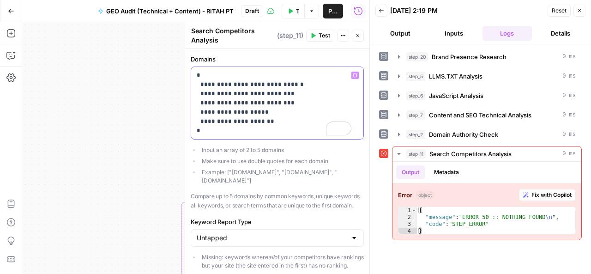
click at [281, 92] on p "**********" at bounding box center [274, 103] width 155 height 65
click at [283, 92] on p "**********" at bounding box center [274, 103] width 155 height 65
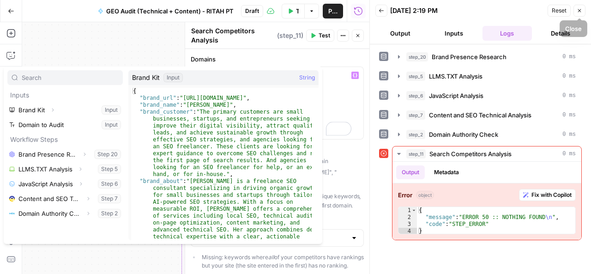
click at [580, 10] on icon "button" at bounding box center [579, 10] width 3 height 3
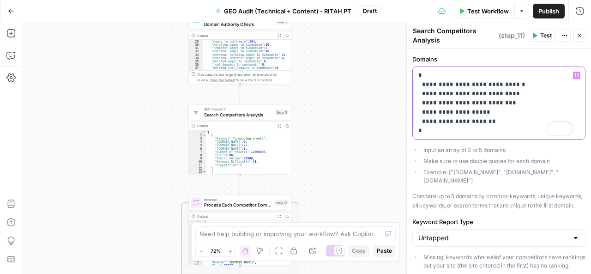
click at [501, 100] on p "**********" at bounding box center [495, 103] width 155 height 65
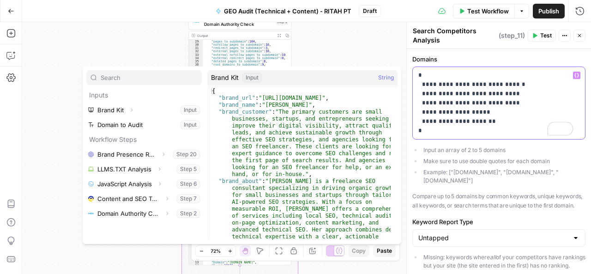
click at [480, 111] on p "**********" at bounding box center [495, 103] width 155 height 65
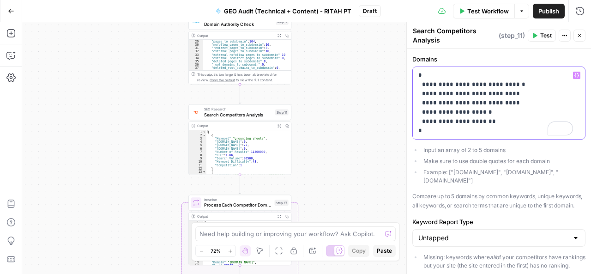
click at [481, 120] on p "**********" at bounding box center [495, 103] width 155 height 65
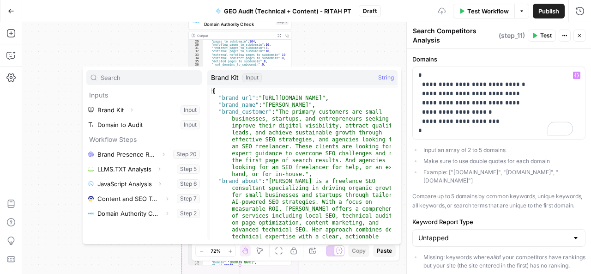
click at [547, 32] on span "Test" at bounding box center [546, 35] width 12 height 8
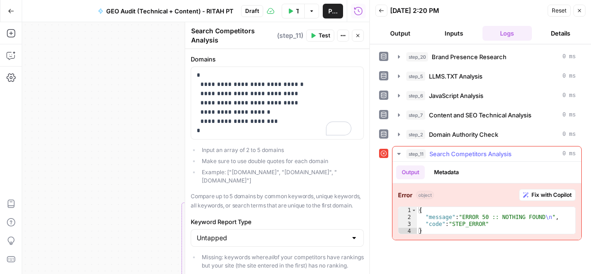
click at [565, 195] on span "Fix with Copilot" at bounding box center [552, 195] width 40 height 8
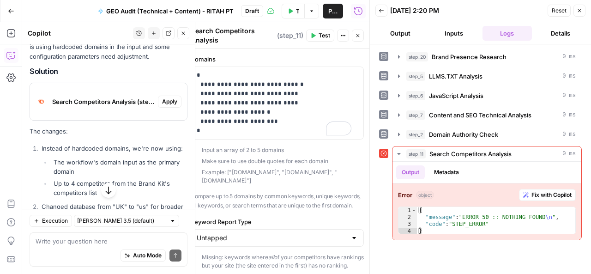
scroll to position [376, 0]
click at [166, 100] on span "Apply" at bounding box center [169, 101] width 15 height 8
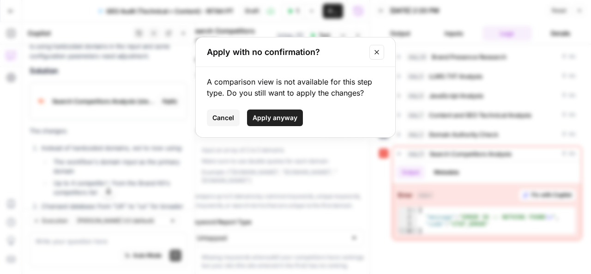
click at [284, 117] on span "Apply anyway" at bounding box center [275, 117] width 45 height 9
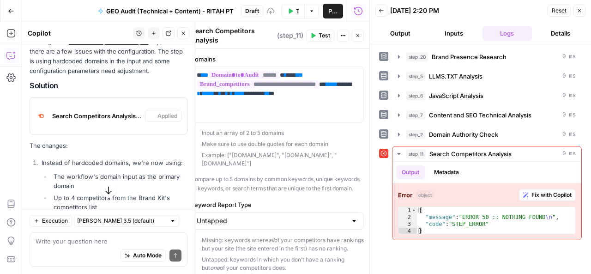
scroll to position [391, 0]
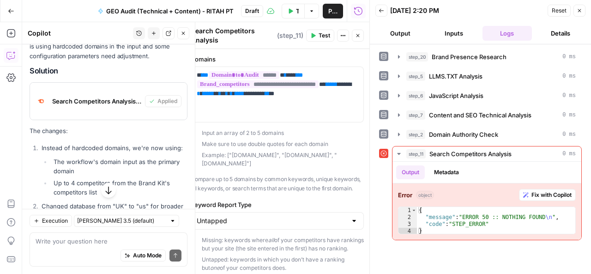
click at [324, 34] on span "Test" at bounding box center [325, 35] width 12 height 8
click at [535, 193] on span "Fix with Copilot" at bounding box center [552, 195] width 40 height 8
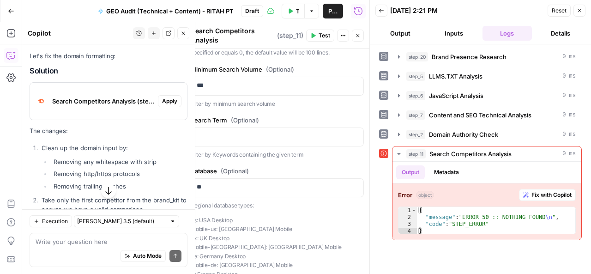
scroll to position [754, 0]
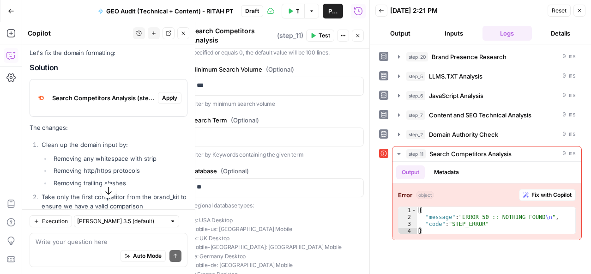
click at [166, 96] on span "Apply" at bounding box center [169, 98] width 15 height 8
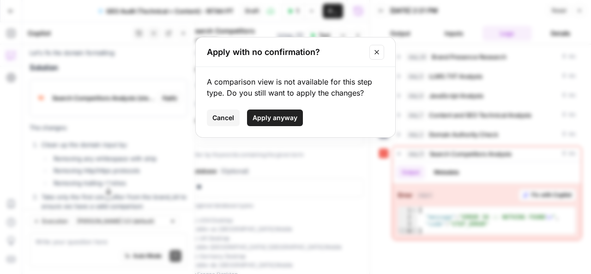
click at [285, 121] on span "Apply anyway" at bounding box center [275, 117] width 45 height 9
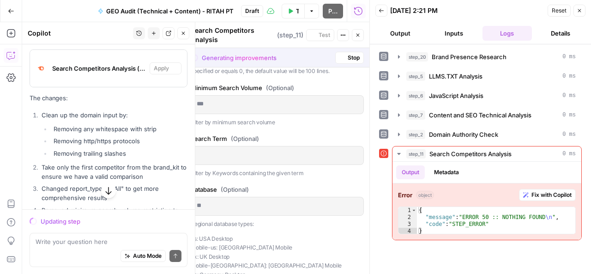
scroll to position [725, 0]
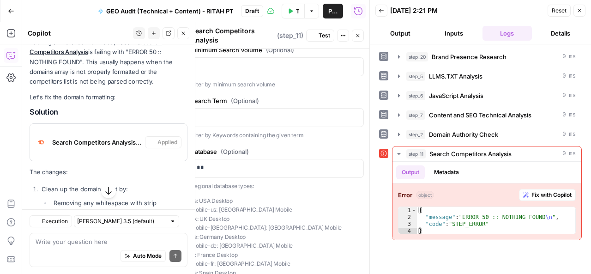
type input "All"
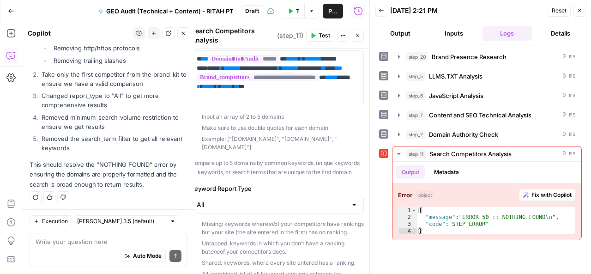
scroll to position [0, 0]
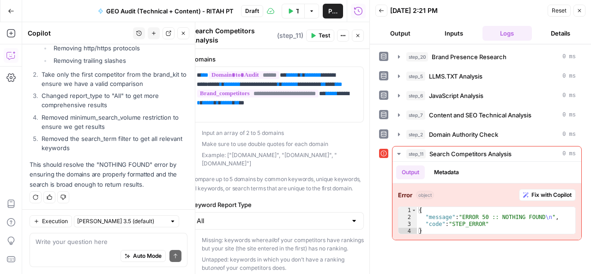
click at [322, 36] on span "Test" at bounding box center [325, 35] width 12 height 8
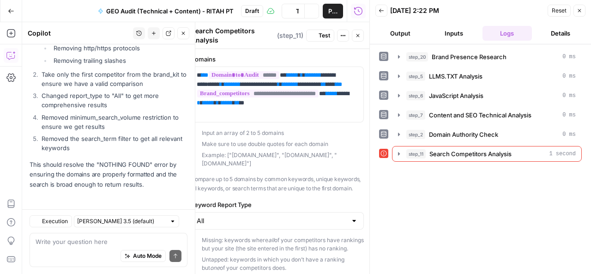
scroll to position [891, 0]
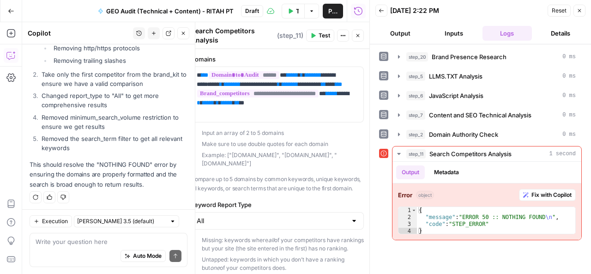
click at [185, 32] on icon "button" at bounding box center [184, 33] width 6 height 6
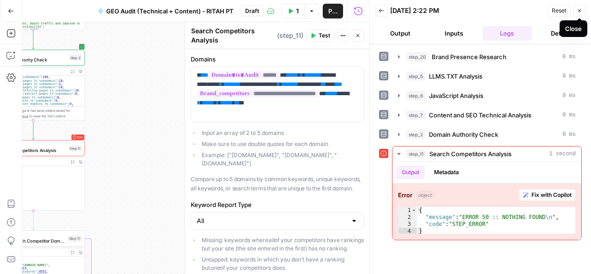
click at [580, 10] on icon "button" at bounding box center [580, 11] width 6 height 6
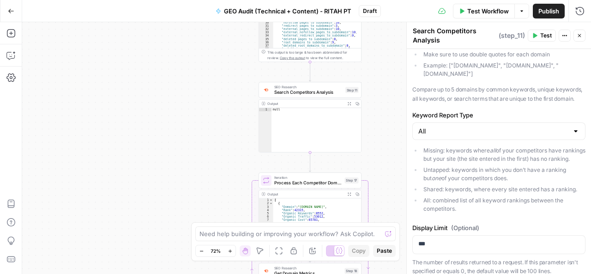
scroll to position [89, 0]
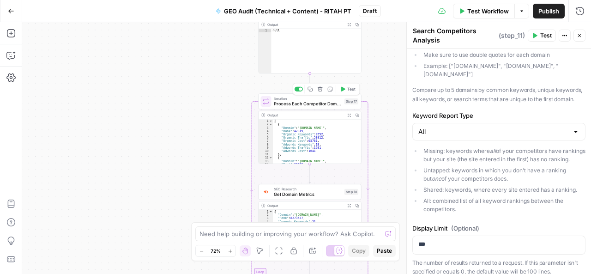
click at [289, 103] on span "Process Each Competitor Domain" at bounding box center [308, 103] width 68 height 6
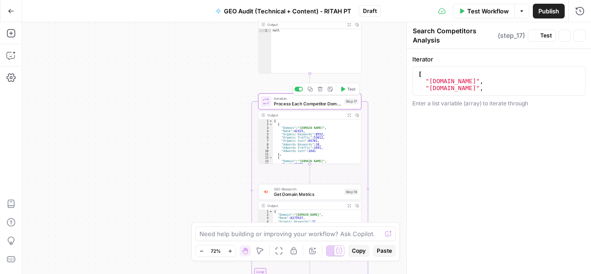
type textarea "Process Each Competitor Domain"
click at [296, 103] on span "Process Each Competitor Domain" at bounding box center [308, 103] width 68 height 6
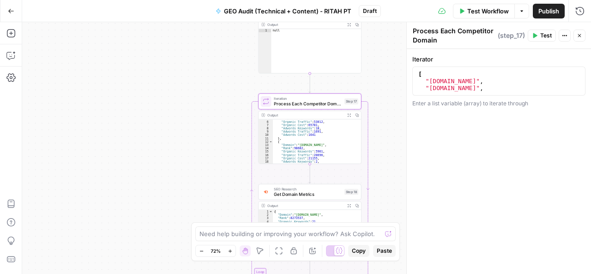
scroll to position [23, 0]
drag, startPoint x: 424, startPoint y: 78, endPoint x: 468, endPoint y: 90, distance: 45.9
click at [468, 90] on div "[ "mitoredlight.com" , "joovv.com" , "hoogahealth.com" ," at bounding box center [496, 88] width 158 height 35
type textarea "**********"
click at [492, 85] on div "[ "hoogahealth.com" , "omniluxled.com" ," at bounding box center [496, 88] width 158 height 35
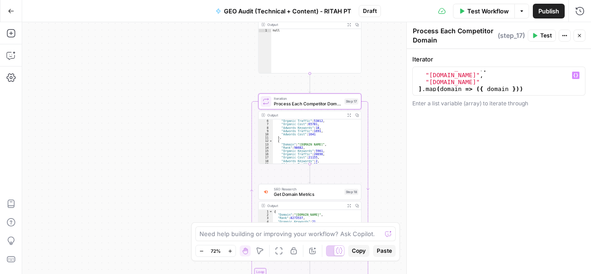
scroll to position [20, 0]
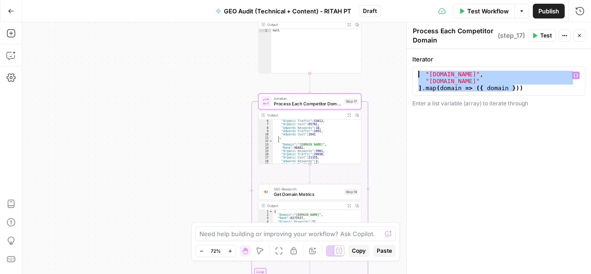
drag, startPoint x: 519, startPoint y: 87, endPoint x: 419, endPoint y: 72, distance: 100.9
click at [419, 72] on div ""omniluxled.com" , "sunled.health" ] . map ( domain => ({ domain }))" at bounding box center [496, 88] width 158 height 35
type textarea "**********"
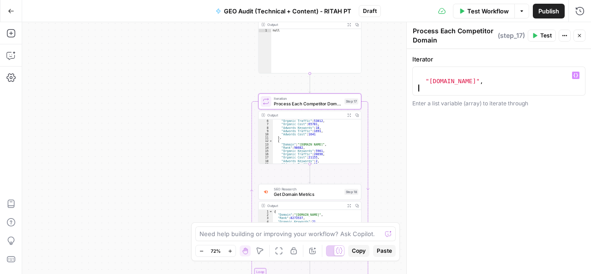
scroll to position [6, 0]
drag, startPoint x: 496, startPoint y: 85, endPoint x: 418, endPoint y: 79, distance: 77.8
click at [418, 79] on div ""hoogahealth.com" ," at bounding box center [496, 88] width 158 height 35
type textarea "**********"
drag, startPoint x: 427, startPoint y: 72, endPoint x: 415, endPoint y: 74, distance: 11.8
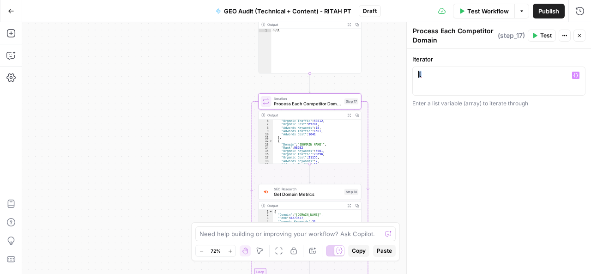
click at [415, 74] on div "1 2 3 [ XXXXXXXXXXXXXXXXXXXXXXXXXXXXXXXXXXXXXXXXXXXXXXXXXXXXXXXXXXXXXXXXXXXXXXX…" at bounding box center [498, 80] width 173 height 29
type textarea "*"
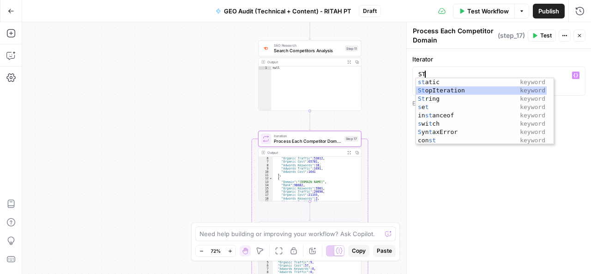
scroll to position [0, 0]
type textarea "*"
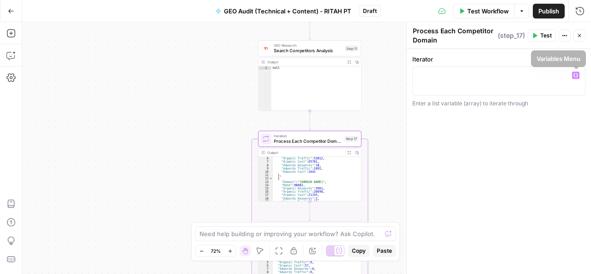
click at [577, 74] on icon "button" at bounding box center [576, 75] width 5 height 4
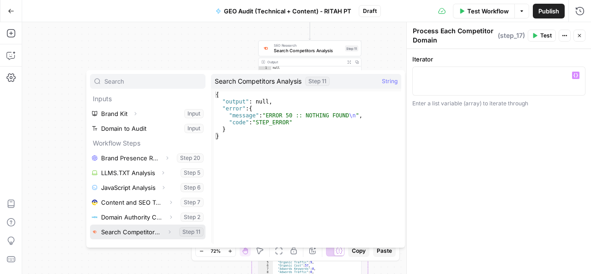
click at [192, 232] on button "Select variable Search Competitors Analysis" at bounding box center [147, 231] width 115 height 15
type textarea "**********"
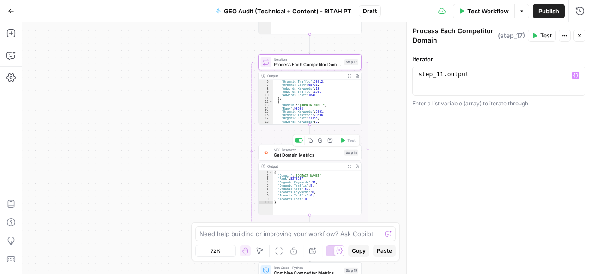
click at [298, 158] on div "SEO Research Get Domain Metrics Step 18 Copy step Delete step Add Note Test" at bounding box center [309, 153] width 103 height 16
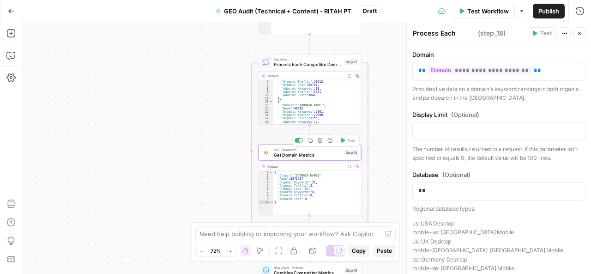
type textarea "Get Domain Metrics"
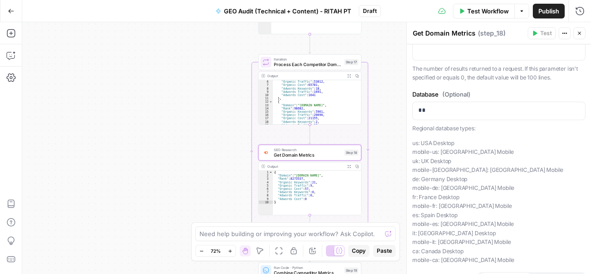
scroll to position [113, 0]
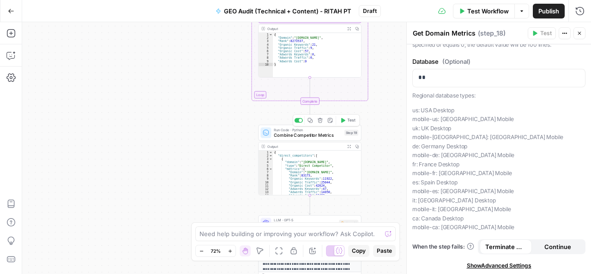
click at [308, 137] on span "Combine Competitor Metrics" at bounding box center [308, 135] width 68 height 6
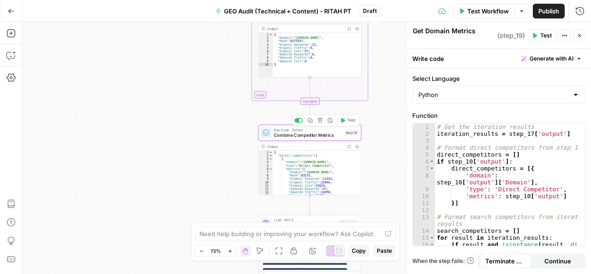
type textarea "Combine Competitor Metrics"
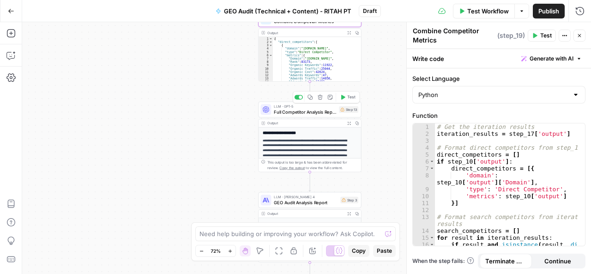
click at [299, 111] on span "Full Competitor Analysis Report" at bounding box center [305, 112] width 62 height 6
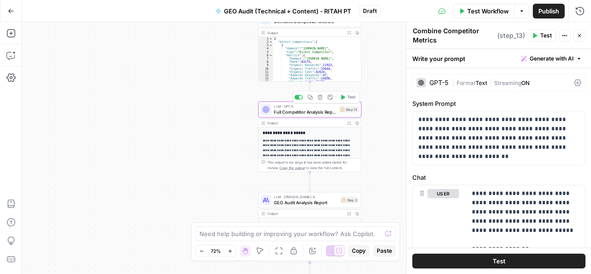
type textarea "Full Competitor Analysis Report"
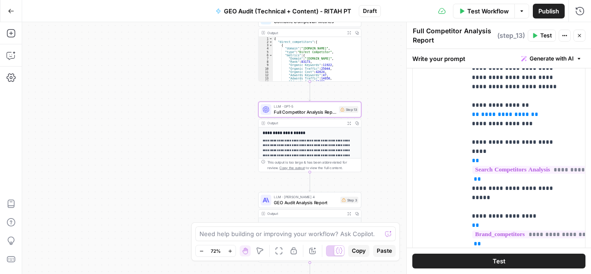
scroll to position [153, 0]
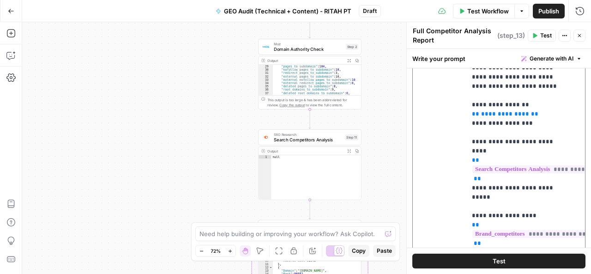
click at [498, 113] on span "**********" at bounding box center [505, 114] width 48 height 6
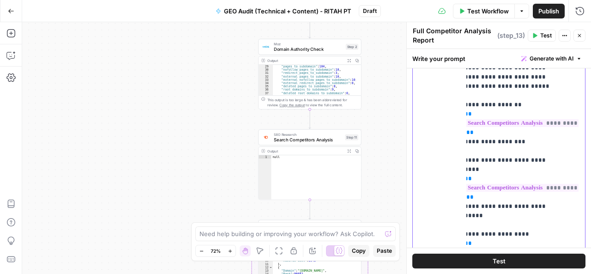
scroll to position [0, 0]
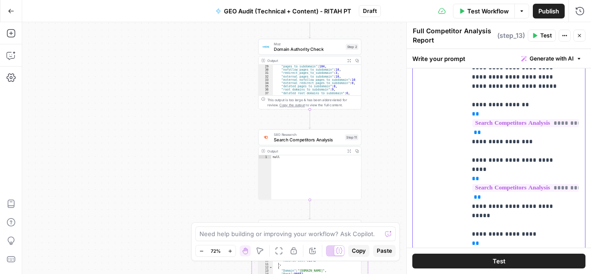
drag, startPoint x: 471, startPoint y: 103, endPoint x: 527, endPoint y: 141, distance: 68.0
click at [527, 141] on div "**********" at bounding box center [522, 220] width 112 height 376
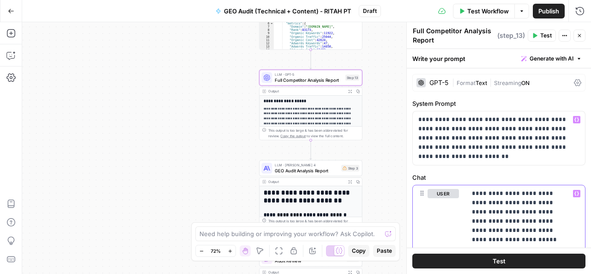
drag, startPoint x: 529, startPoint y: 182, endPoint x: 472, endPoint y: 168, distance: 58.7
copy p "**********"
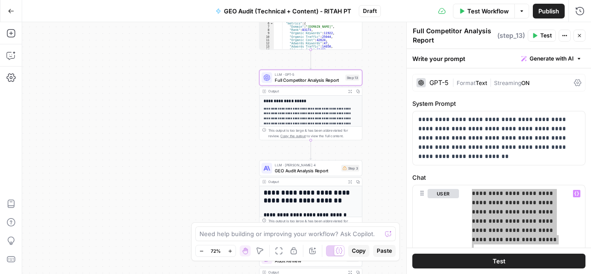
scroll to position [23, 0]
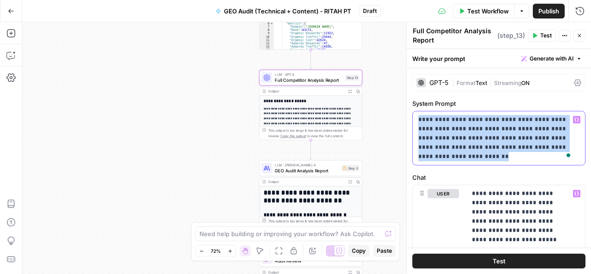
drag, startPoint x: 417, startPoint y: 119, endPoint x: 440, endPoint y: 156, distance: 42.9
click at [440, 156] on div "**********" at bounding box center [499, 138] width 172 height 54
click at [387, 174] on div "**********" at bounding box center [306, 148] width 569 height 252
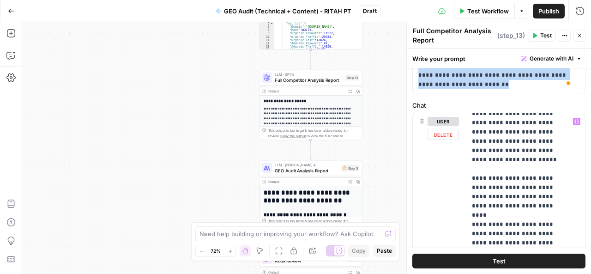
scroll to position [230, 0]
click at [302, 171] on span "GEO Audit Analysis Report" at bounding box center [307, 170] width 64 height 6
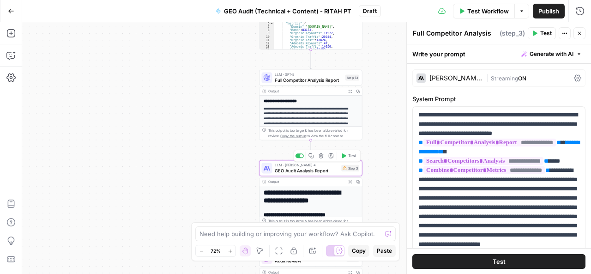
type textarea "GEO Audit Analysis Report"
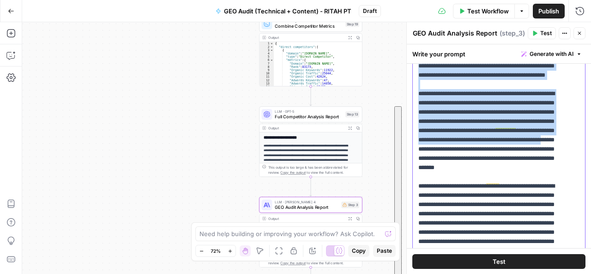
scroll to position [0, 0]
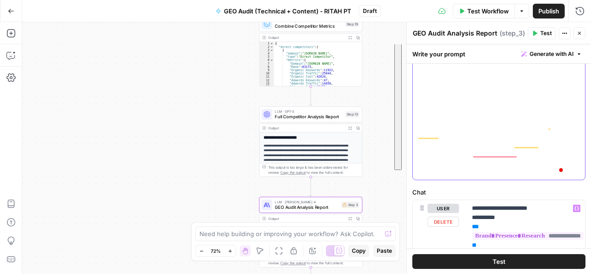
drag, startPoint x: 417, startPoint y: 113, endPoint x: 591, endPoint y: 208, distance: 197.8
click at [591, 208] on div "**********" at bounding box center [499, 159] width 184 height 230
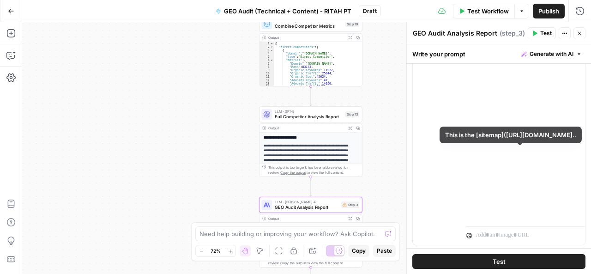
scroll to position [659, 0]
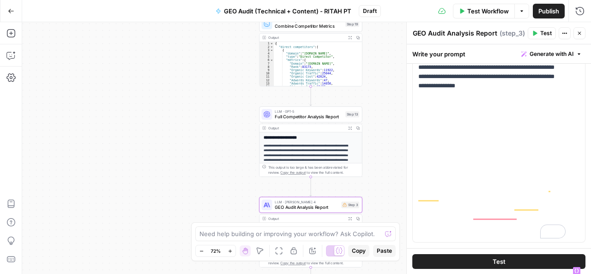
drag, startPoint x: 563, startPoint y: 185, endPoint x: 513, endPoint y: 187, distance: 50.8
click at [0, 0] on form "**********" at bounding box center [0, 0] width 0 height 0
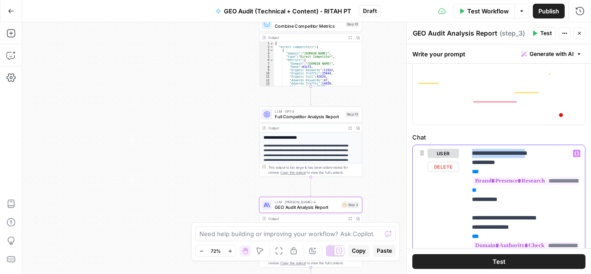
drag, startPoint x: 471, startPoint y: 150, endPoint x: 538, endPoint y: 152, distance: 66.5
copy p "**********"
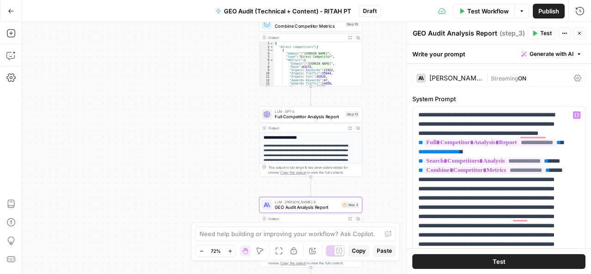
scroll to position [305, 0]
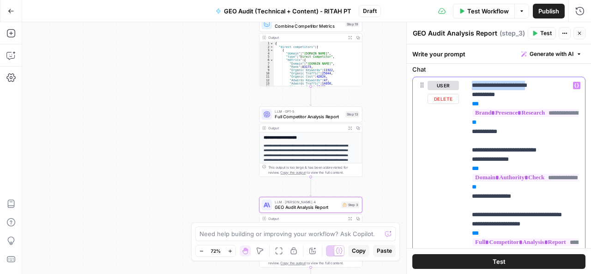
click at [440, 167] on div "user Delete" at bounding box center [443, 276] width 31 height 391
click at [385, 147] on div "**********" at bounding box center [306, 148] width 569 height 252
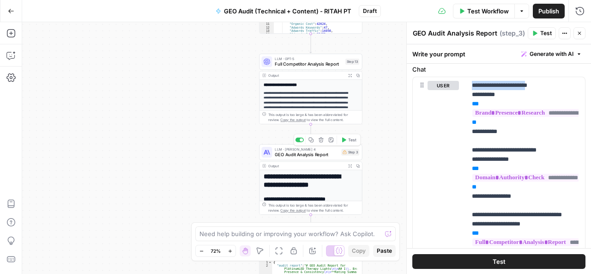
click at [311, 157] on span "GEO Audit Analysis Report" at bounding box center [307, 154] width 64 height 6
click at [300, 66] on span "Full Competitor Analysis Report" at bounding box center [309, 63] width 68 height 6
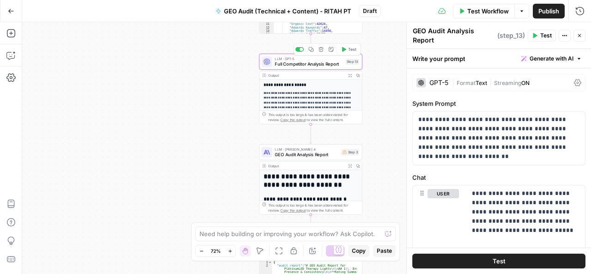
type textarea "Full Competitor Analysis Report"
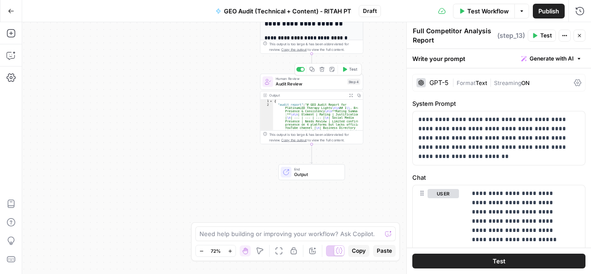
click at [310, 84] on span "Audit Review" at bounding box center [310, 84] width 69 height 6
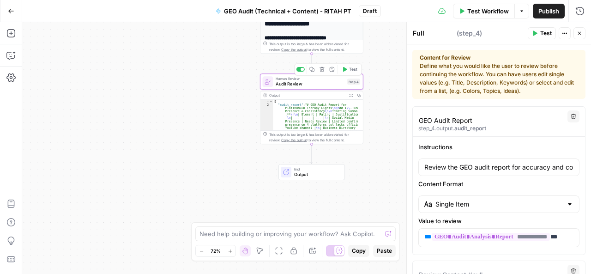
type textarea "Audit Review"
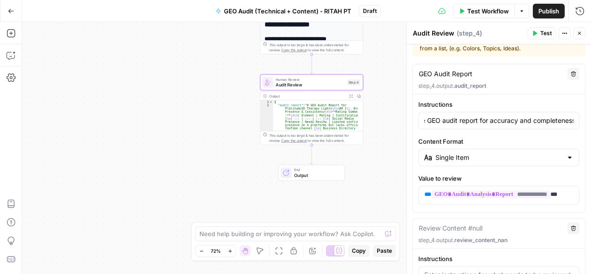
scroll to position [0, 0]
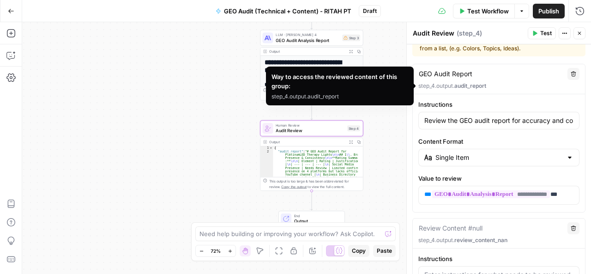
click at [435, 85] on p "step_4.output. audit_report" at bounding box center [498, 86] width 161 height 8
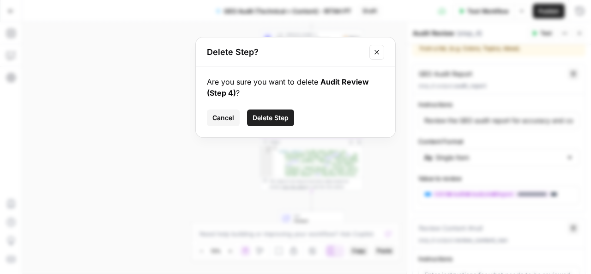
click at [236, 118] on button "Cancel" at bounding box center [223, 117] width 33 height 17
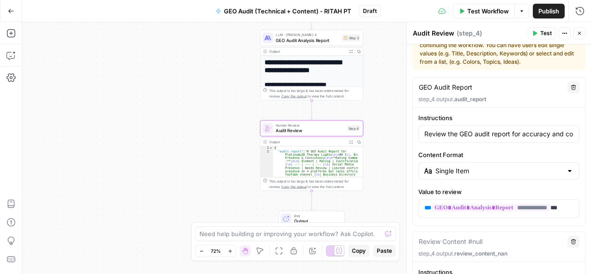
scroll to position [25, 0]
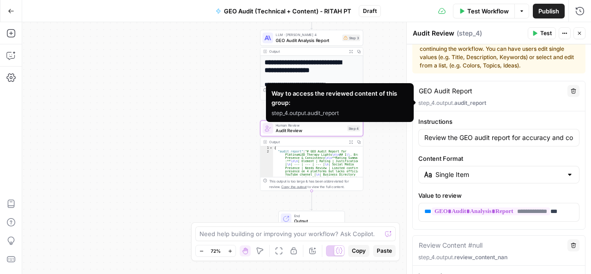
click at [453, 97] on div "GEO Audit Report GEO Audit Report Delete" at bounding box center [498, 91] width 161 height 12
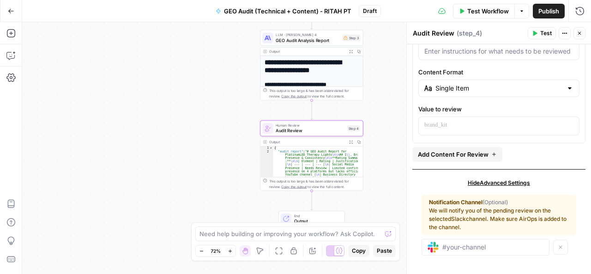
scroll to position [0, 0]
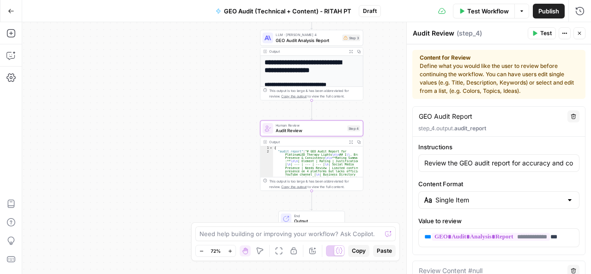
click at [423, 160] on div "Review the GEO audit report for accuracy and completeness. Make any necessary a…" at bounding box center [498, 163] width 161 height 18
click at [423, 162] on div "Review the GEO audit report for accuracy and completeness. Make any necessary a…" at bounding box center [498, 163] width 161 height 18
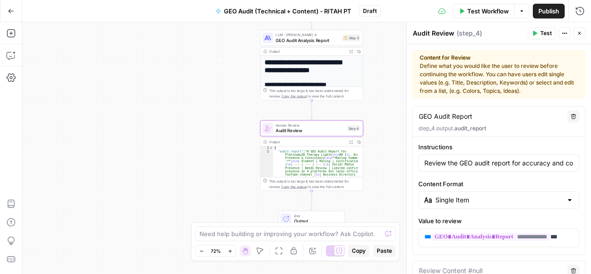
click at [423, 162] on div "Review the GEO audit report for accuracy and completeness. Make any necessary a…" at bounding box center [498, 163] width 161 height 18
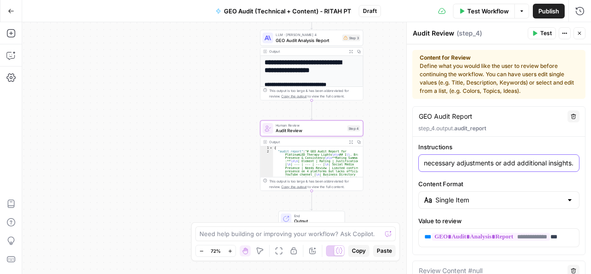
drag, startPoint x: 424, startPoint y: 161, endPoint x: 569, endPoint y: 163, distance: 145.5
click at [569, 163] on div "Review the GEO audit report for accuracy and completeness. Make any necessary a…" at bounding box center [498, 163] width 161 height 18
click at [416, 182] on div "**********" at bounding box center [499, 194] width 172 height 105
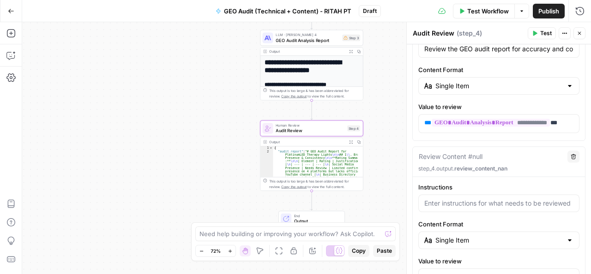
scroll to position [115, 0]
click at [352, 140] on icon "button" at bounding box center [351, 141] width 3 height 3
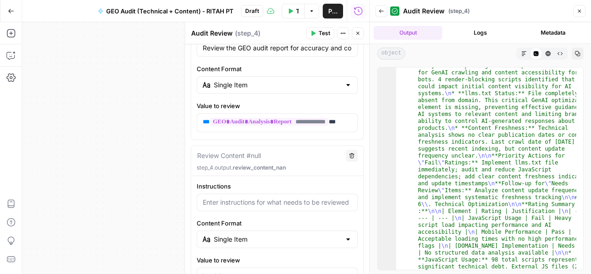
scroll to position [1024, 0]
click at [578, 10] on icon "button" at bounding box center [580, 11] width 6 height 6
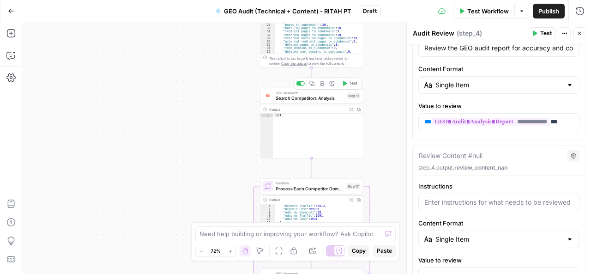
click at [308, 97] on span "Search Competitors Analysis" at bounding box center [310, 98] width 68 height 6
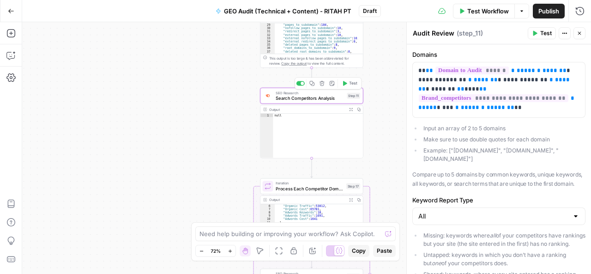
type textarea "Search Competitors Analysis"
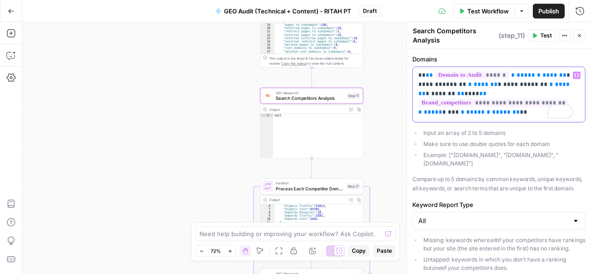
drag, startPoint x: 560, startPoint y: 84, endPoint x: 421, endPoint y: 73, distance: 138.9
click at [421, 73] on p "**********" at bounding box center [495, 89] width 155 height 37
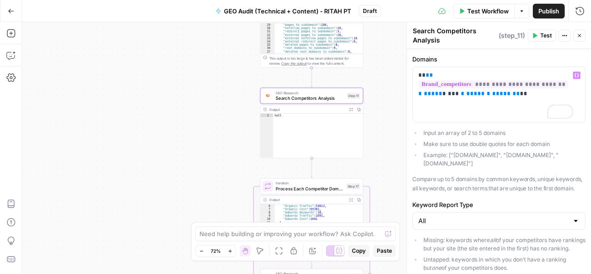
click at [545, 33] on span "Test" at bounding box center [546, 35] width 12 height 8
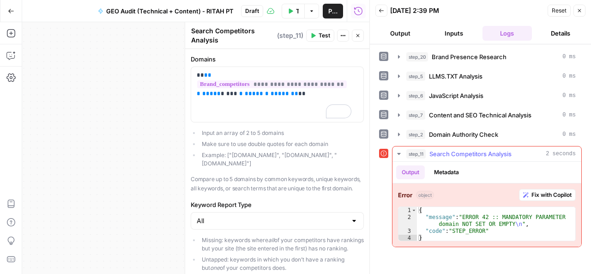
click at [546, 193] on span "Fix with Copilot" at bounding box center [552, 195] width 40 height 8
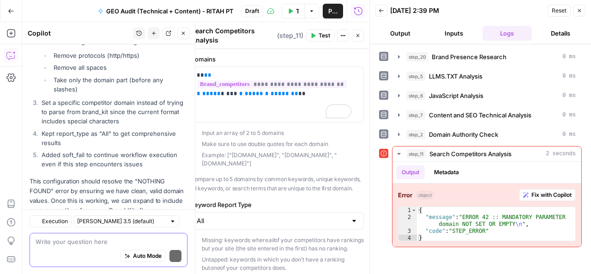
scroll to position [1302, 0]
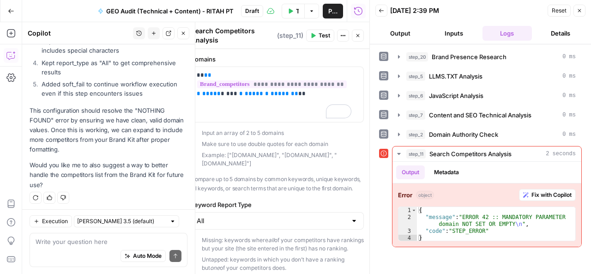
click at [288, 151] on li "Example: ["[DOMAIN_NAME]", "[DOMAIN_NAME]", "[DOMAIN_NAME]"]" at bounding box center [282, 159] width 164 height 17
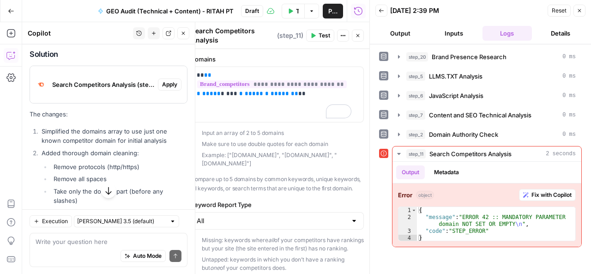
scroll to position [1067, 0]
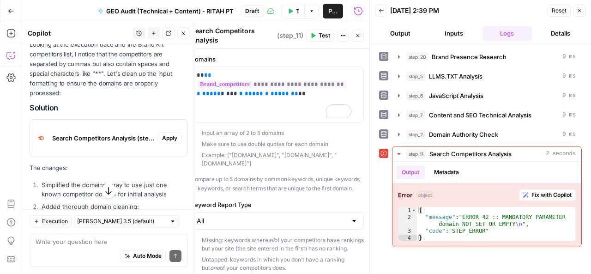
click at [163, 135] on span "Apply" at bounding box center [169, 138] width 15 height 8
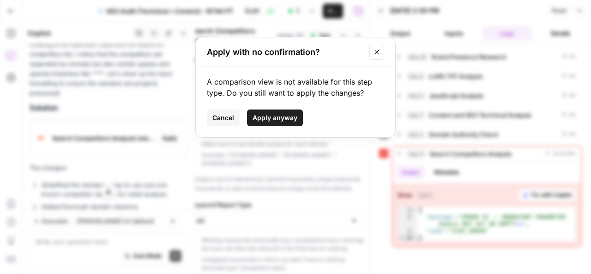
click at [275, 118] on span "Apply anyway" at bounding box center [275, 117] width 45 height 9
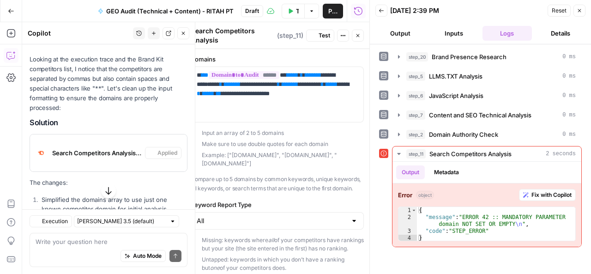
scroll to position [1082, 0]
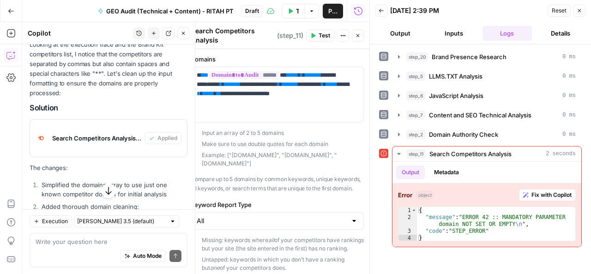
click at [325, 32] on span "Test" at bounding box center [325, 35] width 12 height 8
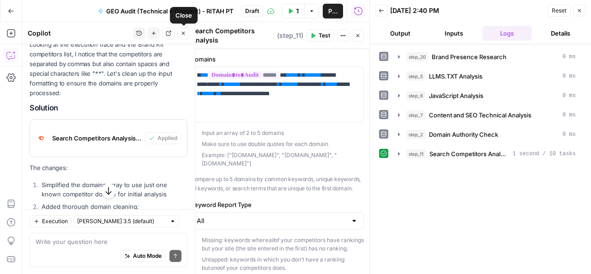
click at [183, 33] on icon "button" at bounding box center [183, 33] width 3 height 3
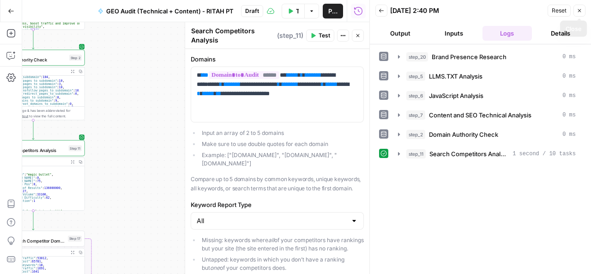
click at [578, 8] on icon "button" at bounding box center [580, 11] width 6 height 6
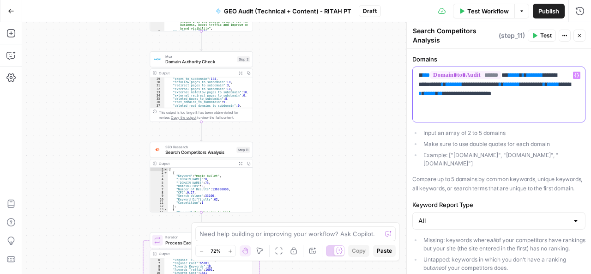
click at [509, 92] on p "**********" at bounding box center [495, 85] width 155 height 28
click at [509, 93] on p "**********" at bounding box center [495, 85] width 155 height 28
click at [514, 92] on p "**********" at bounding box center [495, 85] width 155 height 28
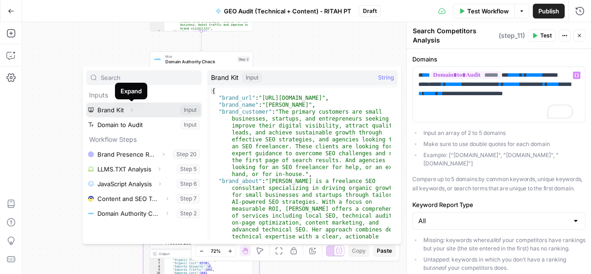
click at [132, 110] on icon "button" at bounding box center [132, 109] width 2 height 3
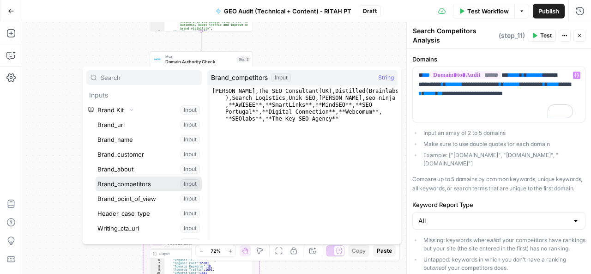
click at [139, 180] on button "Select variable Brand_competitors" at bounding box center [149, 183] width 106 height 15
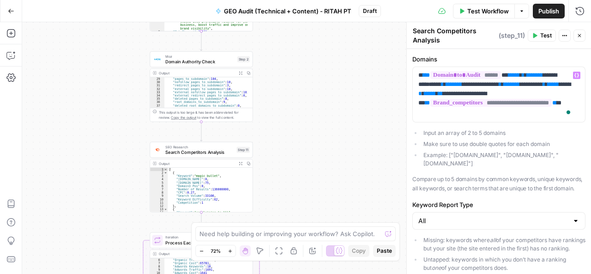
click at [543, 38] on span "Test" at bounding box center [546, 35] width 12 height 8
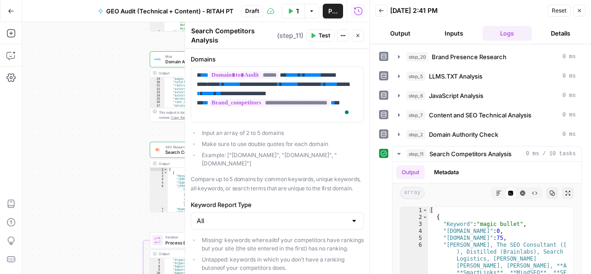
click at [406, 30] on button "Output" at bounding box center [400, 33] width 50 height 15
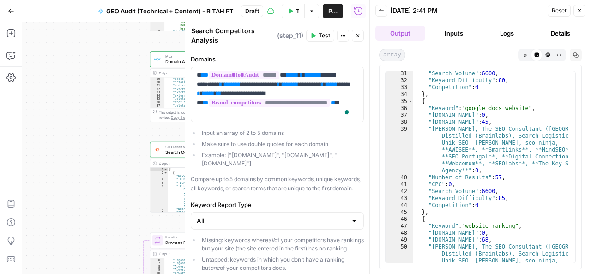
scroll to position [339, 0]
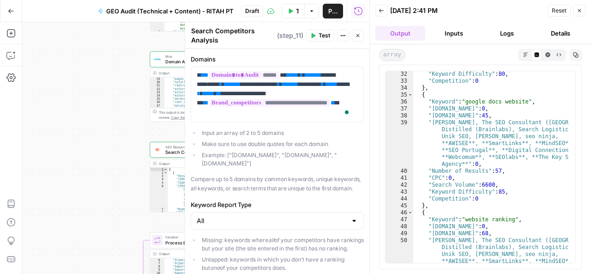
click at [578, 10] on icon "button" at bounding box center [580, 11] width 6 height 6
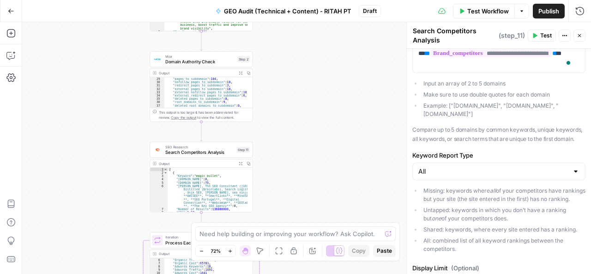
scroll to position [50, 0]
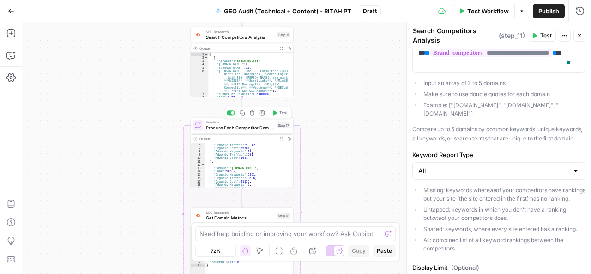
click at [228, 128] on span "Process Each Competitor Domain" at bounding box center [240, 127] width 68 height 6
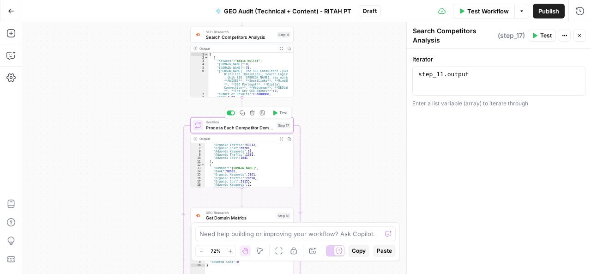
type textarea "Process Each Competitor Domain"
click at [546, 34] on span "Test" at bounding box center [546, 35] width 12 height 8
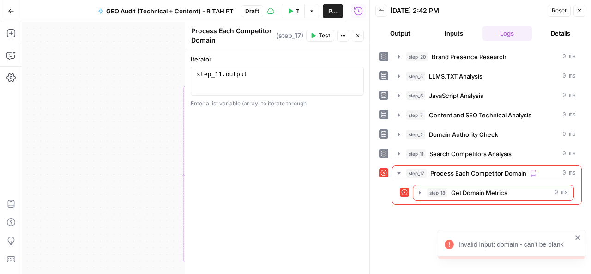
click at [578, 8] on icon "button" at bounding box center [580, 11] width 6 height 6
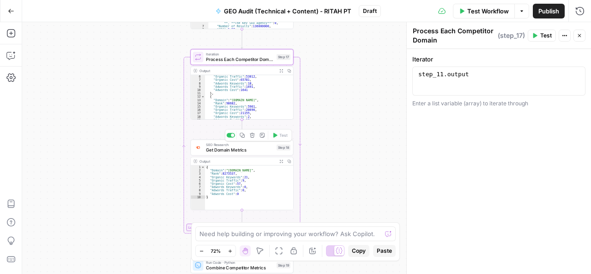
click at [238, 151] on span "Get Domain Metrics" at bounding box center [240, 149] width 68 height 6
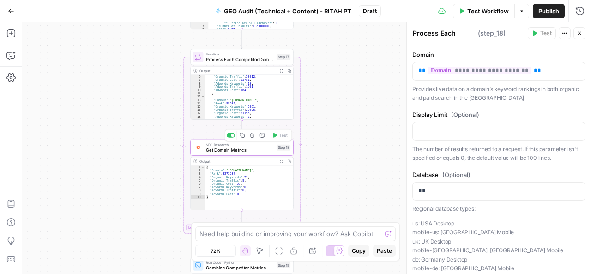
type textarea "Get Domain Metrics"
click at [532, 69] on p "**********" at bounding box center [495, 70] width 155 height 9
drag, startPoint x: 532, startPoint y: 69, endPoint x: 423, endPoint y: 69, distance: 109.0
click at [423, 69] on p "**********" at bounding box center [495, 70] width 155 height 9
click at [259, 60] on span "Process Each Competitor Domain" at bounding box center [240, 59] width 68 height 6
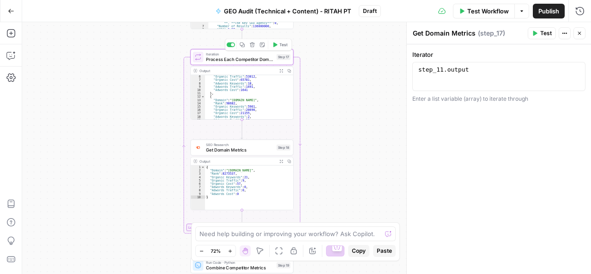
type textarea "Process Each Competitor Domain"
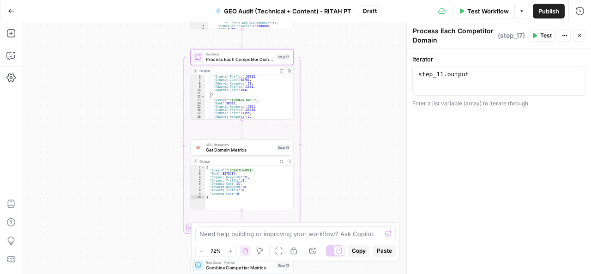
click at [544, 37] on span "Test" at bounding box center [546, 35] width 12 height 8
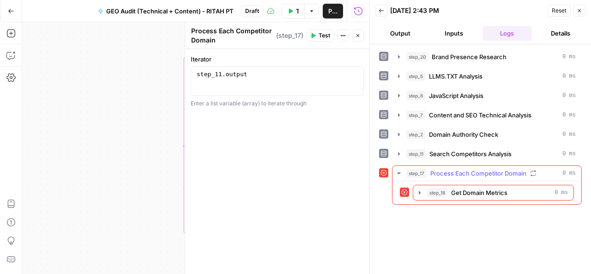
click at [531, 170] on icon "button" at bounding box center [533, 173] width 6 height 6
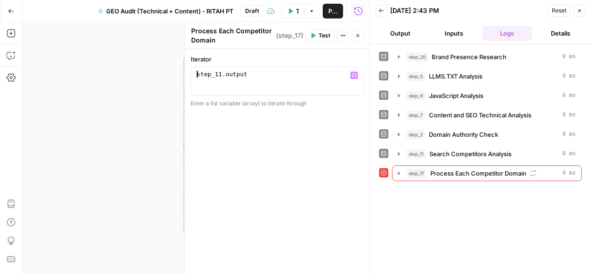
click at [197, 73] on div "step_11 . output" at bounding box center [277, 88] width 165 height 35
click at [261, 77] on div "[ step_11 . output" at bounding box center [277, 88] width 165 height 35
click at [324, 34] on span "Test" at bounding box center [325, 35] width 12 height 8
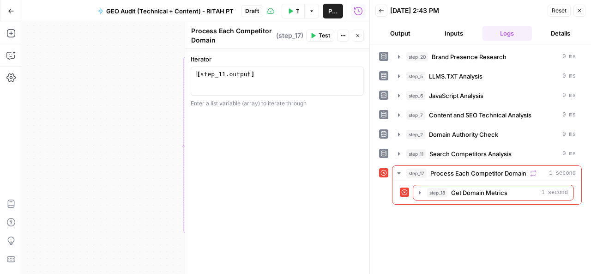
click at [580, 10] on icon "button" at bounding box center [579, 10] width 3 height 3
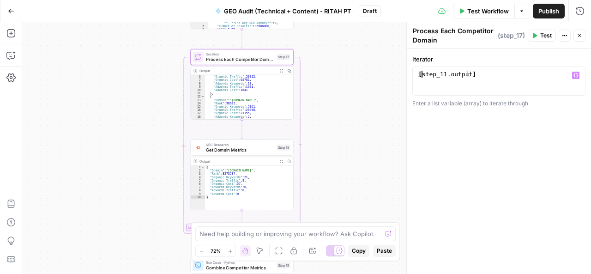
click at [423, 73] on div "[ step_11 . output ]" at bounding box center [499, 88] width 165 height 35
click at [471, 72] on div "step_11 . output ]" at bounding box center [499, 88] width 165 height 35
type textarea "**********"
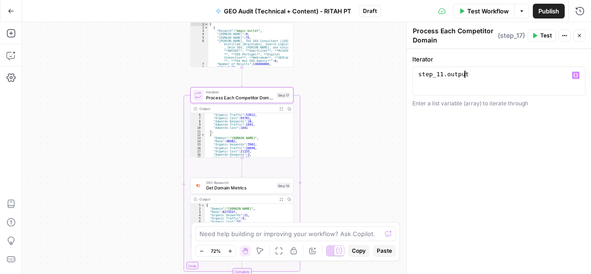
click at [479, 72] on div "step_11 . output" at bounding box center [499, 88] width 165 height 35
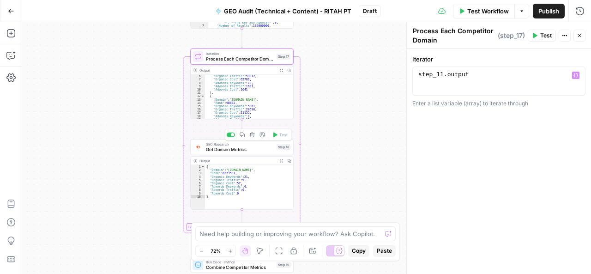
click at [244, 150] on span "Get Domain Metrics" at bounding box center [240, 149] width 68 height 6
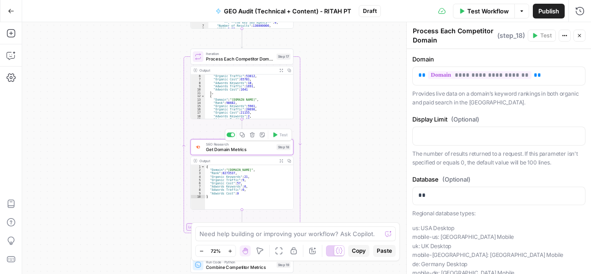
type textarea "Get Domain Metrics"
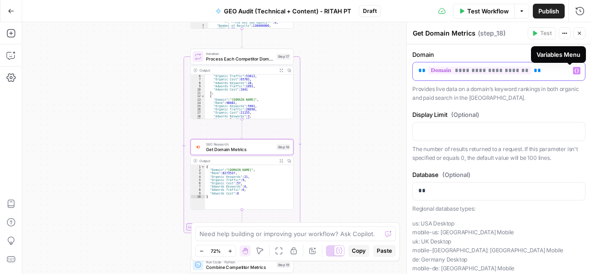
click at [574, 71] on icon "button" at bounding box center [576, 70] width 5 height 5
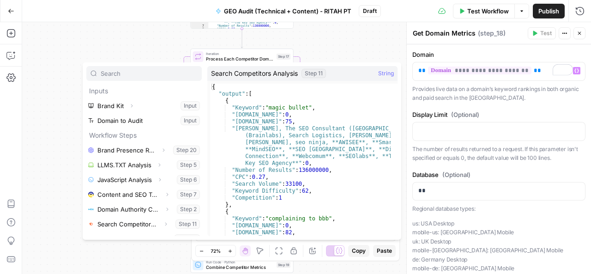
scroll to position [10, 0]
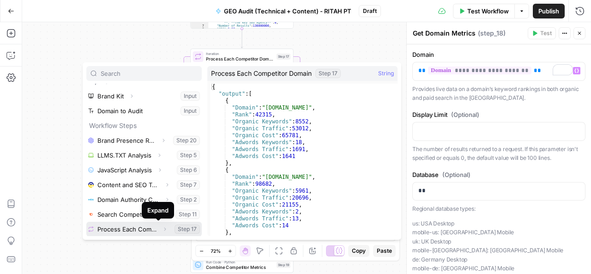
click at [164, 229] on icon "button" at bounding box center [165, 228] width 2 height 3
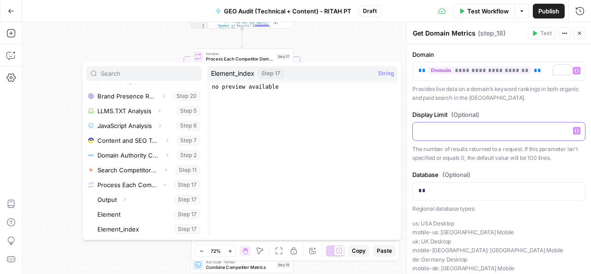
click at [426, 128] on p at bounding box center [498, 130] width 161 height 9
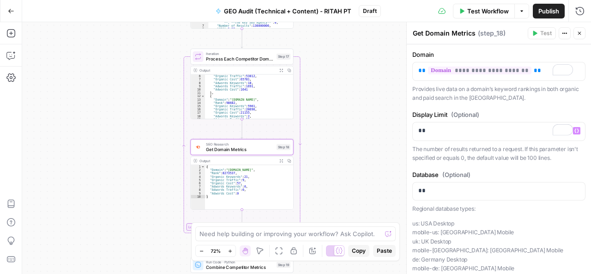
scroll to position [23, 0]
click at [252, 61] on span "Process Each Competitor Domain" at bounding box center [240, 58] width 68 height 6
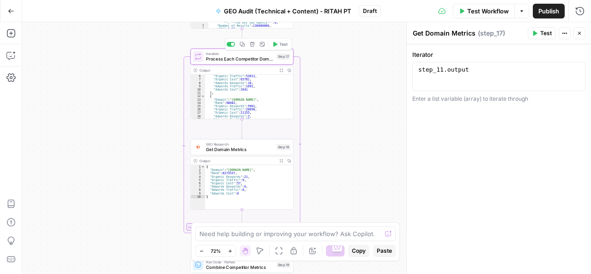
type textarea "Process Each Competitor Domain"
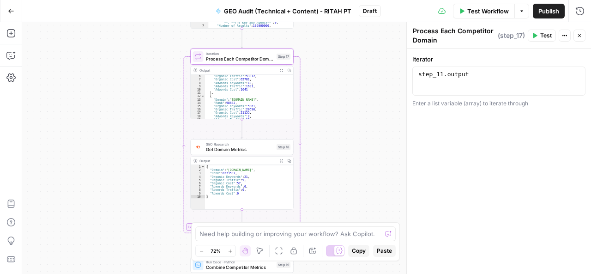
click at [541, 35] on span "Test" at bounding box center [546, 35] width 12 height 8
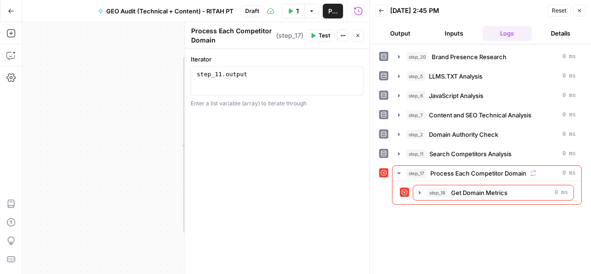
click at [579, 9] on icon "button" at bounding box center [580, 11] width 6 height 6
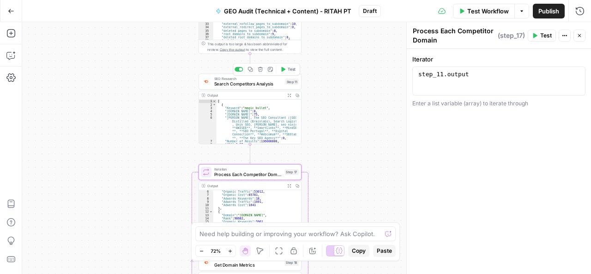
click at [255, 82] on span "Search Competitors Analysis" at bounding box center [248, 84] width 68 height 6
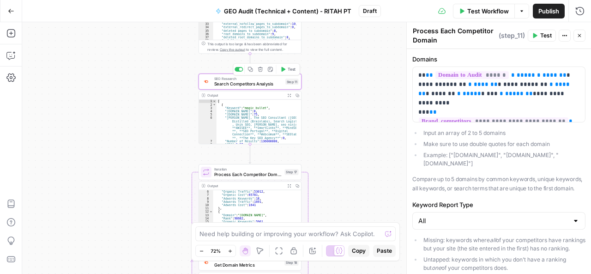
type textarea "Search Competitors Analysis"
click at [289, 96] on icon "button" at bounding box center [290, 95] width 4 height 4
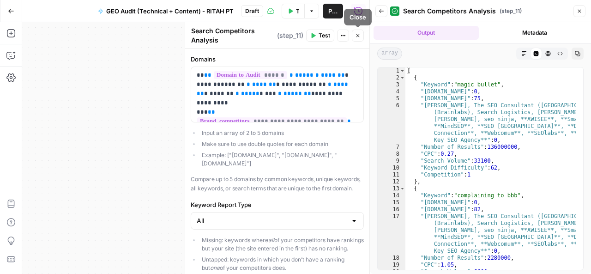
click at [357, 37] on icon "button" at bounding box center [358, 36] width 6 height 6
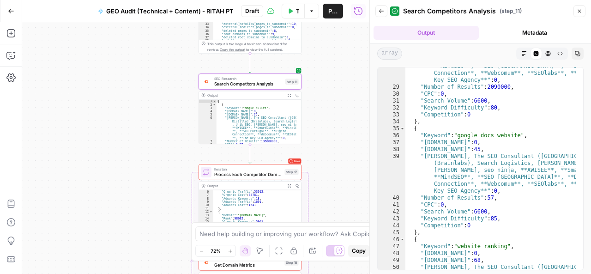
scroll to position [282, 0]
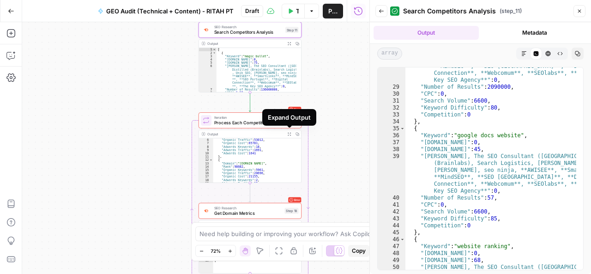
click at [286, 134] on button "Expand Output" at bounding box center [289, 134] width 8 height 8
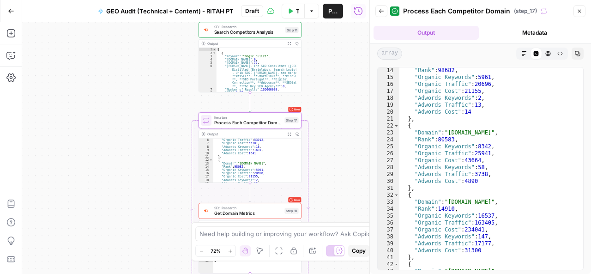
scroll to position [91, 0]
click at [272, 125] on span "Process Each Competitor Domain" at bounding box center [248, 122] width 68 height 6
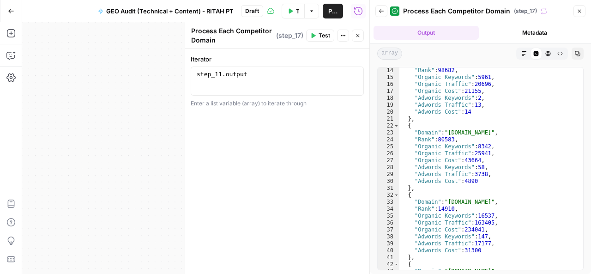
click at [238, 37] on textarea "Process Each Competitor Domain" at bounding box center [232, 35] width 83 height 18
type textarea "Process Each Competitor Domain"
click at [359, 35] on icon "button" at bounding box center [358, 36] width 6 height 6
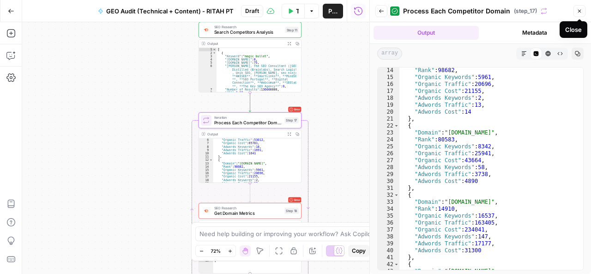
click at [579, 12] on icon "button" at bounding box center [580, 11] width 6 height 6
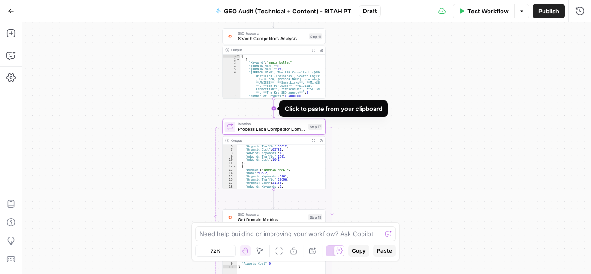
click at [273, 107] on icon "Edge from step_11 to step_17" at bounding box center [274, 108] width 2 height 19
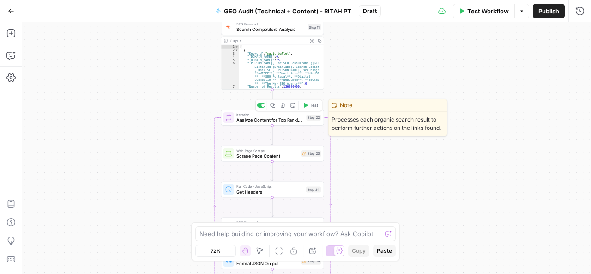
click at [278, 121] on span "Analyze Content for Top Ranking Pages" at bounding box center [269, 119] width 67 height 6
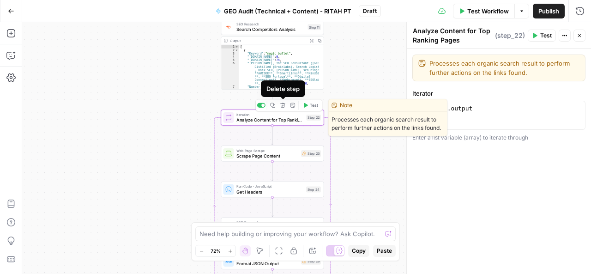
click at [284, 107] on icon "button" at bounding box center [282, 105] width 5 height 5
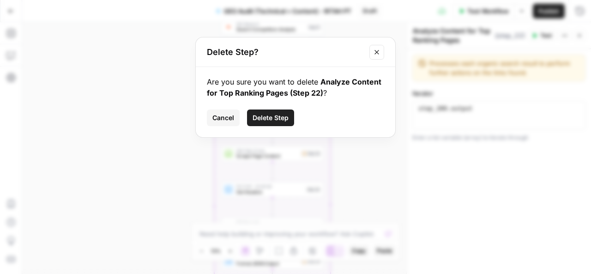
click at [275, 124] on button "Delete Step" at bounding box center [270, 117] width 47 height 17
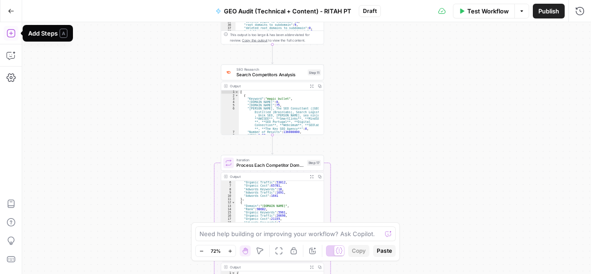
click at [12, 31] on icon "button" at bounding box center [10, 33] width 9 height 9
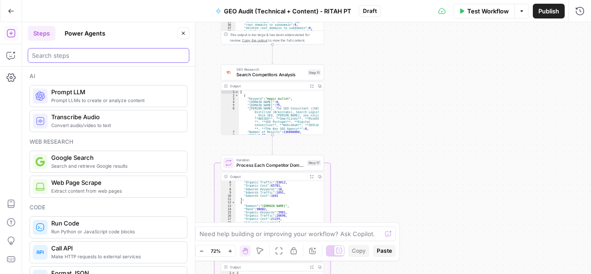
click at [80, 54] on input "search" at bounding box center [108, 55] width 153 height 9
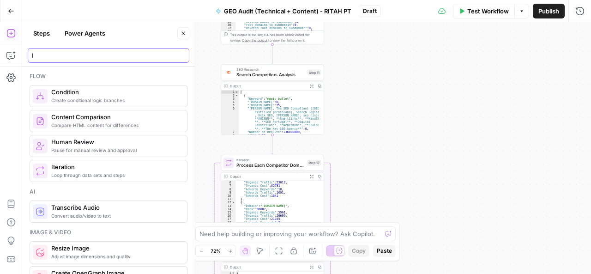
type input "I"
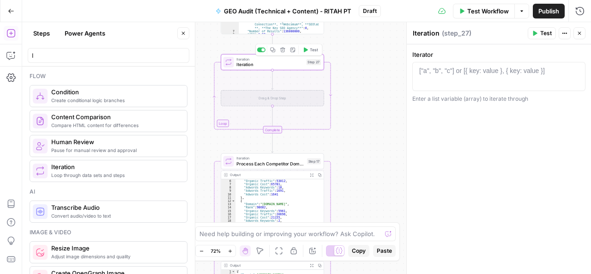
click at [276, 67] on span "Iteration" at bounding box center [269, 64] width 67 height 6
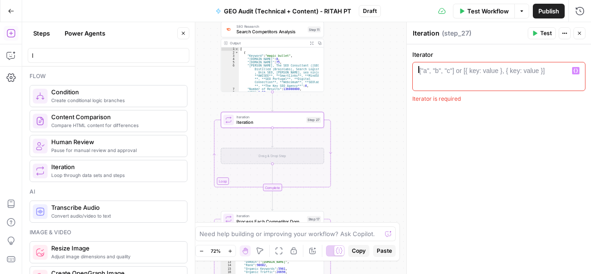
drag, startPoint x: 420, startPoint y: 70, endPoint x: 539, endPoint y: 72, distance: 119.2
click at [539, 72] on div "["a", "b", "c"] or [{ key: value }, { key: value }]" at bounding box center [482, 70] width 126 height 9
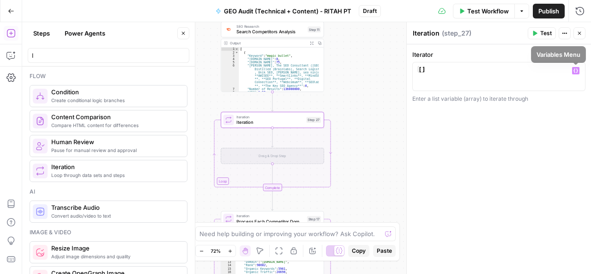
click at [576, 69] on icon "button" at bounding box center [576, 70] width 5 height 5
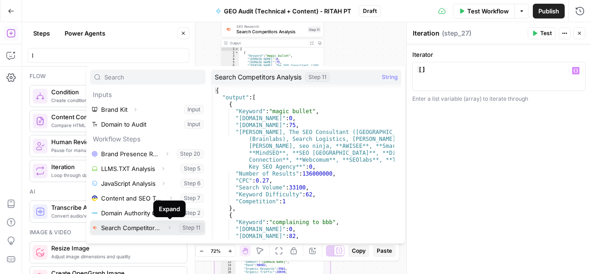
click at [170, 227] on icon "button" at bounding box center [170, 228] width 6 height 6
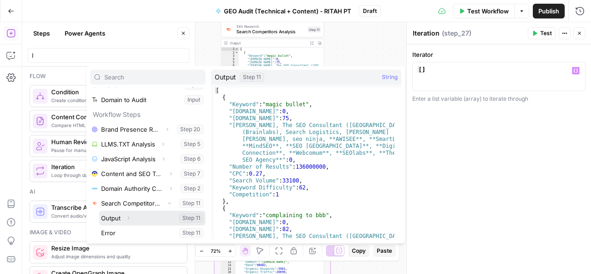
click at [142, 216] on button "Select variable Output" at bounding box center [152, 218] width 106 height 15
type textarea "**********"
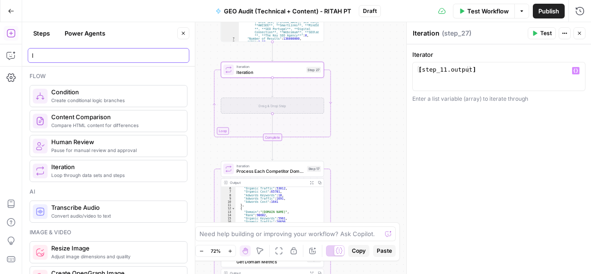
click at [41, 54] on input "I" at bounding box center [108, 55] width 153 height 9
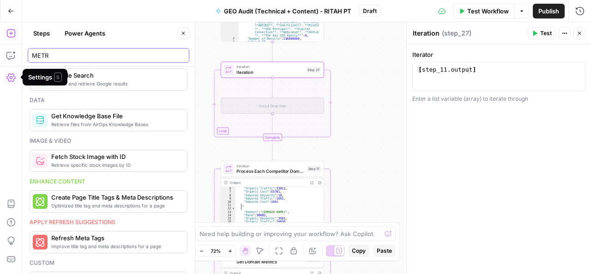
scroll to position [0, 0]
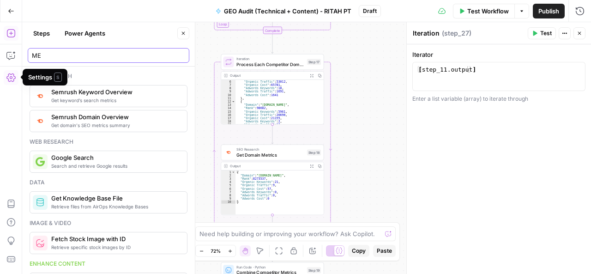
type input "M"
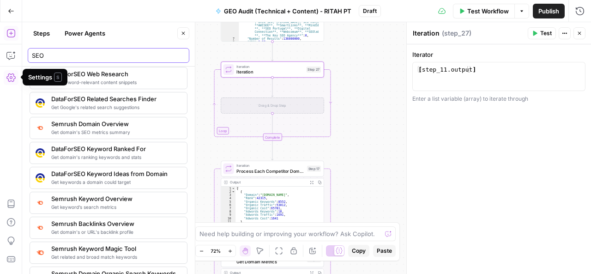
type input "SEO"
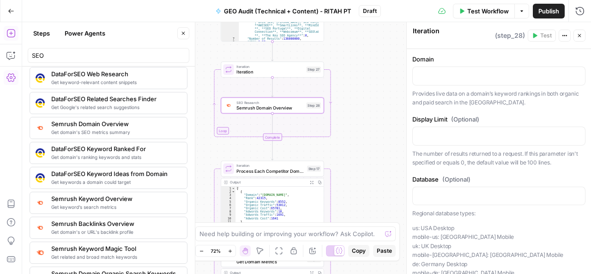
type textarea "Semrush Domain Overview"
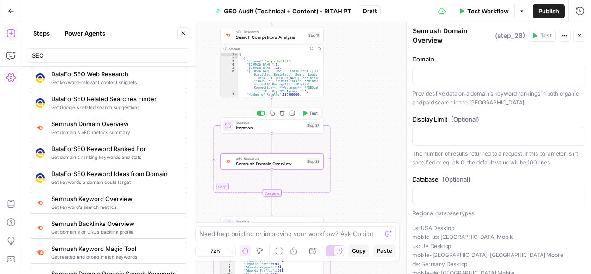
click at [284, 129] on span "Iteration" at bounding box center [269, 127] width 67 height 6
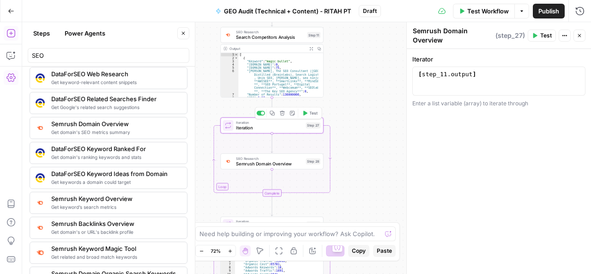
type textarea "Iteration"
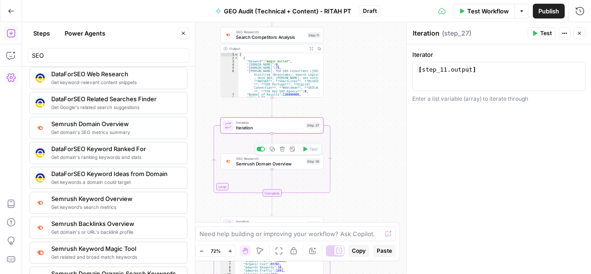
click at [271, 165] on span "Semrush Domain Overview" at bounding box center [269, 163] width 67 height 6
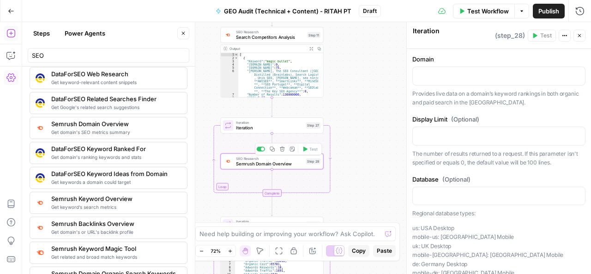
type textarea "Semrush Domain Overview"
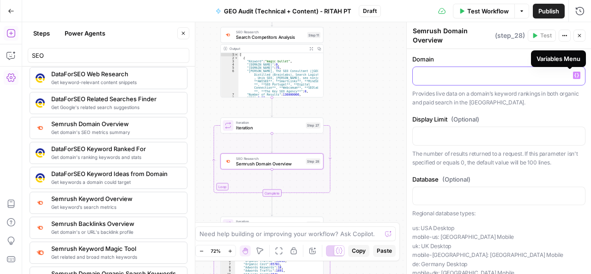
click at [574, 74] on icon "button" at bounding box center [576, 75] width 5 height 5
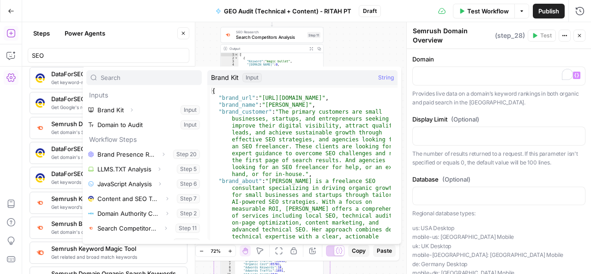
scroll to position [10, 0]
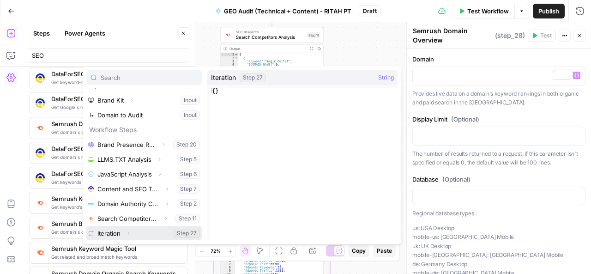
click at [179, 230] on button "Select variable Iteration" at bounding box center [143, 233] width 115 height 15
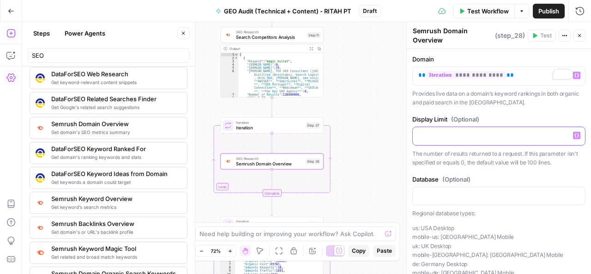
click at [433, 139] on p at bounding box center [498, 135] width 161 height 9
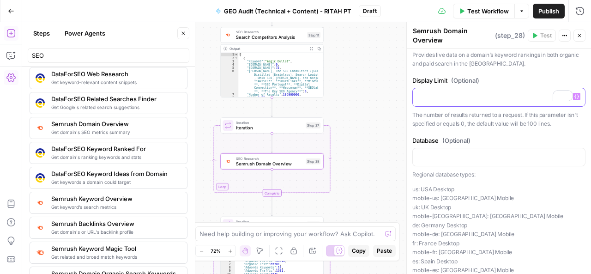
scroll to position [40, 0]
click at [425, 151] on p at bounding box center [498, 155] width 161 height 9
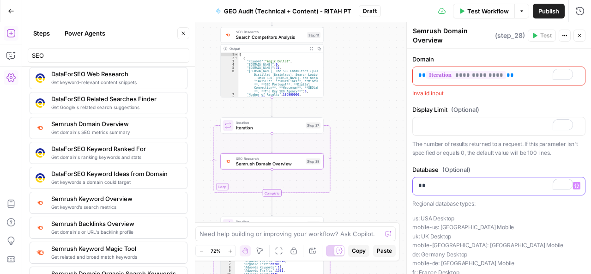
scroll to position [0, 0]
click at [474, 73] on span "**********" at bounding box center [466, 75] width 80 height 8
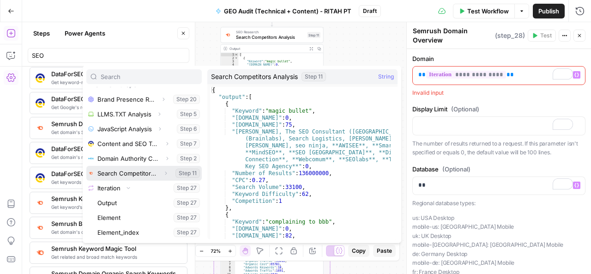
click at [175, 174] on button "Select variable Search Competitors Analysis" at bounding box center [143, 173] width 115 height 15
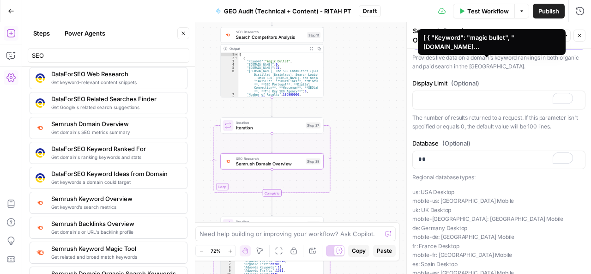
scroll to position [0, 0]
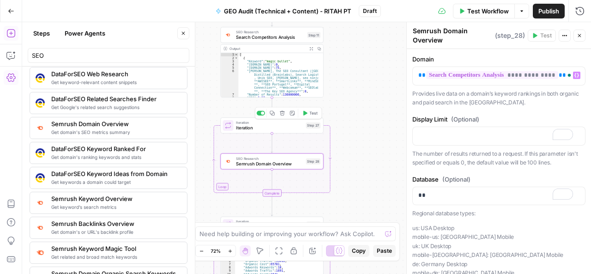
click at [311, 112] on span "Test" at bounding box center [313, 113] width 8 height 6
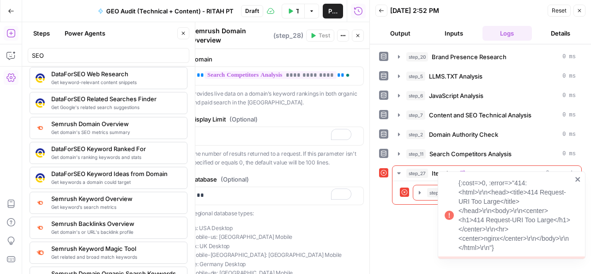
click at [578, 178] on icon "close" at bounding box center [578, 178] width 6 height 7
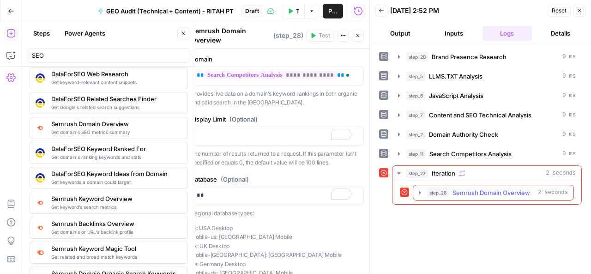
click at [511, 191] on span "Semrush Domain Overview" at bounding box center [492, 192] width 78 height 9
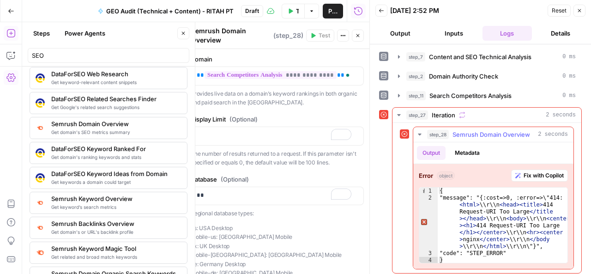
click at [534, 171] on span "Fix with Copilot" at bounding box center [544, 175] width 40 height 8
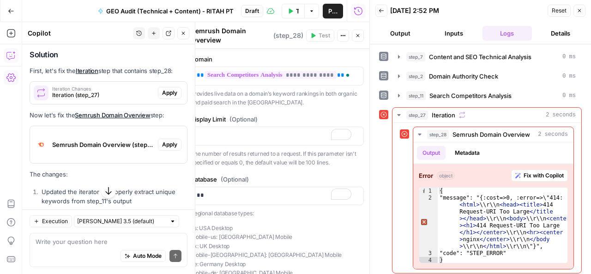
click at [164, 97] on span "Apply" at bounding box center [169, 93] width 15 height 8
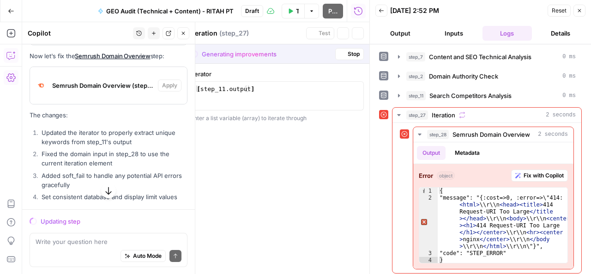
scroll to position [1477, 0]
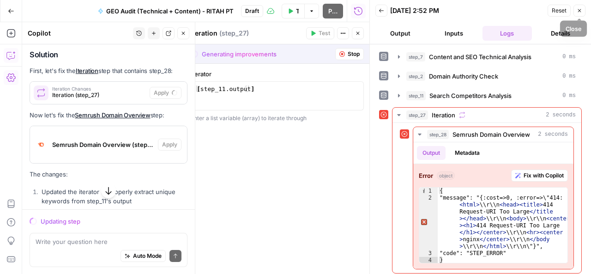
click at [579, 10] on icon "button" at bounding box center [579, 10] width 3 height 3
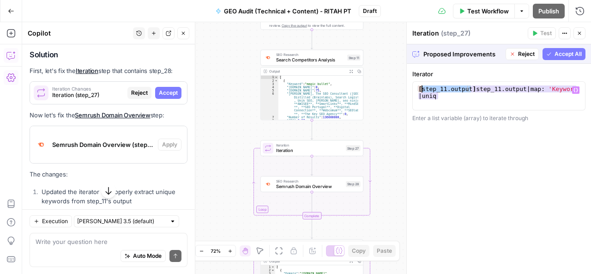
drag, startPoint x: 471, startPoint y: 89, endPoint x: 421, endPoint y: 86, distance: 50.4
click at [421, 86] on div "[ step_11 . output ] step_11 . output | map : 'Keyword' | uniq" at bounding box center [499, 109] width 165 height 48
type textarea "**********"
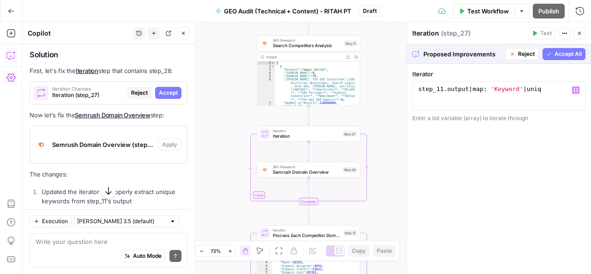
click at [525, 54] on span "Reject" at bounding box center [526, 54] width 17 height 8
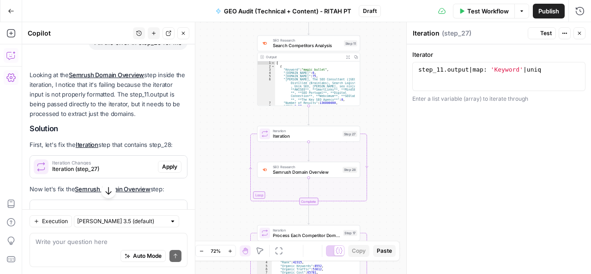
scroll to position [1551, 0]
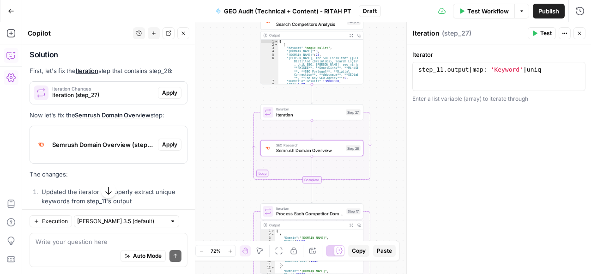
click at [162, 149] on span "Apply" at bounding box center [169, 144] width 15 height 8
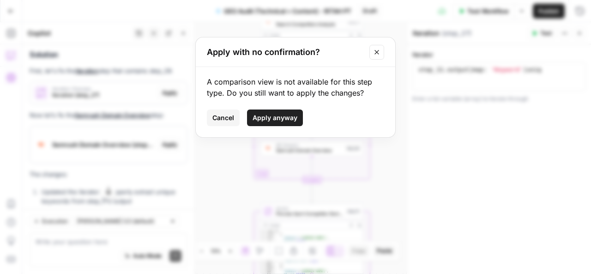
click at [293, 114] on span "Apply anyway" at bounding box center [275, 117] width 45 height 9
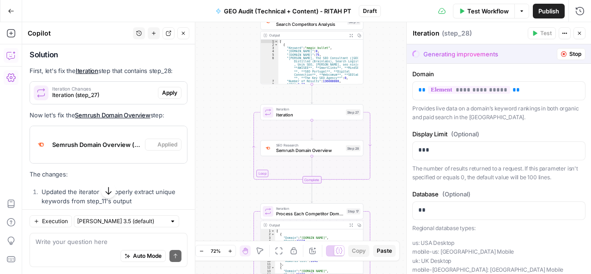
type textarea "Semrush Domain Overview"
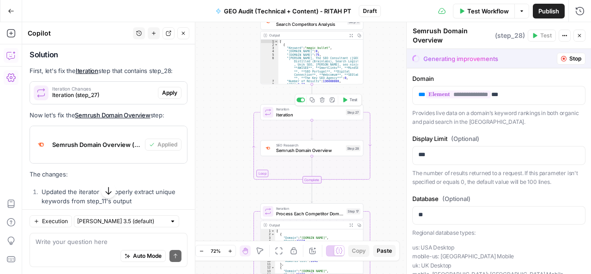
click at [305, 116] on span "Iteration" at bounding box center [309, 114] width 67 height 6
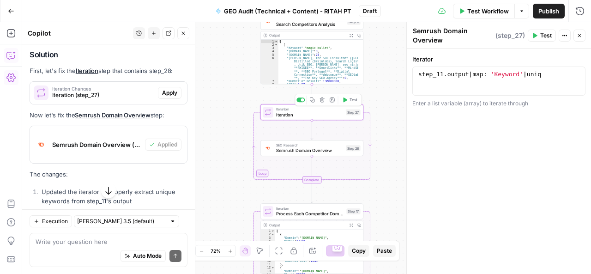
type textarea "Iteration"
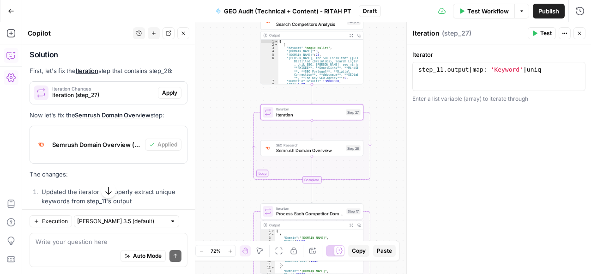
click at [545, 29] on button "Test" at bounding box center [542, 33] width 28 height 12
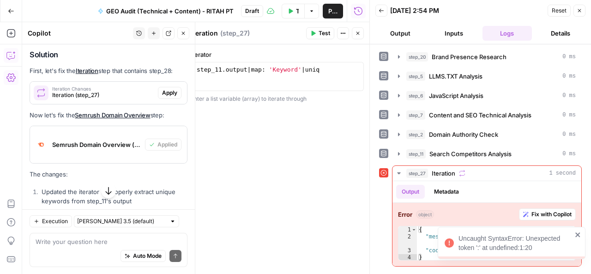
scroll to position [1551, 0]
click at [578, 233] on icon "close" at bounding box center [578, 234] width 6 height 7
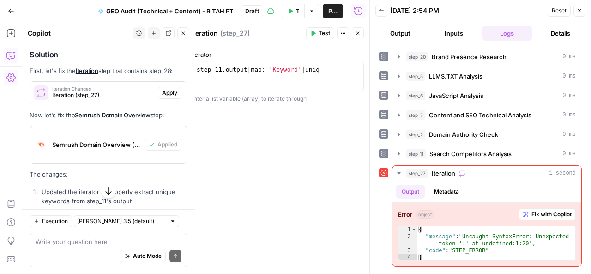
click at [580, 8] on icon "button" at bounding box center [580, 11] width 6 height 6
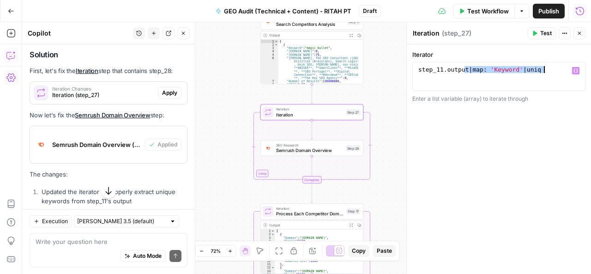
drag, startPoint x: 464, startPoint y: 68, endPoint x: 543, endPoint y: 73, distance: 79.1
click at [543, 73] on div "step_11 . output | map : 'Keyword' | uniq" at bounding box center [499, 83] width 165 height 35
type textarea "**********"
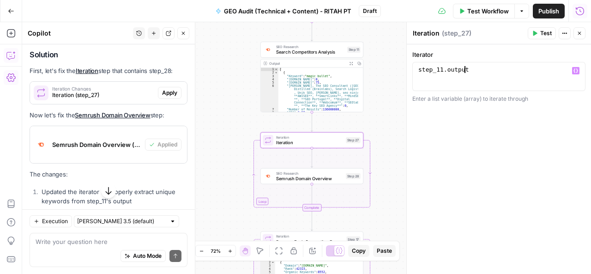
click at [545, 29] on button "Test" at bounding box center [542, 33] width 28 height 12
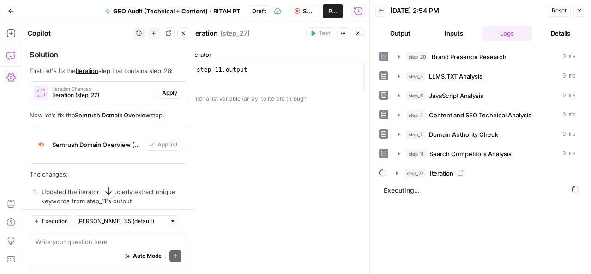
click at [183, 34] on icon "button" at bounding box center [183, 33] width 3 height 3
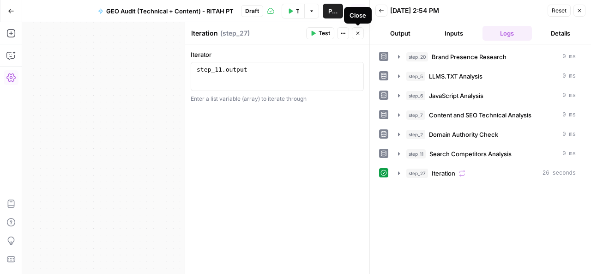
click at [360, 36] on button "Close" at bounding box center [358, 33] width 12 height 12
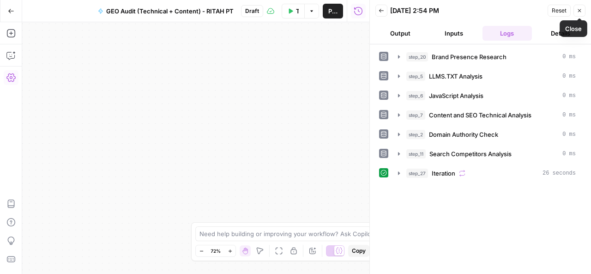
click at [579, 8] on icon "button" at bounding box center [580, 11] width 6 height 6
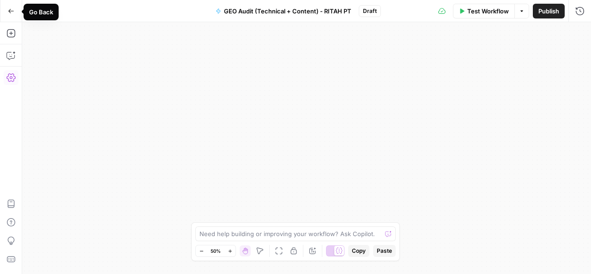
click at [11, 12] on icon "button" at bounding box center [11, 11] width 6 height 6
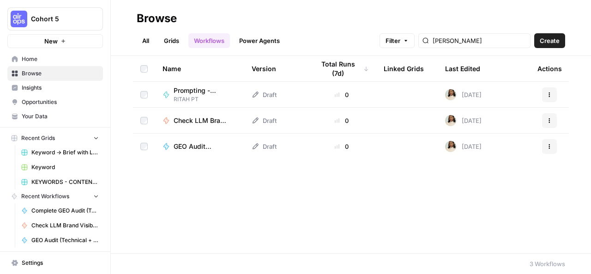
click at [257, 144] on icon at bounding box center [255, 146] width 7 height 7
click at [192, 145] on span "GEO Audit (Technical + Content) - RITAH PT" at bounding box center [202, 146] width 56 height 9
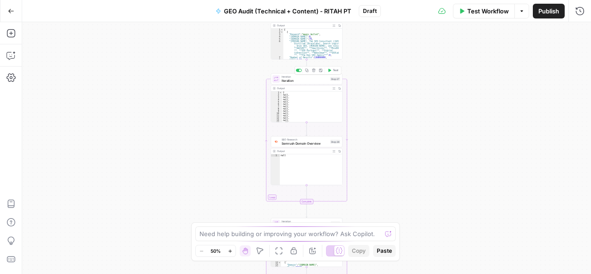
click at [304, 81] on span "Iteration" at bounding box center [305, 80] width 47 height 5
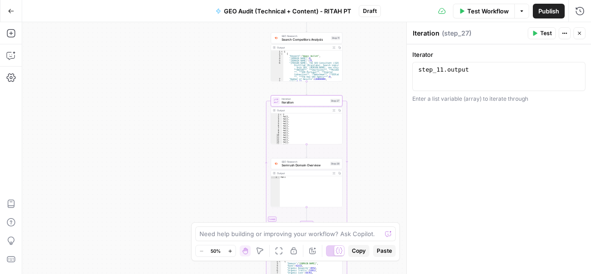
click at [550, 35] on span "Test" at bounding box center [546, 33] width 12 height 8
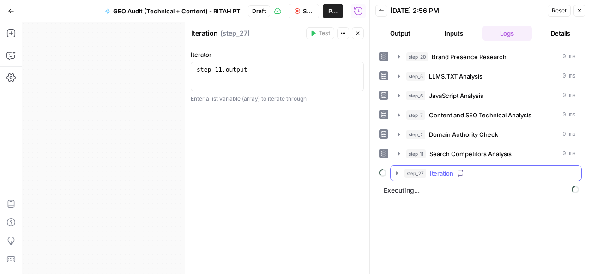
click at [516, 169] on div "step_27 Iteration" at bounding box center [490, 173] width 171 height 9
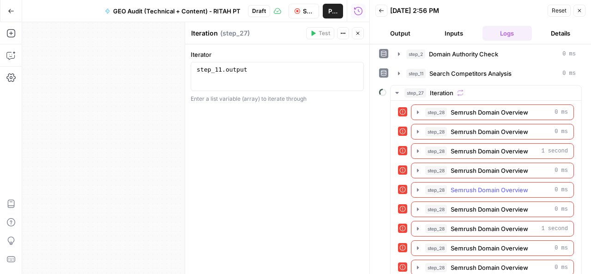
scroll to position [101, 0]
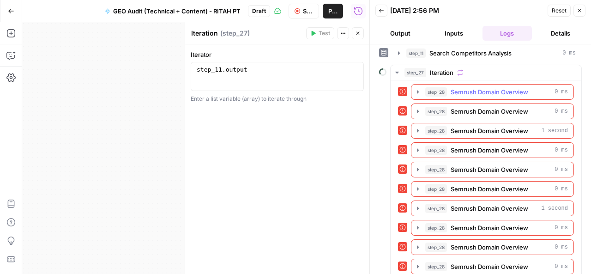
click at [501, 89] on span "Semrush Domain Overview" at bounding box center [490, 91] width 78 height 9
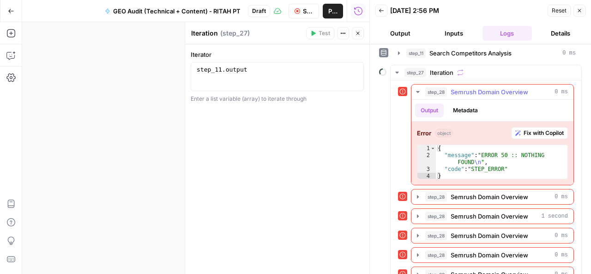
click at [418, 91] on icon "button" at bounding box center [417, 91] width 7 height 7
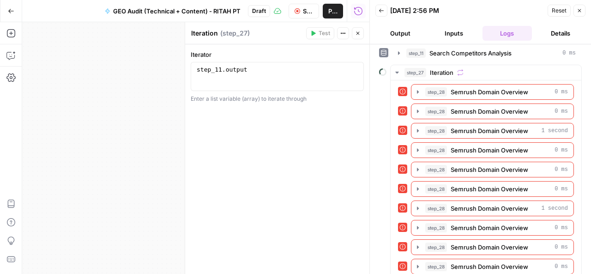
click at [582, 8] on icon "button" at bounding box center [580, 11] width 6 height 6
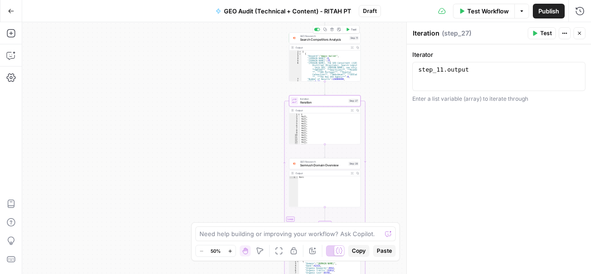
click at [332, 37] on span "Search Competitors Analysis" at bounding box center [324, 39] width 48 height 5
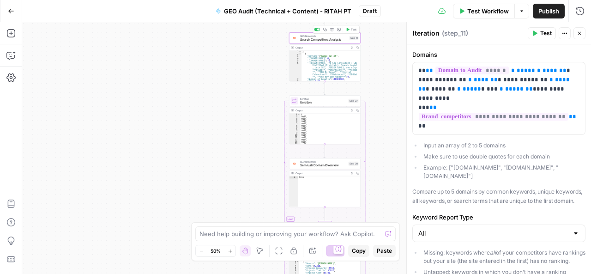
type textarea "Search Competitors Analysis"
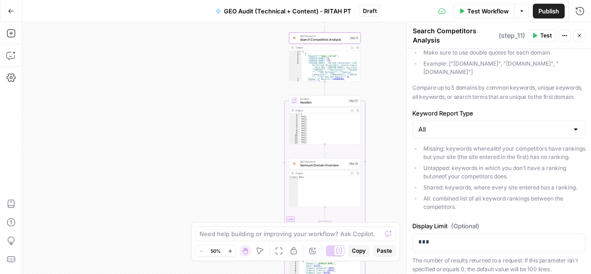
scroll to position [90, 0]
click at [579, 34] on icon "button" at bounding box center [580, 36] width 6 height 6
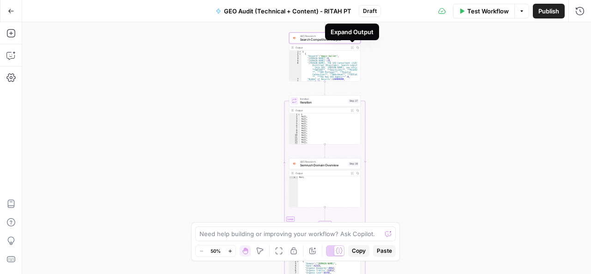
click at [352, 47] on icon "button" at bounding box center [352, 47] width 3 height 3
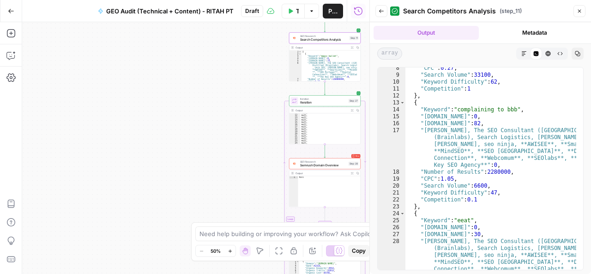
scroll to position [53, 0]
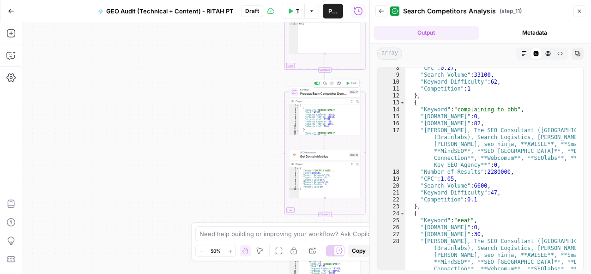
click at [329, 93] on span "Process Each Competitor Domain" at bounding box center [323, 93] width 47 height 5
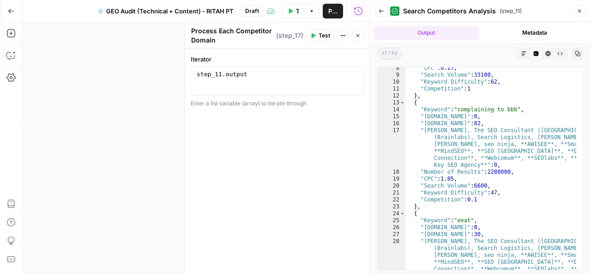
click at [325, 33] on span "Test" at bounding box center [325, 35] width 12 height 8
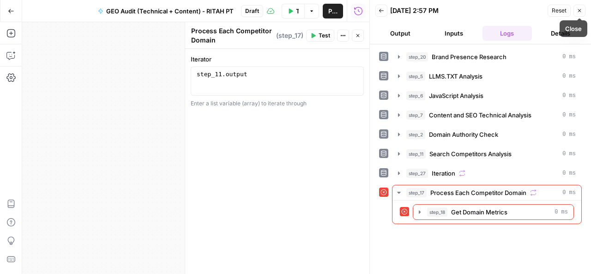
click at [580, 10] on icon "button" at bounding box center [580, 11] width 6 height 6
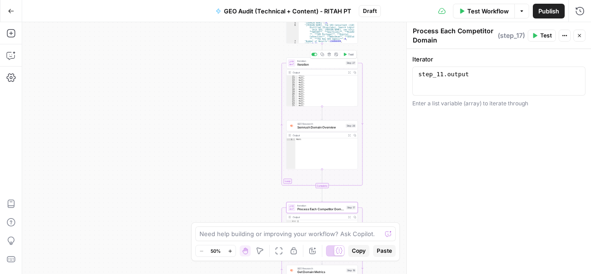
click at [327, 62] on span "Iteration" at bounding box center [320, 64] width 47 height 5
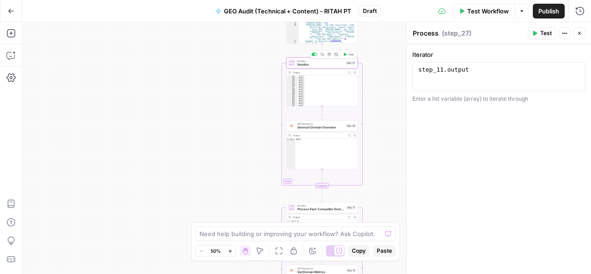
type textarea "Iteration"
click at [332, 57] on div "Copy step Delete step Add Note Test" at bounding box center [333, 54] width 47 height 8
click at [233, 252] on icon "button" at bounding box center [230, 250] width 5 height 5
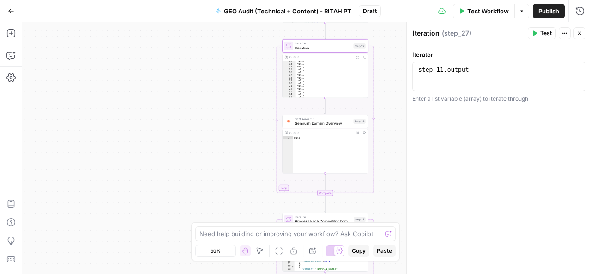
click at [233, 252] on icon "button" at bounding box center [230, 250] width 5 height 5
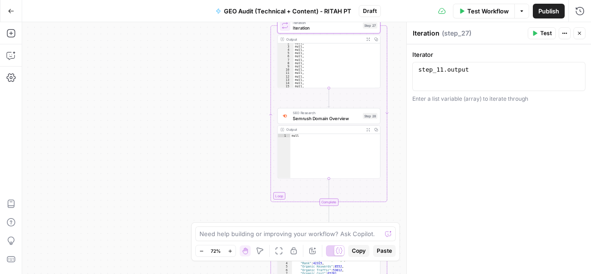
scroll to position [6, 0]
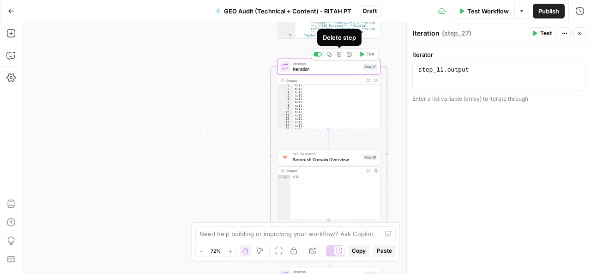
click at [340, 54] on icon "button" at bounding box center [340, 55] width 6 height 6
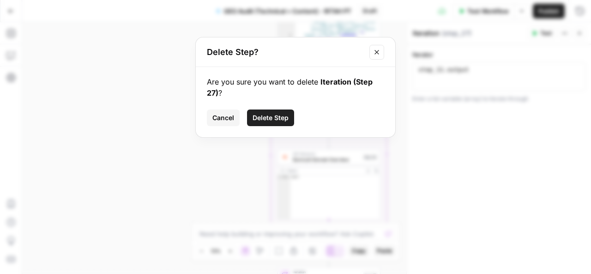
click at [224, 113] on span "Cancel" at bounding box center [223, 117] width 22 height 9
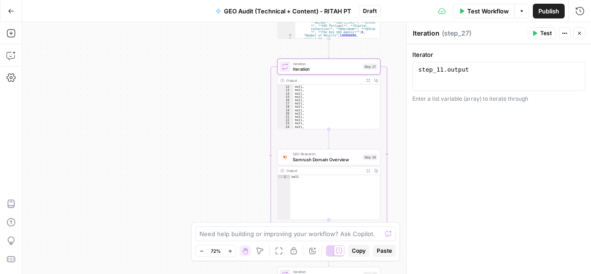
scroll to position [50, 0]
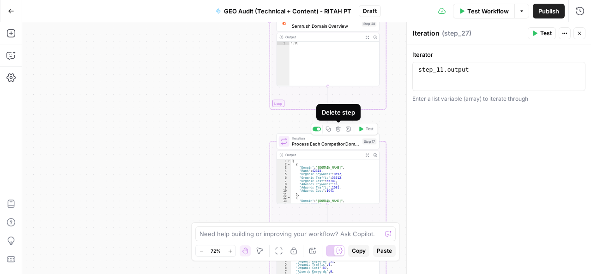
click at [339, 130] on icon "button" at bounding box center [339, 130] width 6 height 6
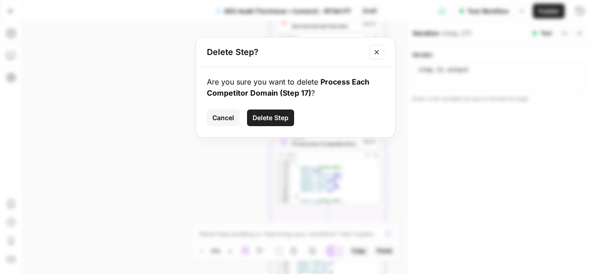
click at [377, 54] on icon "Close modal" at bounding box center [376, 51] width 7 height 7
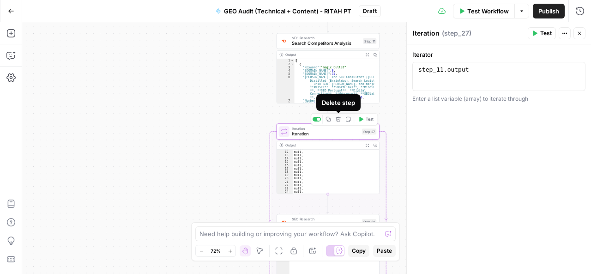
click at [339, 118] on icon "button" at bounding box center [339, 119] width 6 height 6
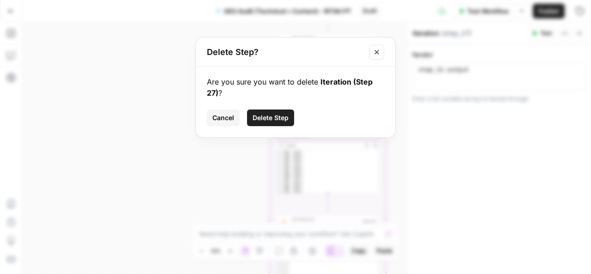
click at [279, 118] on span "Delete Step" at bounding box center [271, 117] width 36 height 9
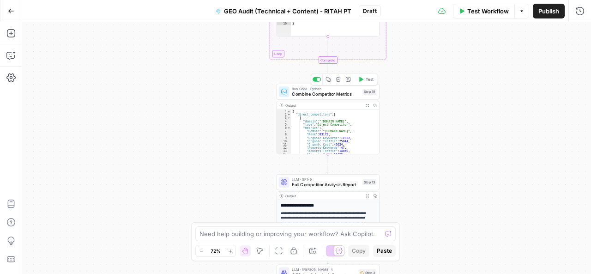
click at [320, 95] on span "Combine Competitor Metrics" at bounding box center [326, 94] width 68 height 6
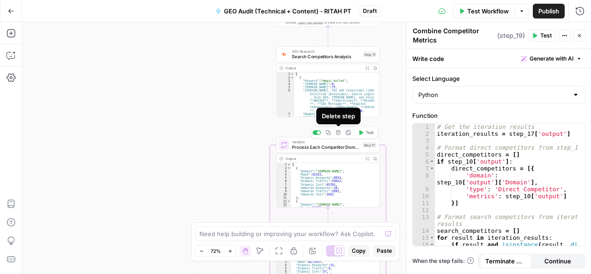
click at [338, 133] on icon "button" at bounding box center [339, 133] width 6 height 6
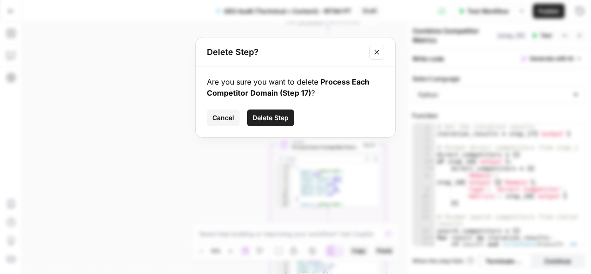
click at [277, 121] on span "Delete Step" at bounding box center [271, 117] width 36 height 9
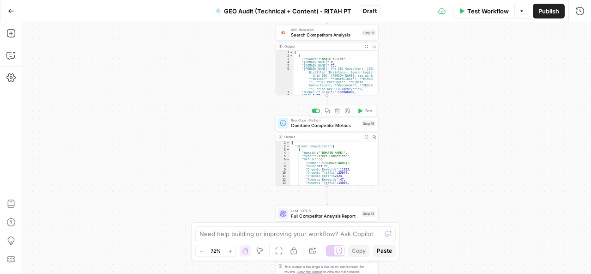
click at [319, 122] on span "Combine Competitor Metrics" at bounding box center [325, 125] width 68 height 6
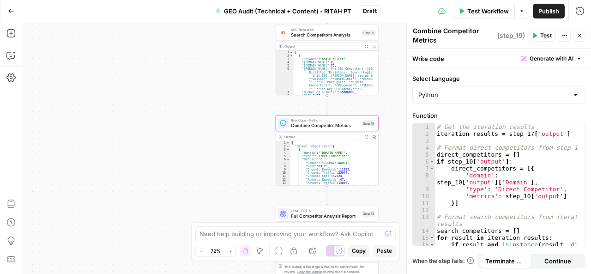
click at [546, 35] on span "Test" at bounding box center [546, 35] width 12 height 8
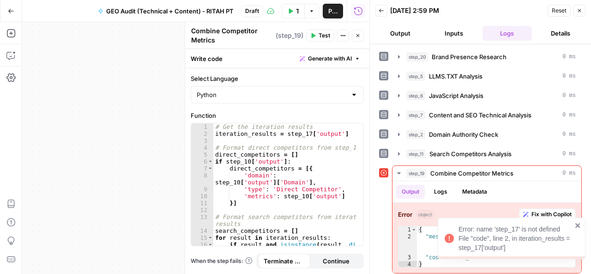
click at [575, 225] on icon "close" at bounding box center [578, 225] width 6 height 7
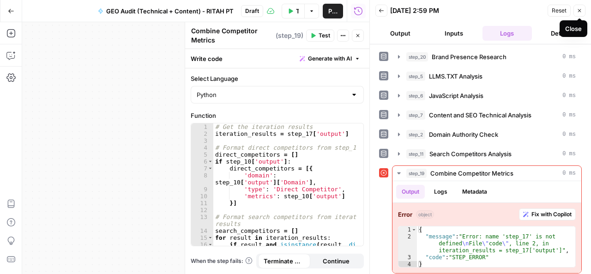
click at [577, 12] on icon "button" at bounding box center [580, 11] width 6 height 6
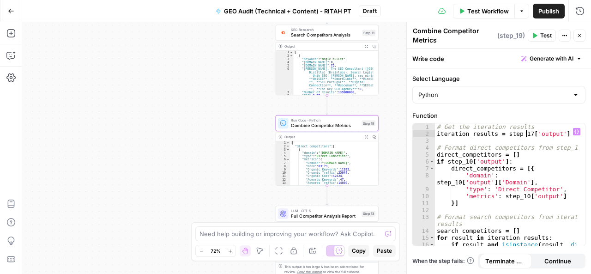
click at [526, 130] on div "# Get the iteration results iteration_results = step_17 [ 'output' ] # Format d…" at bounding box center [507, 195] width 144 height 145
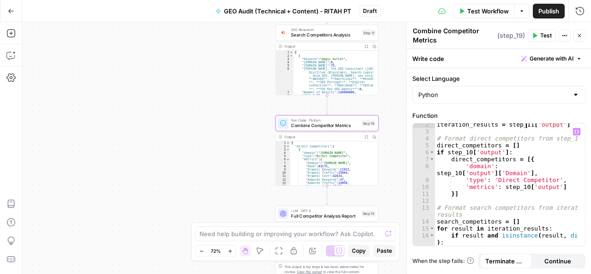
scroll to position [9, 0]
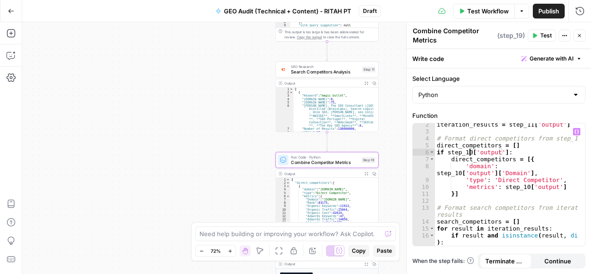
click at [470, 151] on div "iteration_results = step_11 [ 'output' ] # Format direct competitors from step_…" at bounding box center [507, 193] width 144 height 145
click at [458, 174] on div "iteration_results = step_11 [ 'output' ] # Format direct competitors from step_…" at bounding box center [507, 193] width 144 height 145
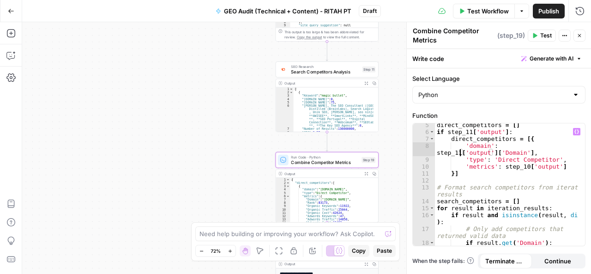
scroll to position [29, 0]
click at [522, 165] on div "direct_competitors = [ ] if step_11 [ 'output' ] : direct_competitors = [{ 'dom…" at bounding box center [507, 190] width 144 height 138
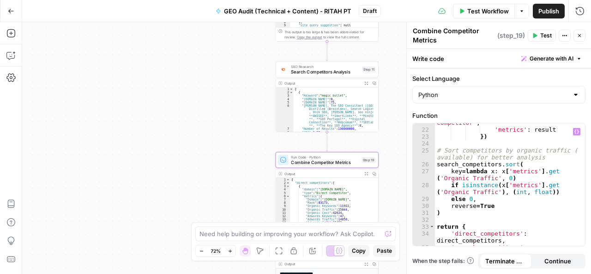
scroll to position [202, 0]
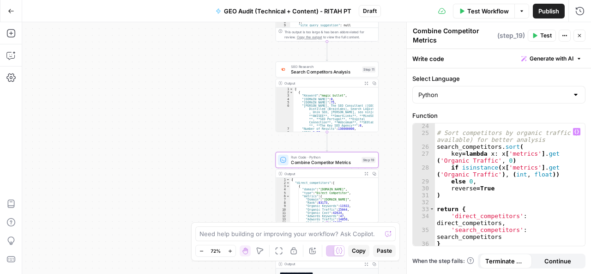
type textarea "**********"
click at [542, 33] on span "Test" at bounding box center [546, 35] width 12 height 8
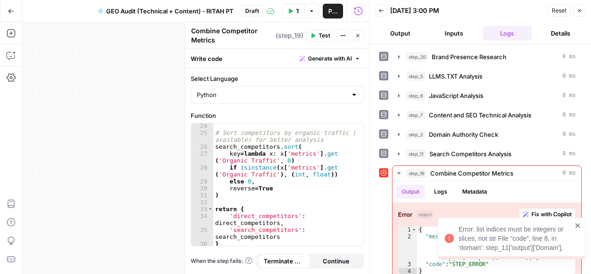
click at [578, 223] on icon "close" at bounding box center [578, 225] width 6 height 7
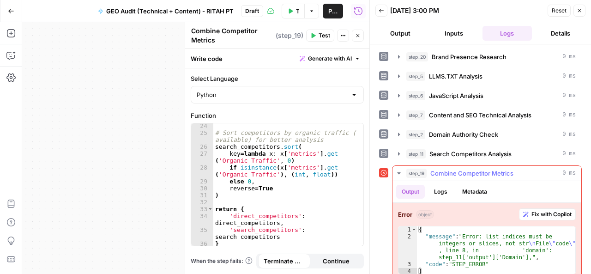
click at [555, 208] on button "Fix with Copilot" at bounding box center [547, 214] width 57 height 12
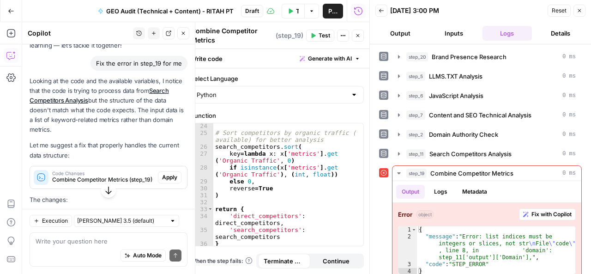
scroll to position [62, 0]
click at [165, 177] on span "Apply" at bounding box center [169, 178] width 15 height 8
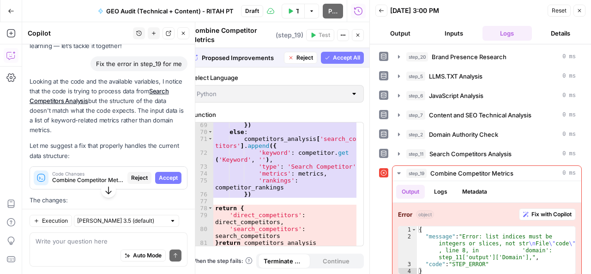
scroll to position [624, 0]
click at [344, 59] on span "Accept All" at bounding box center [346, 58] width 27 height 8
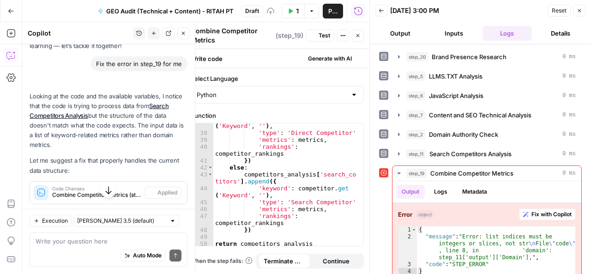
scroll to position [333, 0]
click at [326, 32] on span "Test" at bounding box center [325, 35] width 12 height 8
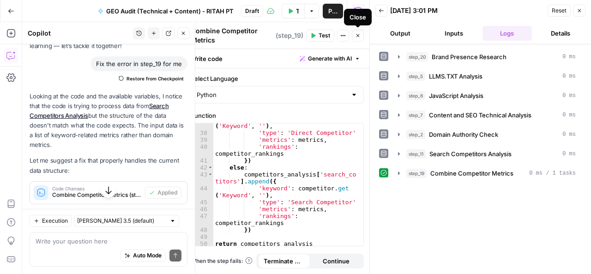
click at [361, 35] on button "Close" at bounding box center [358, 36] width 12 height 12
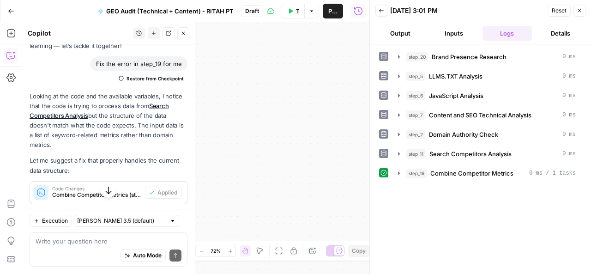
click at [187, 34] on button "Close" at bounding box center [183, 33] width 12 height 12
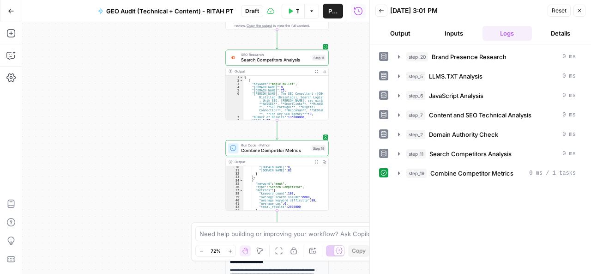
scroll to position [135, 0]
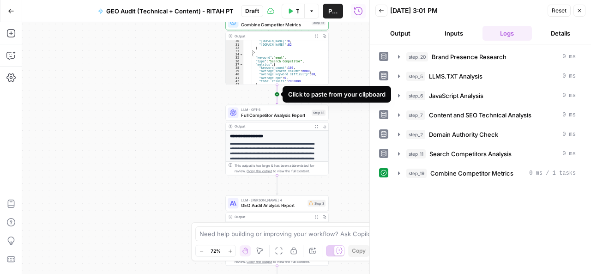
click at [276, 94] on icon "Edge from step_19 to step_13" at bounding box center [277, 94] width 2 height 19
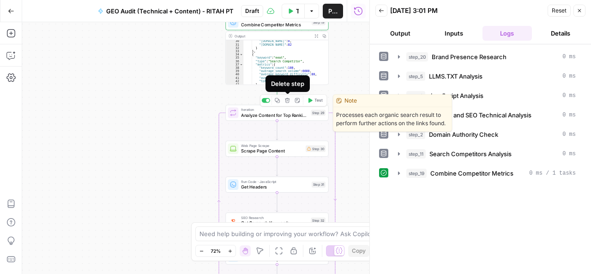
click at [288, 102] on icon "button" at bounding box center [288, 101] width 6 height 6
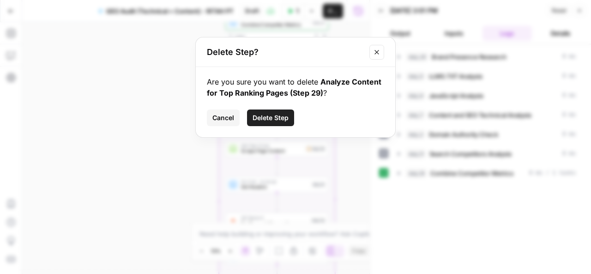
click at [273, 117] on span "Delete Step" at bounding box center [271, 117] width 36 height 9
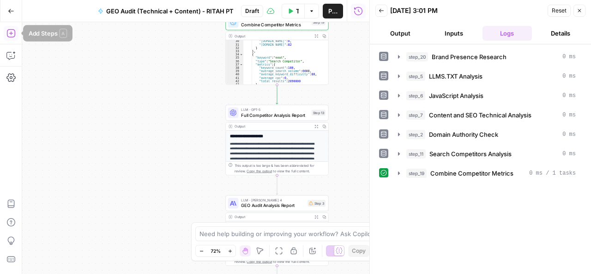
click at [11, 32] on icon "button" at bounding box center [10, 33] width 8 height 8
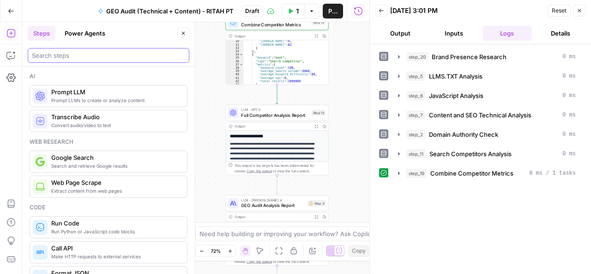
click at [71, 55] on input "search" at bounding box center [108, 55] width 153 height 9
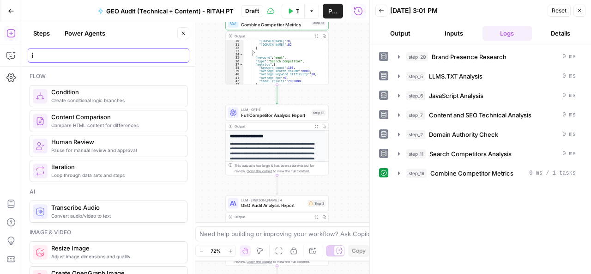
type input "i"
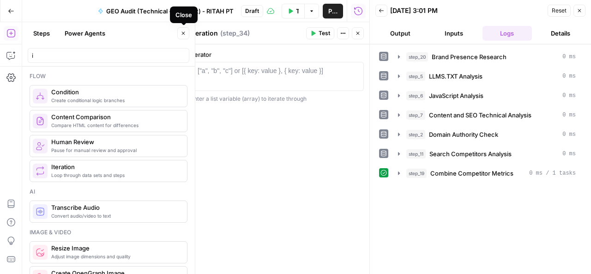
click at [180, 34] on button "Close" at bounding box center [183, 33] width 12 height 12
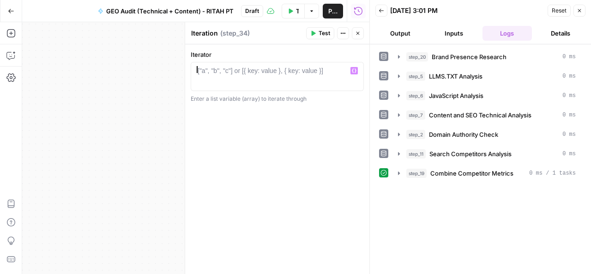
click at [224, 71] on div "["a", "b", "c"] or [{ key: value }, { key: value }]" at bounding box center [261, 70] width 126 height 9
click at [353, 72] on icon "button" at bounding box center [354, 70] width 5 height 5
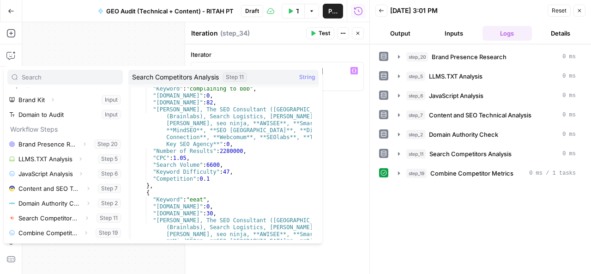
scroll to position [134, 0]
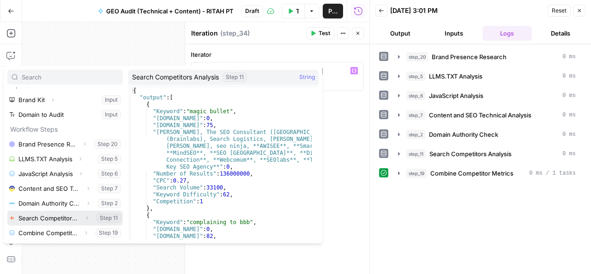
click at [108, 218] on button "Select variable Search Competitors Analysis" at bounding box center [64, 218] width 115 height 15
type textarea "**********"
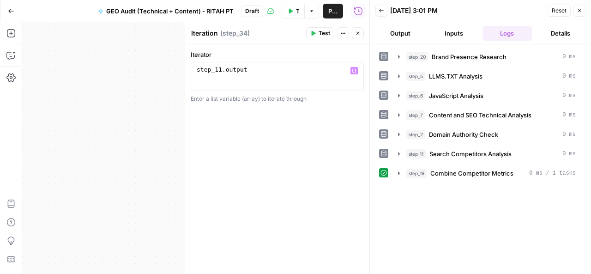
click at [323, 31] on span "Test" at bounding box center [325, 33] width 12 height 8
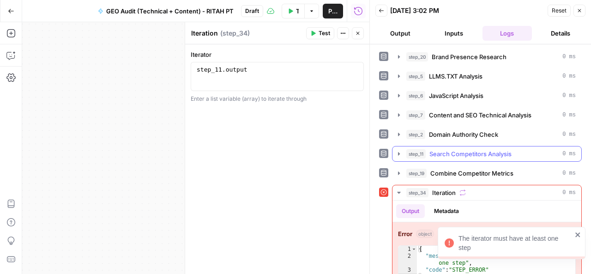
scroll to position [13, 0]
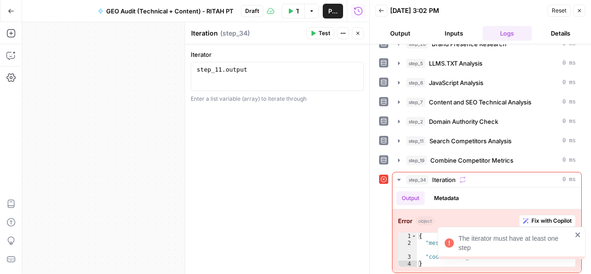
click at [577, 234] on icon "close" at bounding box center [578, 234] width 6 height 7
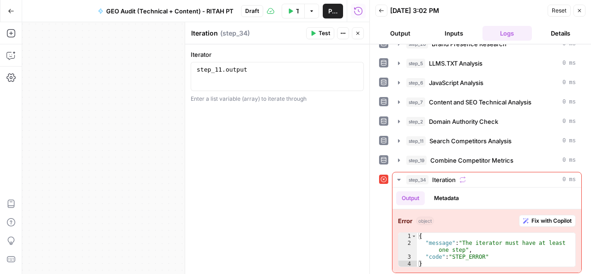
click at [580, 10] on icon "button" at bounding box center [579, 10] width 3 height 3
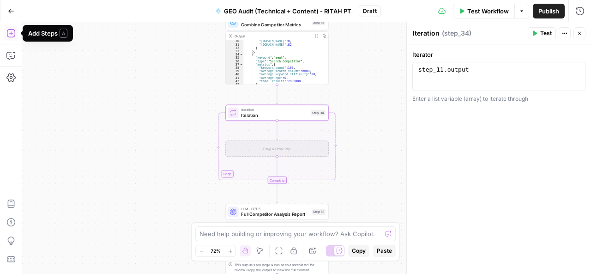
click at [14, 34] on icon "button" at bounding box center [10, 33] width 9 height 9
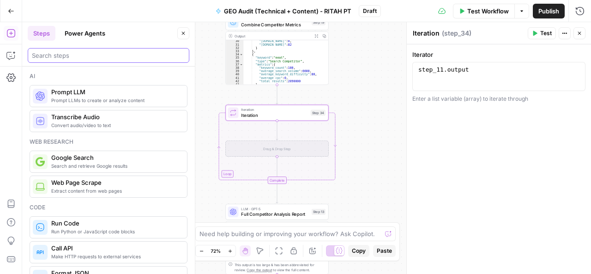
click at [79, 56] on input "search" at bounding box center [108, 55] width 153 height 9
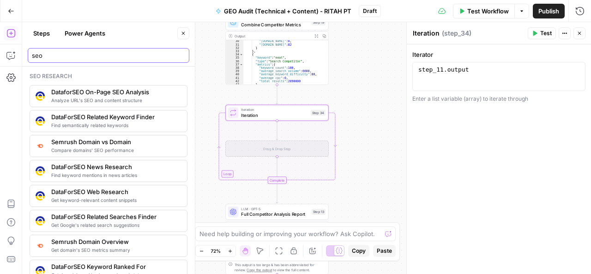
type input "seo"
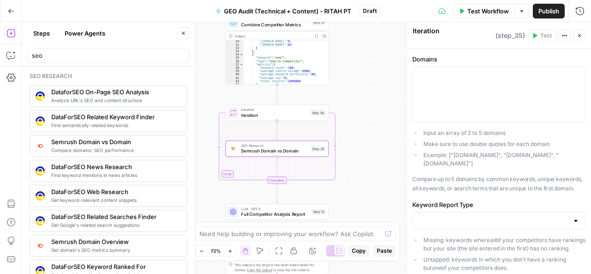
type textarea "Semrush Domain vs Domain"
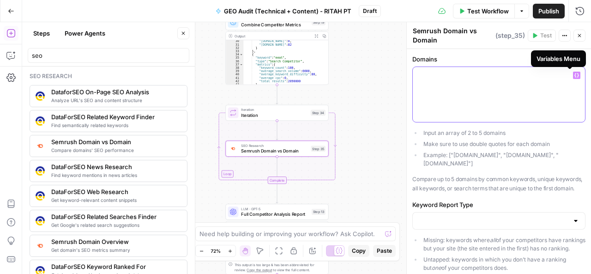
click at [574, 73] on icon "button" at bounding box center [576, 75] width 5 height 5
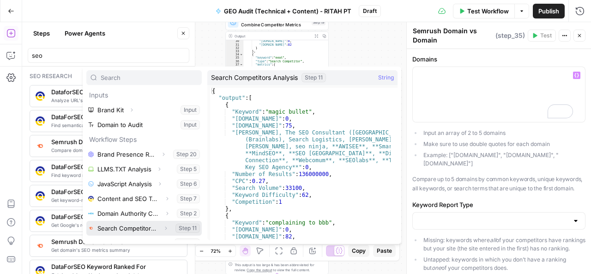
click at [176, 227] on button "Select variable Search Competitors Analysis" at bounding box center [143, 228] width 115 height 15
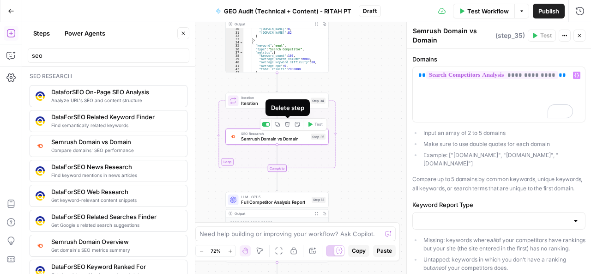
click at [288, 126] on icon "button" at bounding box center [288, 124] width 6 height 6
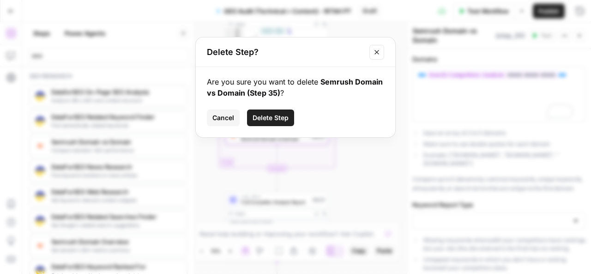
click at [283, 119] on span "Delete Step" at bounding box center [271, 117] width 36 height 9
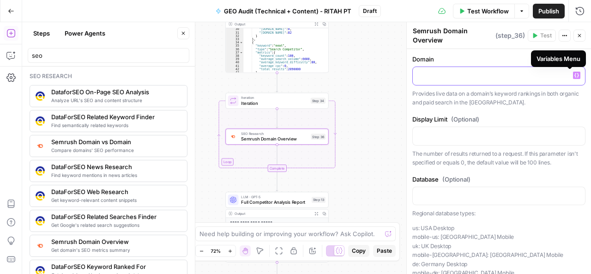
click at [574, 75] on icon "button" at bounding box center [576, 75] width 5 height 5
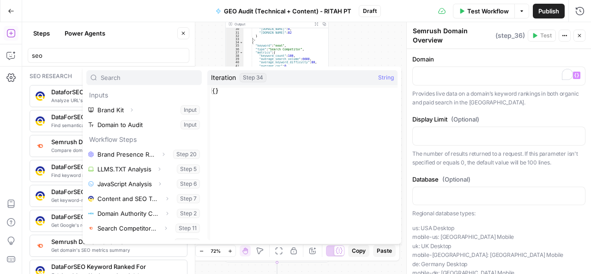
scroll to position [24, 0]
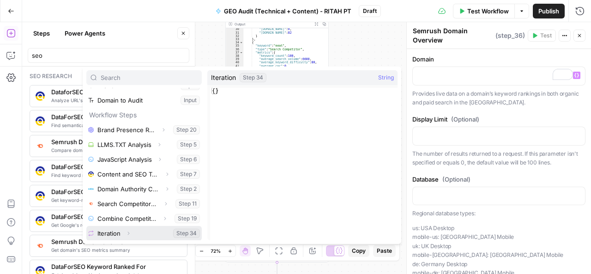
click at [176, 232] on button "Select variable Iteration" at bounding box center [143, 233] width 115 height 15
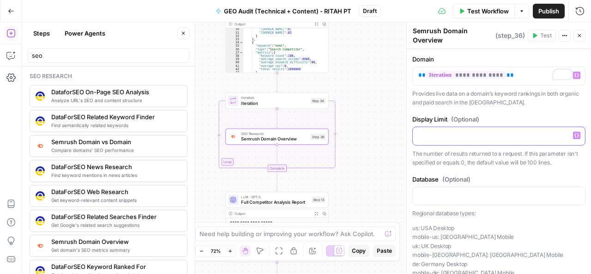
click at [427, 142] on div at bounding box center [499, 136] width 172 height 18
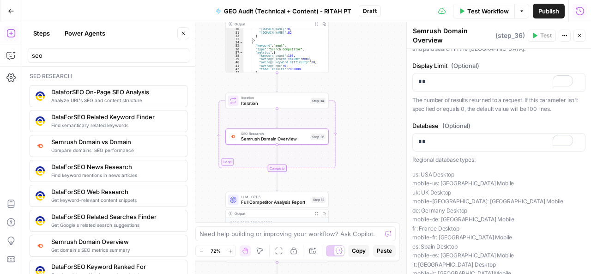
scroll to position [54, 0]
click at [287, 102] on span "Iteration" at bounding box center [274, 103] width 67 height 6
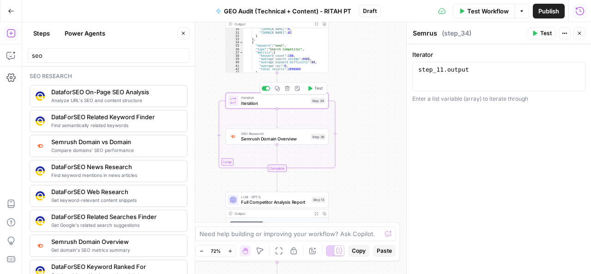
type textarea "Iteration"
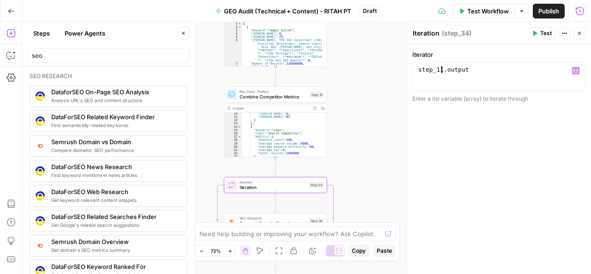
click at [440, 69] on div "step_11 . output" at bounding box center [499, 83] width 165 height 35
type textarea "**********"
click at [548, 33] on span "Test" at bounding box center [546, 33] width 12 height 8
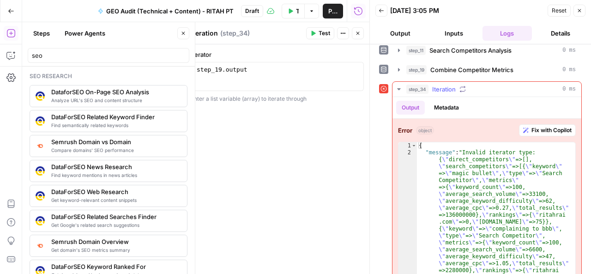
scroll to position [104, 0]
click at [535, 126] on span "Fix with Copilot" at bounding box center [552, 129] width 40 height 8
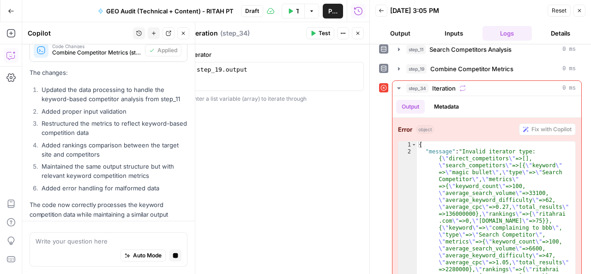
scroll to position [239, 0]
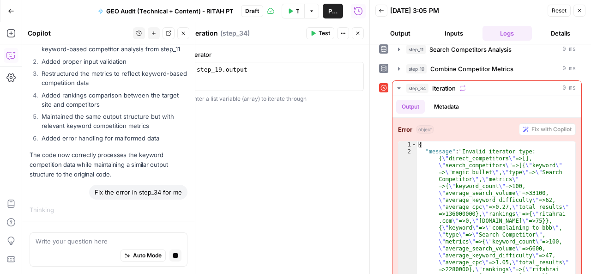
click at [579, 6] on button "Close" at bounding box center [580, 11] width 12 height 12
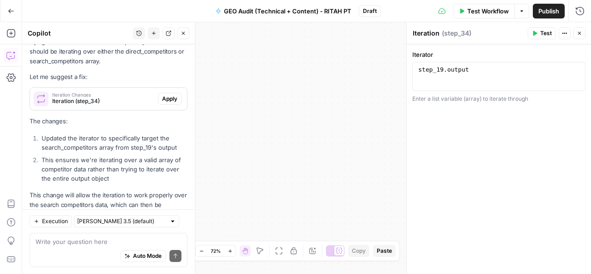
scroll to position [493, 0]
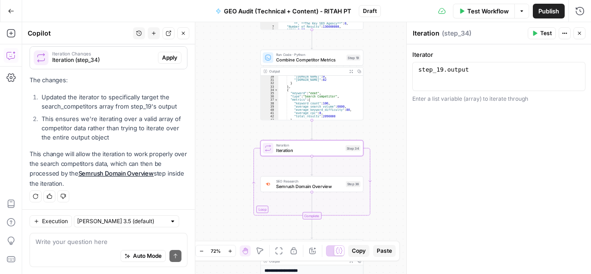
click at [162, 55] on span "Apply" at bounding box center [169, 58] width 15 height 8
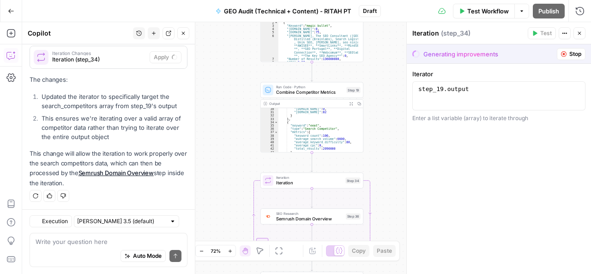
scroll to position [478, 0]
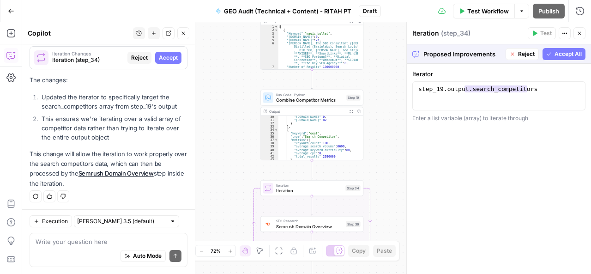
click at [567, 54] on span "Accept All" at bounding box center [568, 54] width 27 height 8
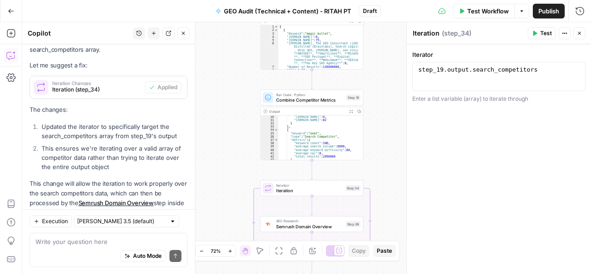
scroll to position [508, 0]
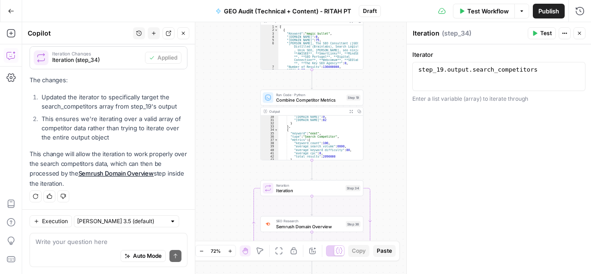
click at [542, 34] on span "Test" at bounding box center [546, 33] width 12 height 8
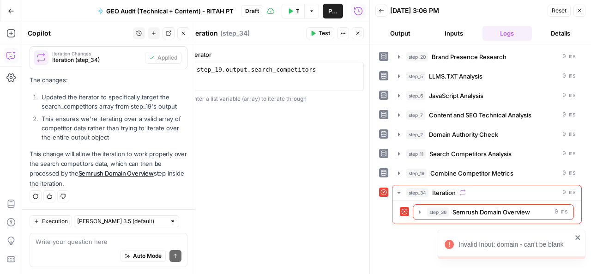
scroll to position [508, 0]
click at [477, 207] on span "Semrush Domain Overview" at bounding box center [492, 211] width 78 height 9
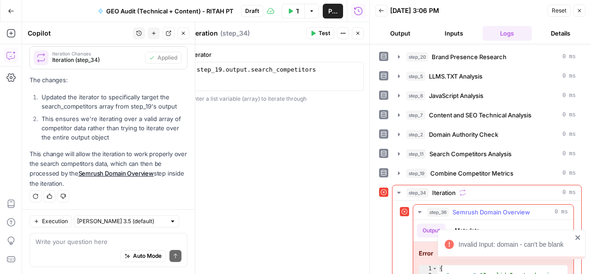
scroll to position [36, 0]
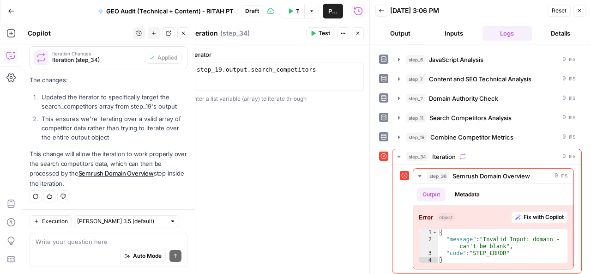
click at [581, 11] on icon "button" at bounding box center [580, 11] width 6 height 6
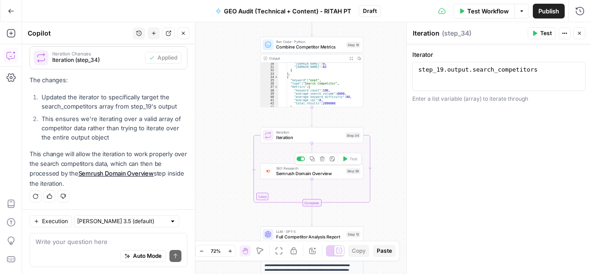
click at [315, 173] on span "Semrush Domain Overview" at bounding box center [309, 173] width 67 height 6
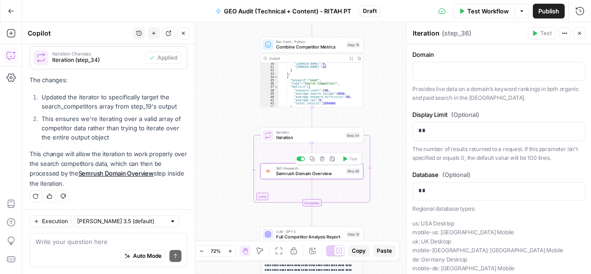
type textarea "Semrush Domain Overview"
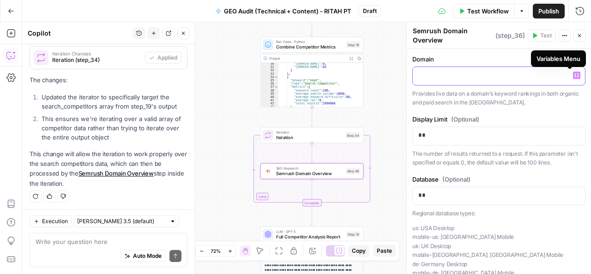
click at [574, 73] on icon "button" at bounding box center [576, 75] width 5 height 5
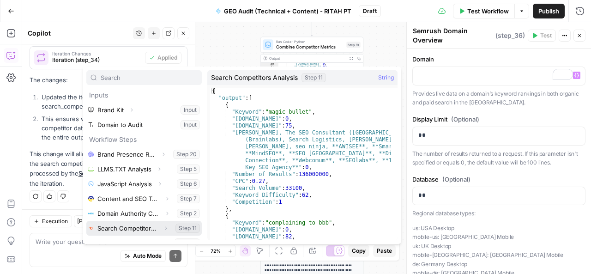
click at [180, 225] on button "Select variable Search Competitors Analysis" at bounding box center [143, 228] width 115 height 15
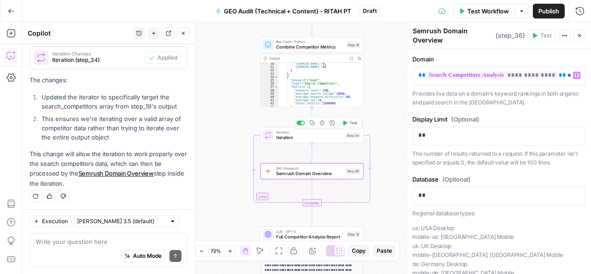
click at [345, 121] on icon "button" at bounding box center [345, 123] width 6 height 6
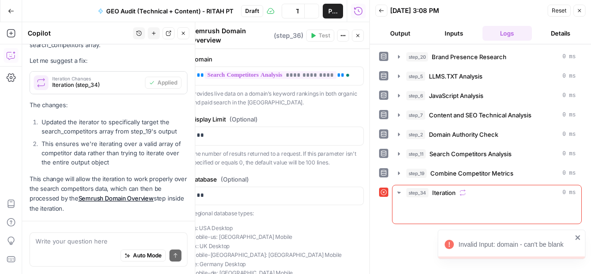
scroll to position [508, 0]
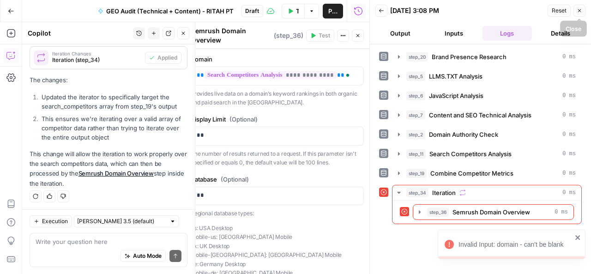
click at [579, 10] on icon "button" at bounding box center [579, 10] width 3 height 3
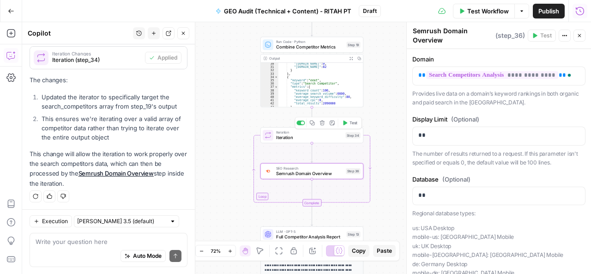
click at [328, 139] on span "Iteration" at bounding box center [309, 137] width 67 height 6
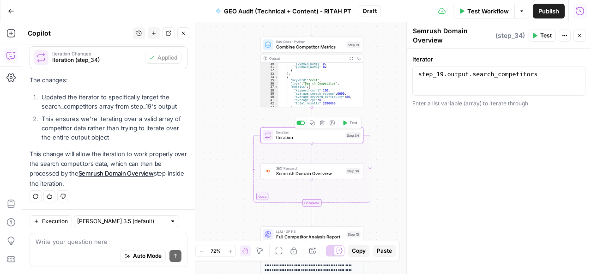
type textarea "Iteration"
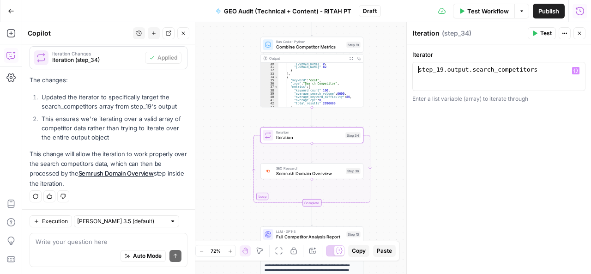
click at [419, 69] on div "step_19 . output . search_competitors" at bounding box center [499, 83] width 165 height 35
click at [531, 70] on div "[ step_19 . output . search_competitors" at bounding box center [499, 83] width 165 height 35
click at [547, 30] on span "Test" at bounding box center [546, 33] width 12 height 8
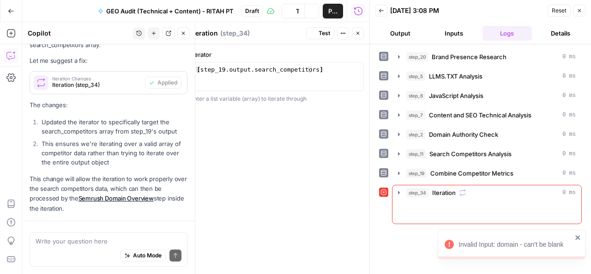
scroll to position [508, 0]
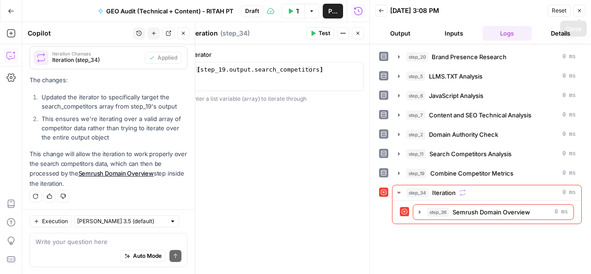
click at [579, 11] on icon "button" at bounding box center [579, 10] width 3 height 3
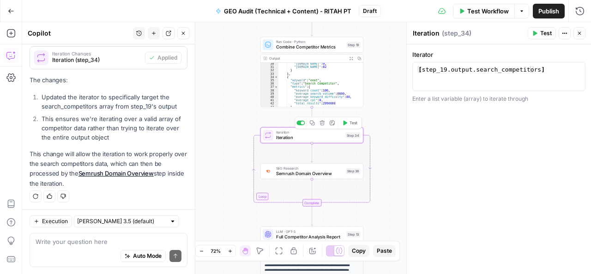
click at [326, 139] on span "Iteration" at bounding box center [309, 137] width 67 height 6
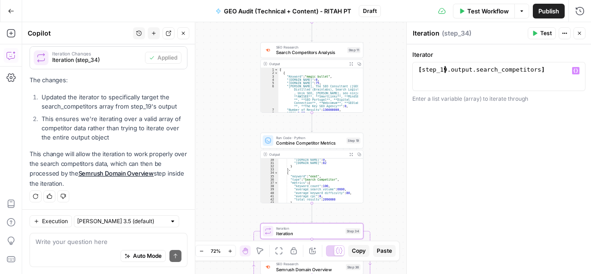
click at [444, 69] on div "[ step_19 . output . search_competitors ]" at bounding box center [499, 83] width 165 height 35
type textarea "**********"
click at [541, 31] on span "Test" at bounding box center [546, 33] width 12 height 8
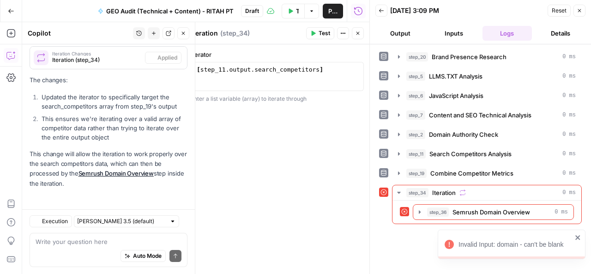
scroll to position [508, 0]
click at [483, 212] on span "Semrush Domain Overview" at bounding box center [492, 211] width 78 height 9
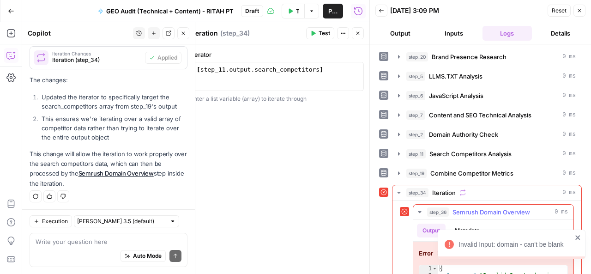
scroll to position [36, 0]
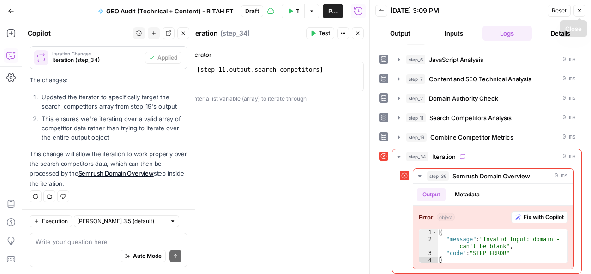
click at [580, 10] on icon "button" at bounding box center [580, 11] width 6 height 6
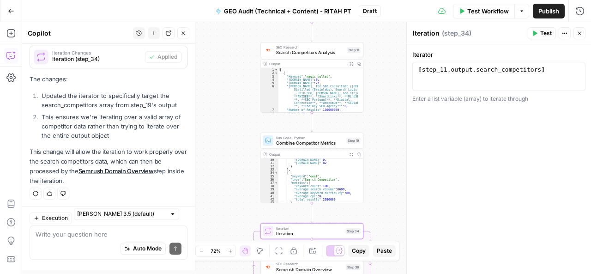
scroll to position [508, 0]
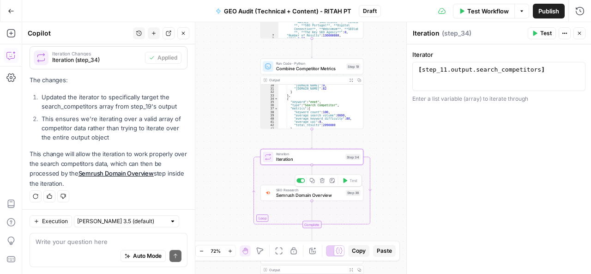
click at [320, 197] on span "Semrush Domain Overview" at bounding box center [309, 195] width 67 height 6
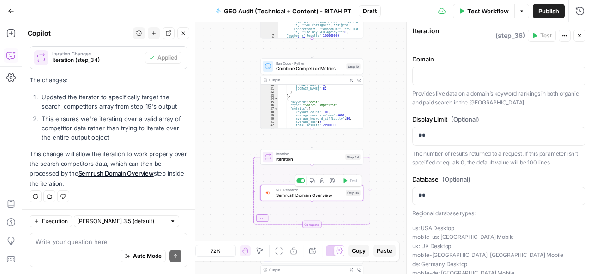
type textarea "Semrush Domain Overview"
click at [441, 69] on div at bounding box center [499, 76] width 172 height 18
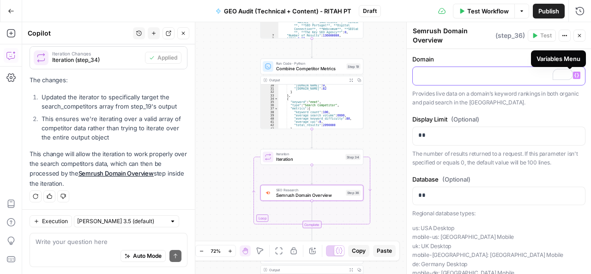
click at [574, 74] on icon "button" at bounding box center [576, 75] width 5 height 5
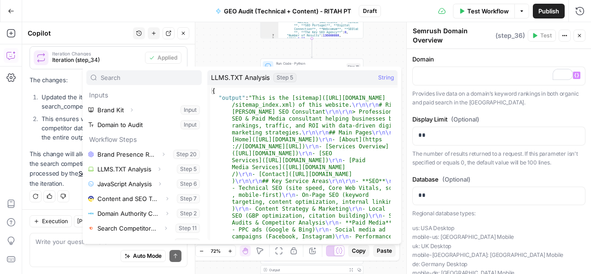
scroll to position [24, 0]
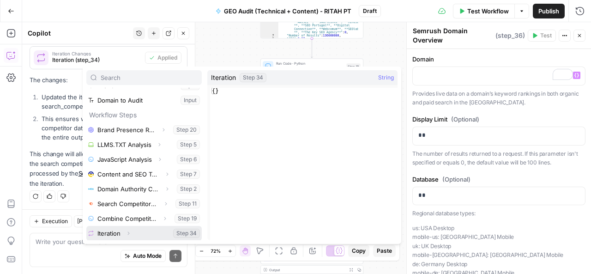
click at [181, 234] on button "Select variable Iteration" at bounding box center [143, 233] width 115 height 15
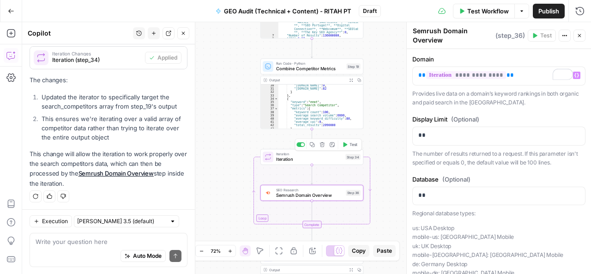
click at [310, 163] on div "Iteration Iteration Step 34 Copy step Delete step Add Note Test" at bounding box center [311, 157] width 103 height 16
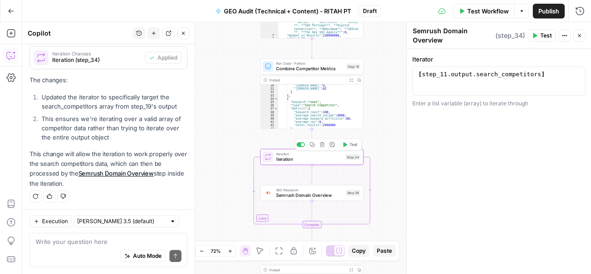
scroll to position [508, 0]
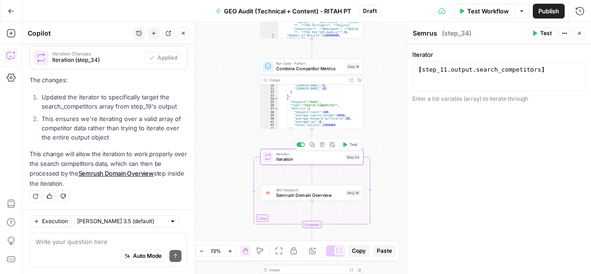
type textarea "Iteration"
click at [546, 34] on span "Test" at bounding box center [546, 33] width 12 height 8
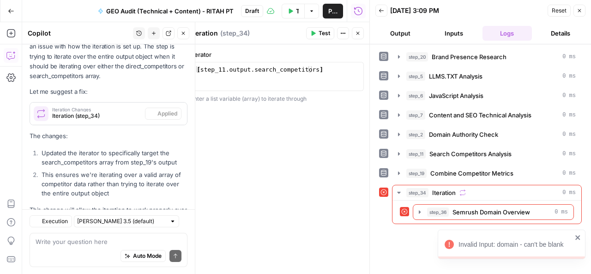
scroll to position [508, 0]
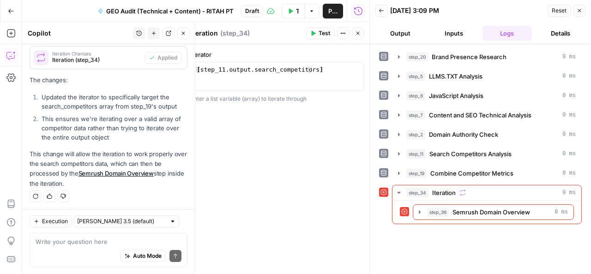
click at [581, 8] on icon "button" at bounding box center [580, 11] width 6 height 6
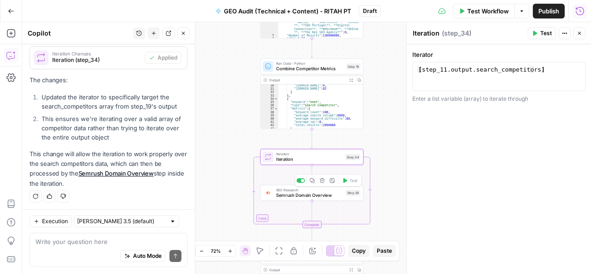
click at [320, 197] on span "Semrush Domain Overview" at bounding box center [309, 195] width 67 height 6
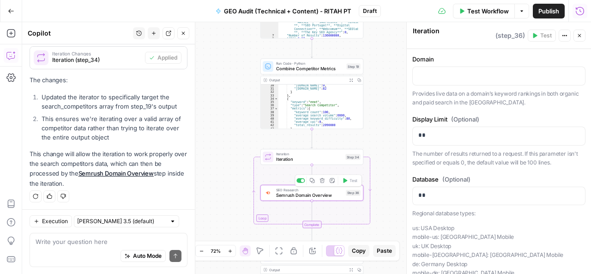
type textarea "Semrush Domain Overview"
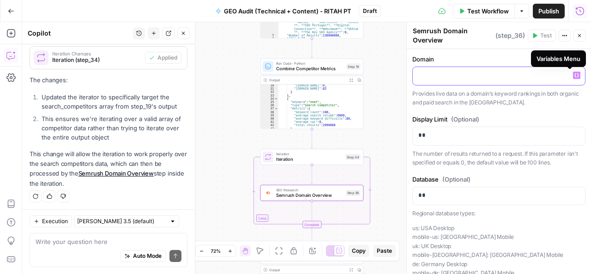
click at [574, 76] on icon "button" at bounding box center [576, 75] width 5 height 4
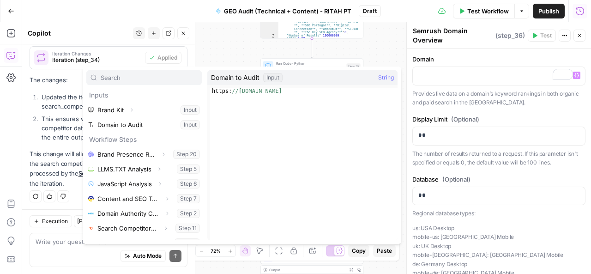
scroll to position [24, 0]
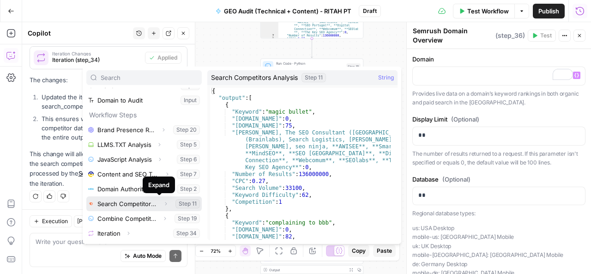
click at [165, 202] on icon "button" at bounding box center [166, 203] width 2 height 3
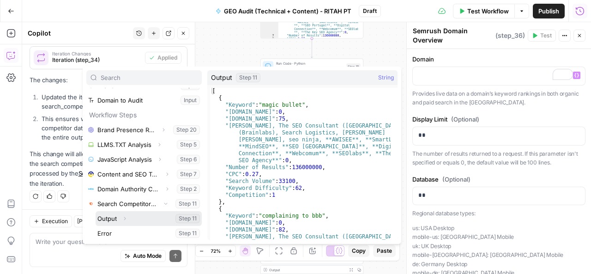
click at [127, 219] on span "button" at bounding box center [125, 219] width 6 height 6
click at [103, 215] on button "Select variable Output" at bounding box center [149, 218] width 106 height 15
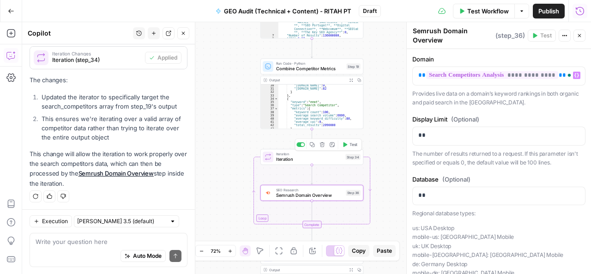
click at [351, 144] on span "Test" at bounding box center [354, 145] width 8 height 6
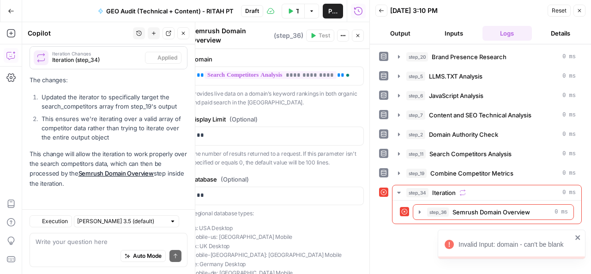
scroll to position [508, 0]
click at [578, 11] on icon "button" at bounding box center [580, 11] width 6 height 6
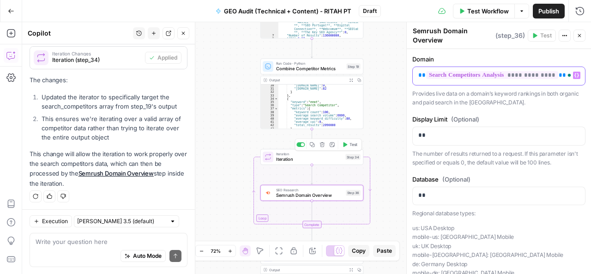
click at [415, 73] on div "**********" at bounding box center [499, 76] width 172 height 18
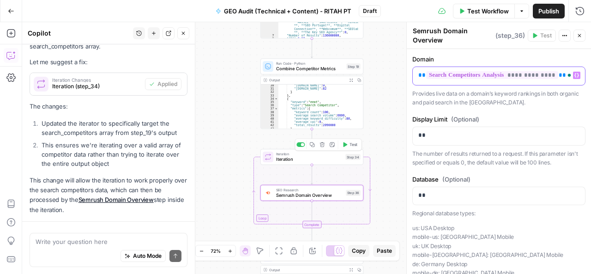
drag, startPoint x: 415, startPoint y: 73, endPoint x: 568, endPoint y: 81, distance: 153.5
click at [568, 81] on div "**********" at bounding box center [499, 76] width 172 height 18
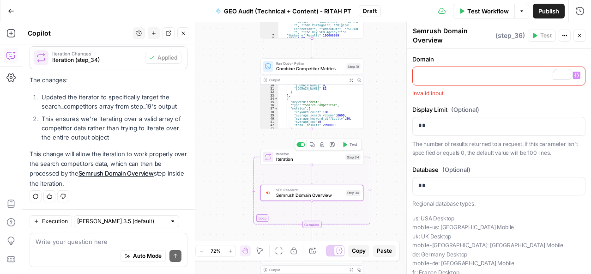
click at [311, 159] on span "Iteration" at bounding box center [309, 159] width 67 height 6
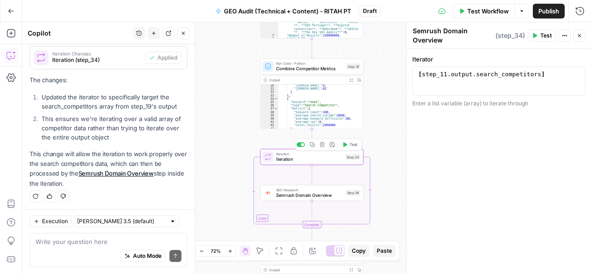
type textarea "Iteration"
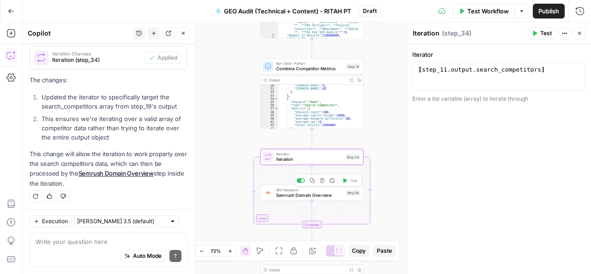
click at [309, 197] on span "Semrush Domain Overview" at bounding box center [309, 195] width 67 height 6
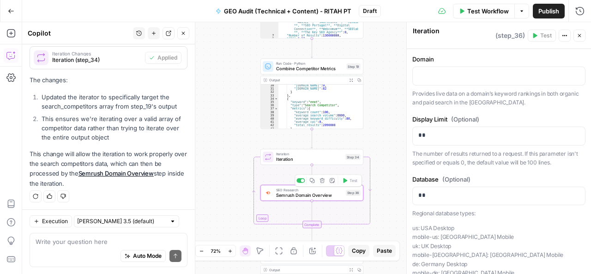
type textarea "Semrush Domain Overview"
click at [574, 74] on icon "button" at bounding box center [576, 75] width 5 height 4
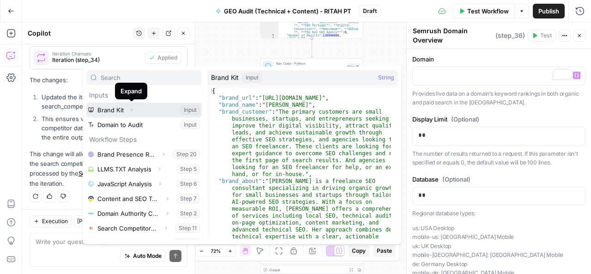
click at [132, 109] on icon "button" at bounding box center [132, 110] width 6 height 6
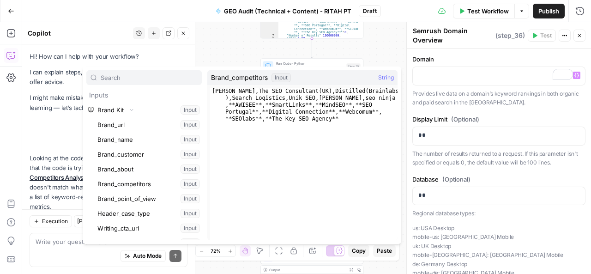
scroll to position [508, 0]
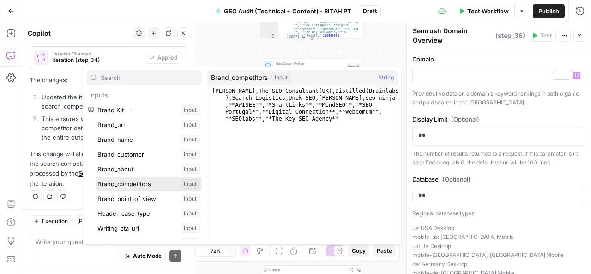
click at [126, 182] on button "Select variable Brand_competitors" at bounding box center [149, 183] width 106 height 15
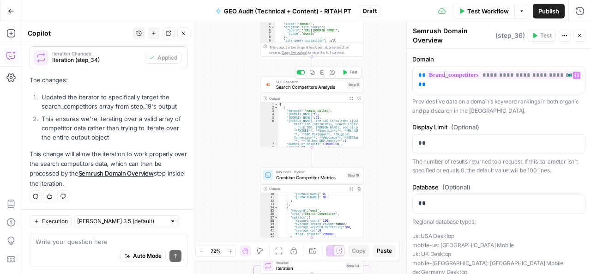
click at [310, 86] on span "Search Competitors Analysis" at bounding box center [310, 87] width 68 height 6
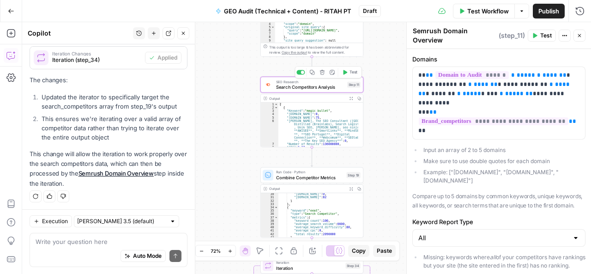
type textarea "Search Competitors Analysis"
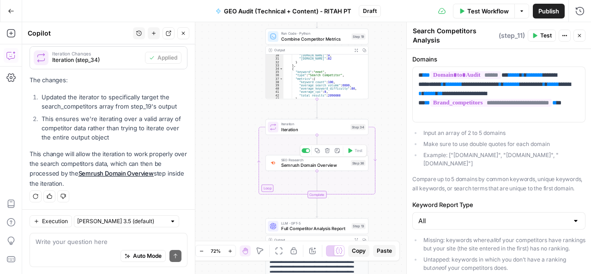
click at [319, 163] on span "Semrush Domain Overview" at bounding box center [314, 165] width 67 height 6
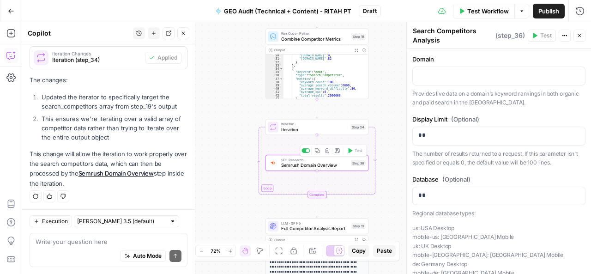
type textarea "Semrush Domain Overview"
click at [439, 78] on p at bounding box center [498, 75] width 161 height 9
click at [574, 74] on icon "button" at bounding box center [576, 75] width 5 height 5
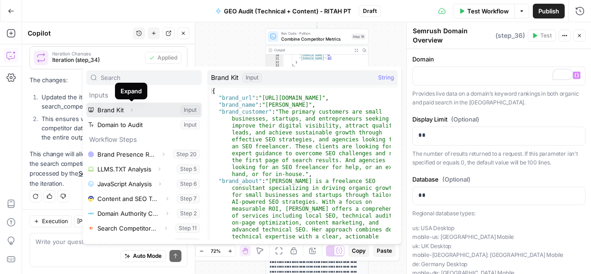
click at [133, 109] on icon "button" at bounding box center [132, 110] width 6 height 6
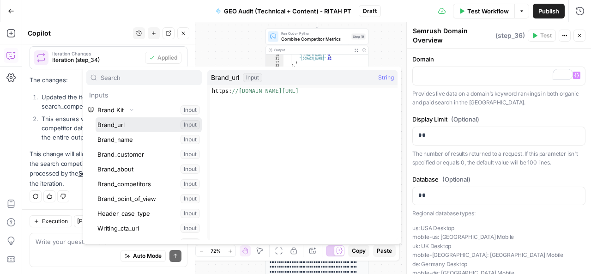
click at [125, 125] on button "Select variable Brand_url" at bounding box center [149, 124] width 106 height 15
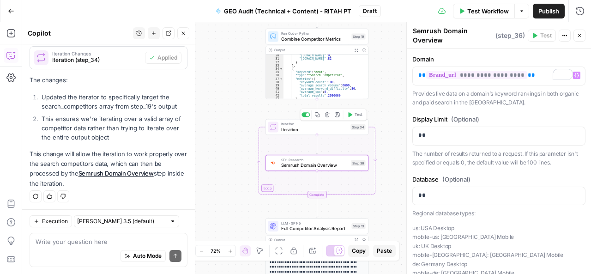
click at [354, 114] on button "Test" at bounding box center [354, 114] width 21 height 9
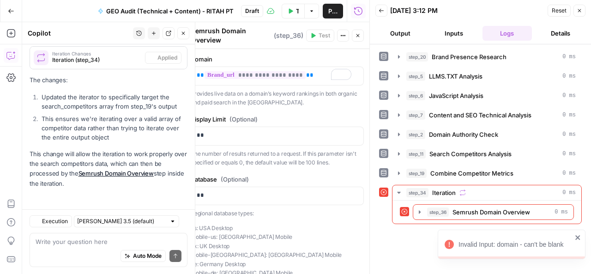
scroll to position [508, 0]
click at [509, 208] on span "Semrush Domain Overview" at bounding box center [492, 211] width 78 height 9
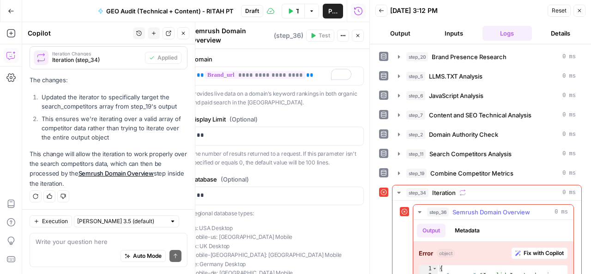
scroll to position [36, 0]
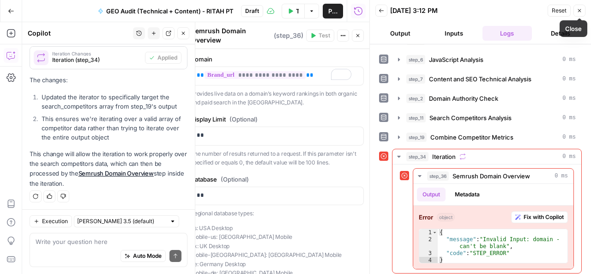
click at [579, 10] on icon "button" at bounding box center [580, 11] width 6 height 6
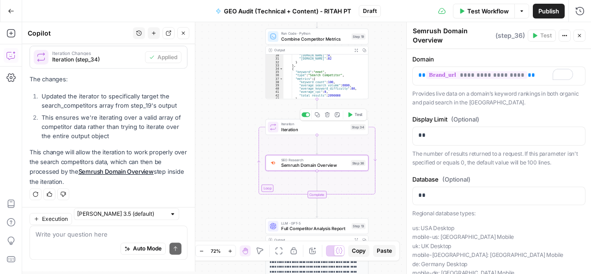
scroll to position [508, 0]
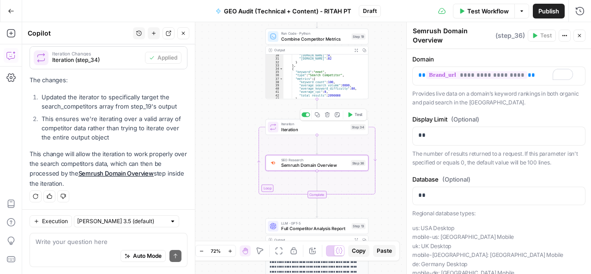
click at [313, 131] on span "Iteration" at bounding box center [314, 129] width 67 height 6
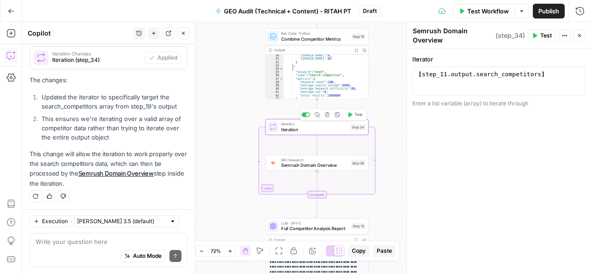
type textarea "Iteration"
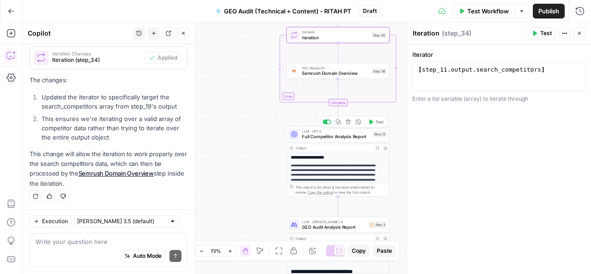
click at [321, 137] on span "Full Competitor Analysis Report" at bounding box center [336, 136] width 68 height 6
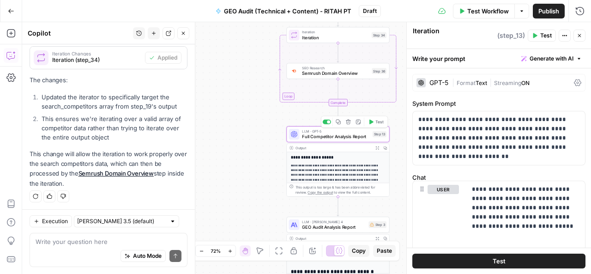
type textarea "Full Competitor Analysis Report"
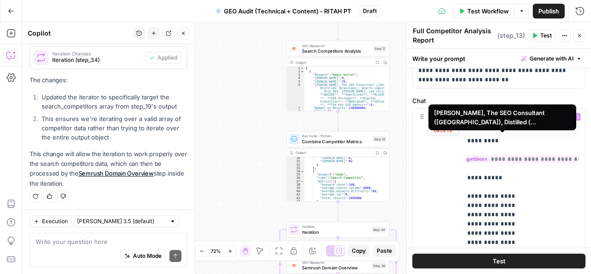
scroll to position [133, 0]
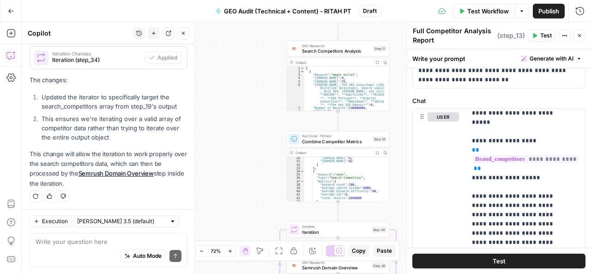
click at [497, 259] on span "Test" at bounding box center [499, 260] width 13 height 9
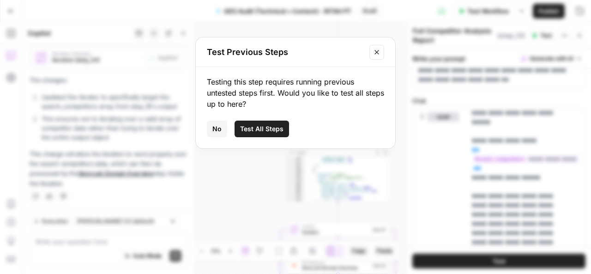
click at [428, 146] on div "Test Previous Steps Testing this step requires running previous untested steps …" at bounding box center [295, 137] width 591 height 274
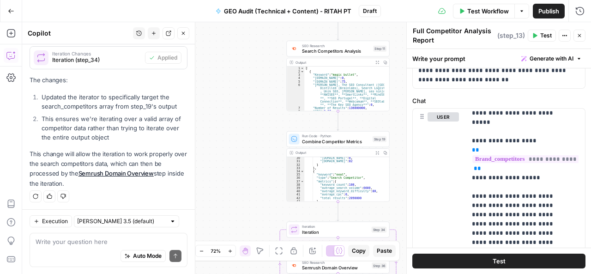
click at [547, 31] on button "Test" at bounding box center [542, 36] width 28 height 12
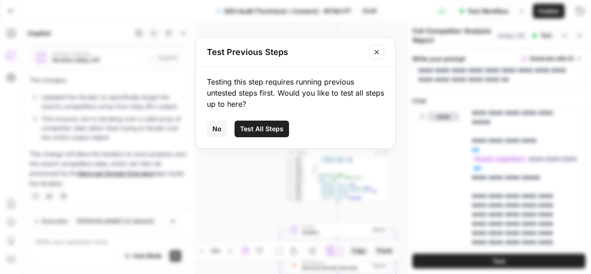
click at [217, 129] on span "No" at bounding box center [216, 128] width 9 height 9
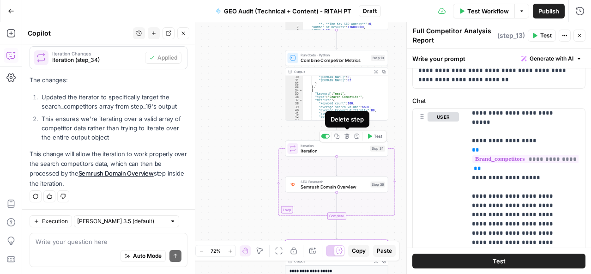
click at [349, 135] on icon "button" at bounding box center [346, 136] width 5 height 5
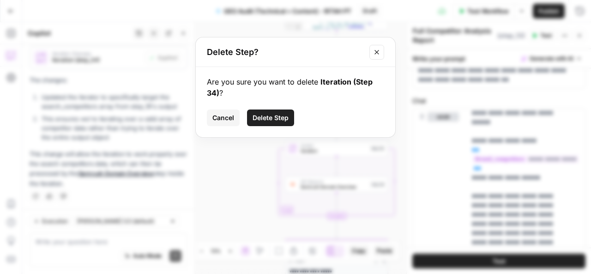
click at [290, 121] on button "Delete Step" at bounding box center [270, 117] width 47 height 17
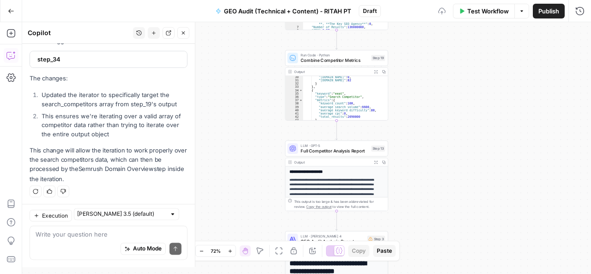
scroll to position [502, 0]
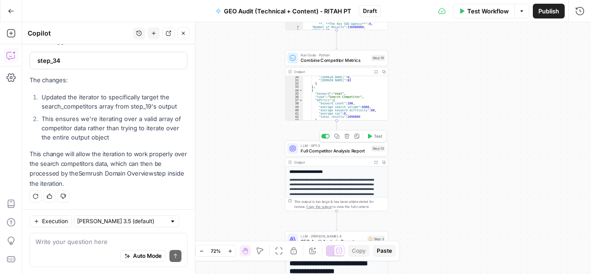
click at [378, 137] on span "Test" at bounding box center [378, 136] width 8 height 6
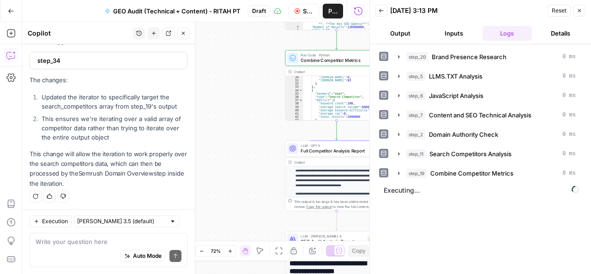
scroll to position [91, 0]
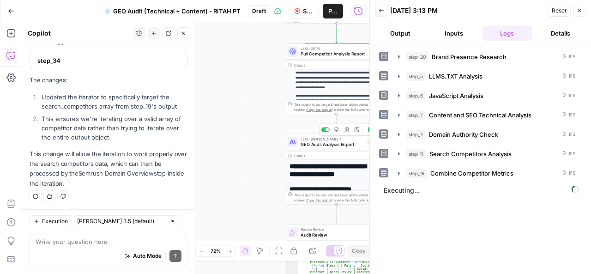
click at [335, 144] on span "GEO Audit Analysis Report" at bounding box center [333, 144] width 64 height 6
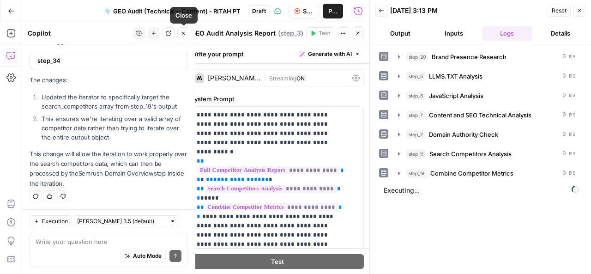
click at [179, 35] on button "Close" at bounding box center [183, 33] width 12 height 12
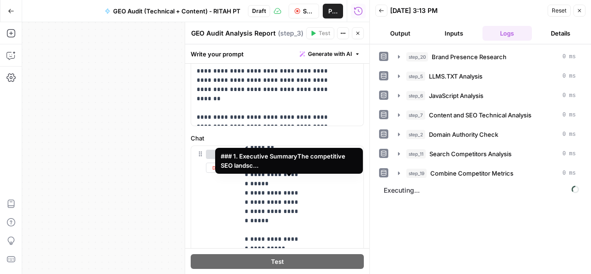
scroll to position [2021, 12]
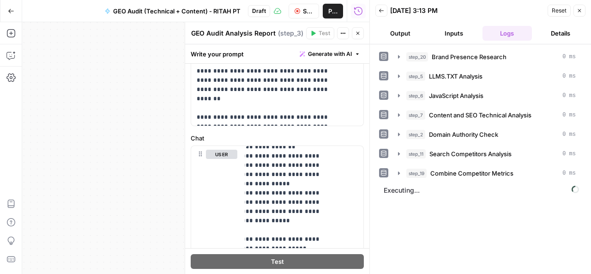
click at [578, 13] on icon "button" at bounding box center [580, 11] width 6 height 6
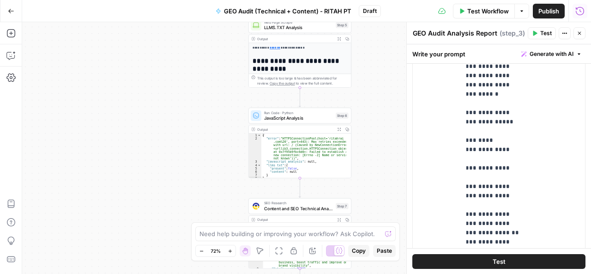
scroll to position [680, 0]
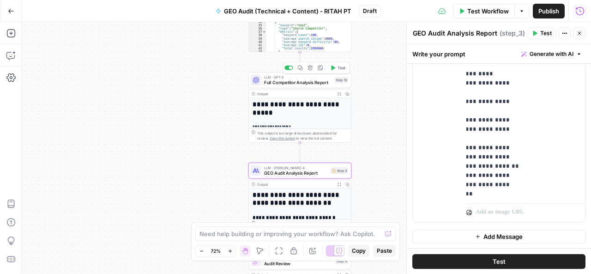
click at [308, 82] on span "Full Competitor Analysis Report" at bounding box center [298, 82] width 68 height 6
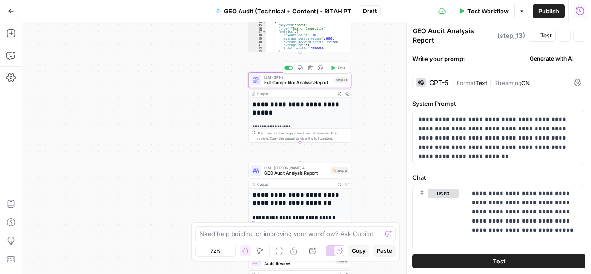
type textarea "Full Competitor Analysis Report"
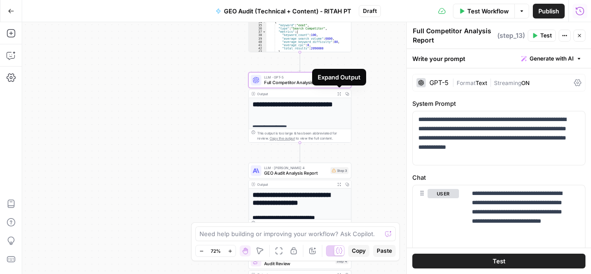
click at [340, 93] on icon "button" at bounding box center [340, 94] width 4 height 4
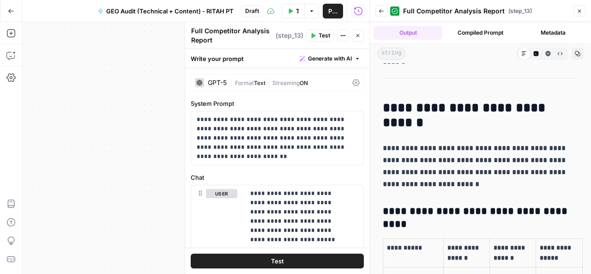
scroll to position [1712, 0]
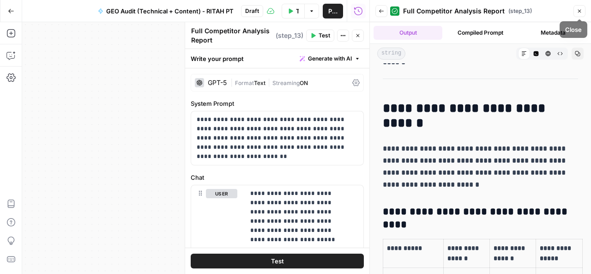
click at [575, 12] on button "Close" at bounding box center [580, 11] width 12 height 12
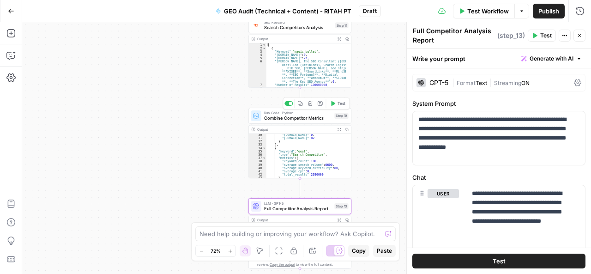
click at [308, 119] on span "Combine Competitor Metrics" at bounding box center [298, 118] width 68 height 6
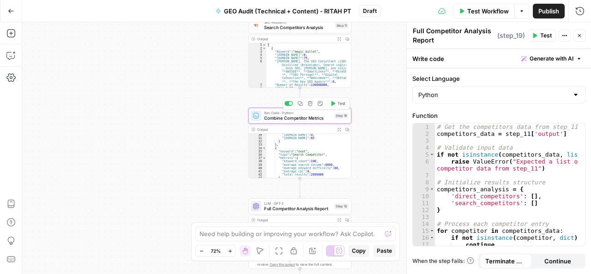
type textarea "Combine Competitor Metrics"
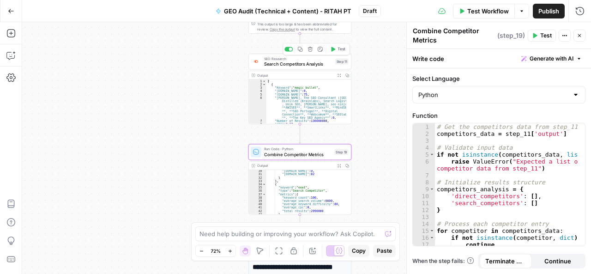
click at [306, 65] on span "Search Competitors Analysis" at bounding box center [298, 63] width 68 height 6
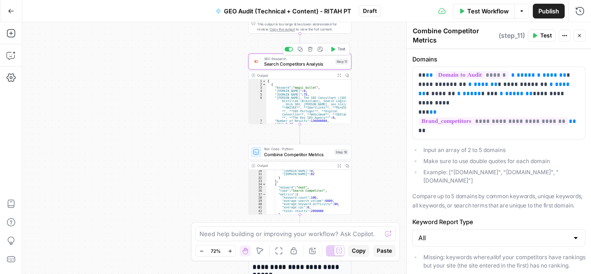
type textarea "Search Competitors Analysis"
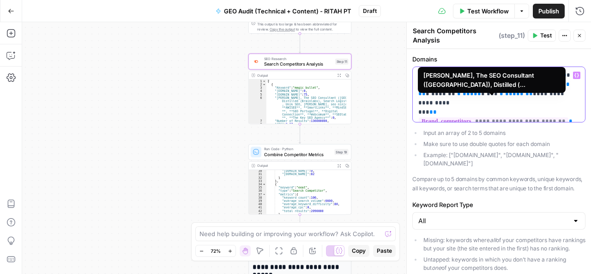
click at [513, 117] on span "**********" at bounding box center [494, 121] width 150 height 8
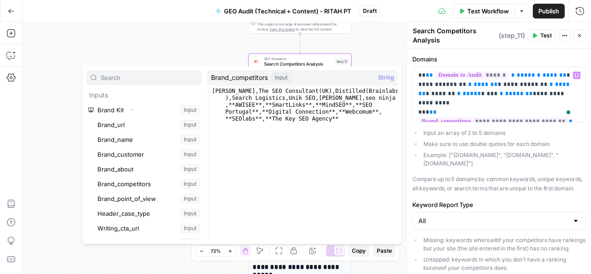
type textarea "**********"
drag, startPoint x: 287, startPoint y: 98, endPoint x: 312, endPoint y: 98, distance: 24.9
click at [312, 98] on div "[PERSON_NAME] , The SEO Consultant ( [GEOGRAPHIC_DATA] ) , Distilled ( Brainlab…" at bounding box center [303, 199] width 187 height 222
click at [517, 93] on p "**********" at bounding box center [495, 89] width 155 height 37
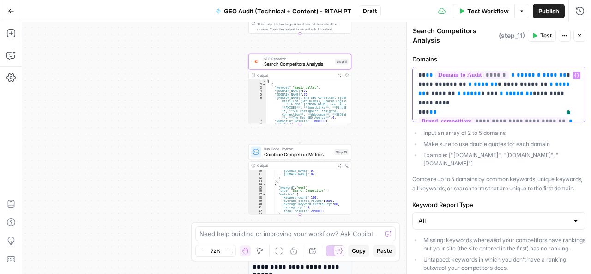
paste div "To enrich screen reader interactions, please activate Accessibility in Grammarl…"
click at [565, 93] on p "**********" at bounding box center [495, 89] width 155 height 37
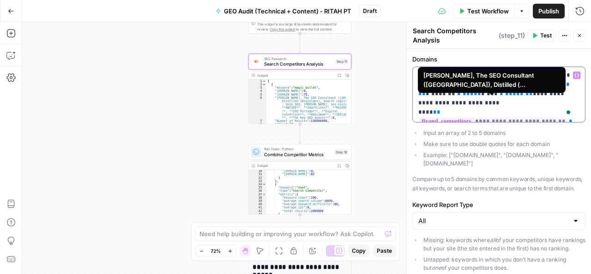
click at [450, 117] on span "**********" at bounding box center [494, 121] width 150 height 8
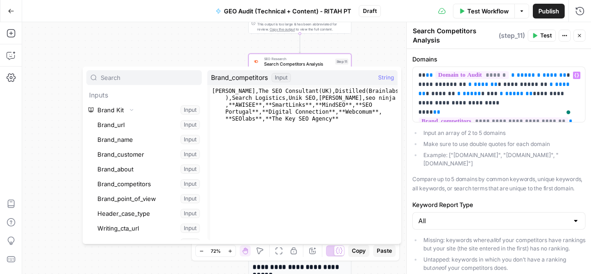
click at [393, 54] on div "**********" at bounding box center [306, 148] width 569 height 252
